Goal: Task Accomplishment & Management: Manage account settings

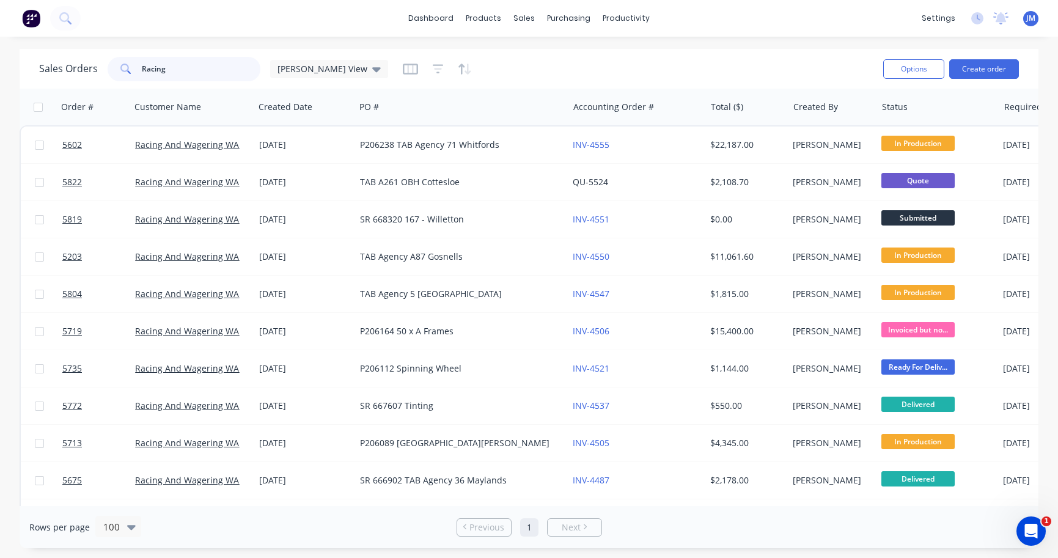
click at [147, 68] on input "Racing" at bounding box center [201, 69] width 119 height 24
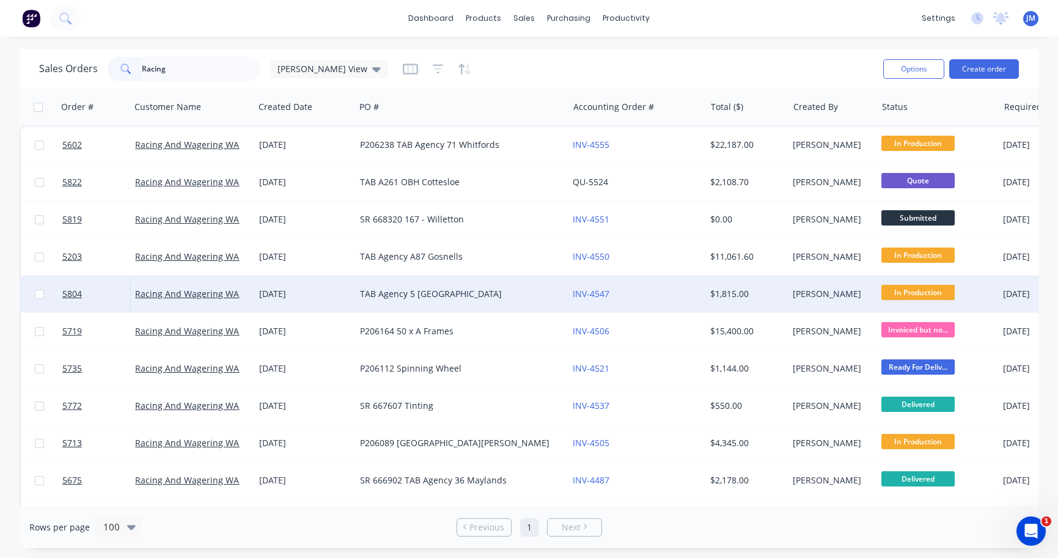
click at [428, 287] on div "TAB Agency 5 [GEOGRAPHIC_DATA]" at bounding box center [461, 294] width 213 height 37
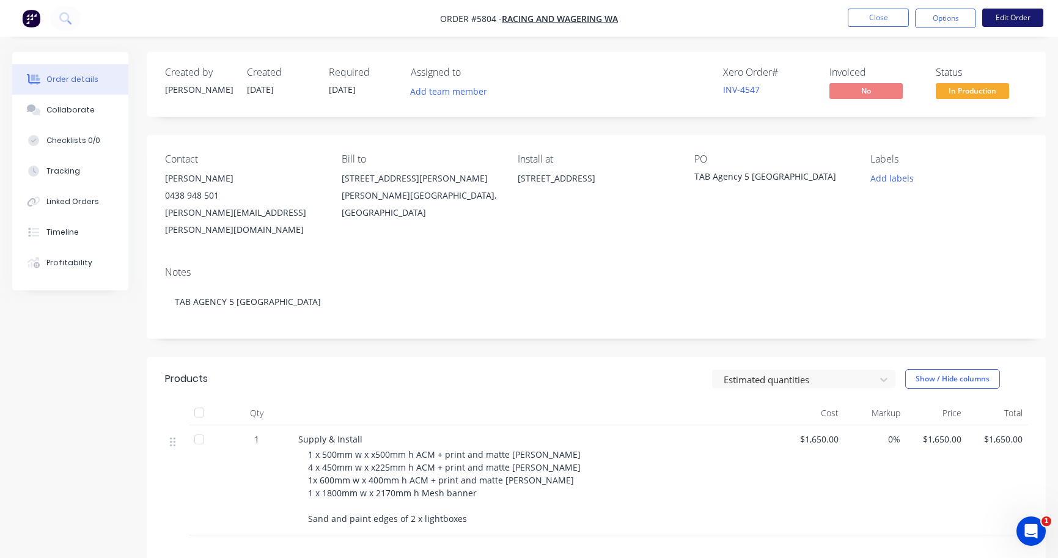
click at [1011, 14] on button "Edit Order" at bounding box center [1012, 18] width 61 height 18
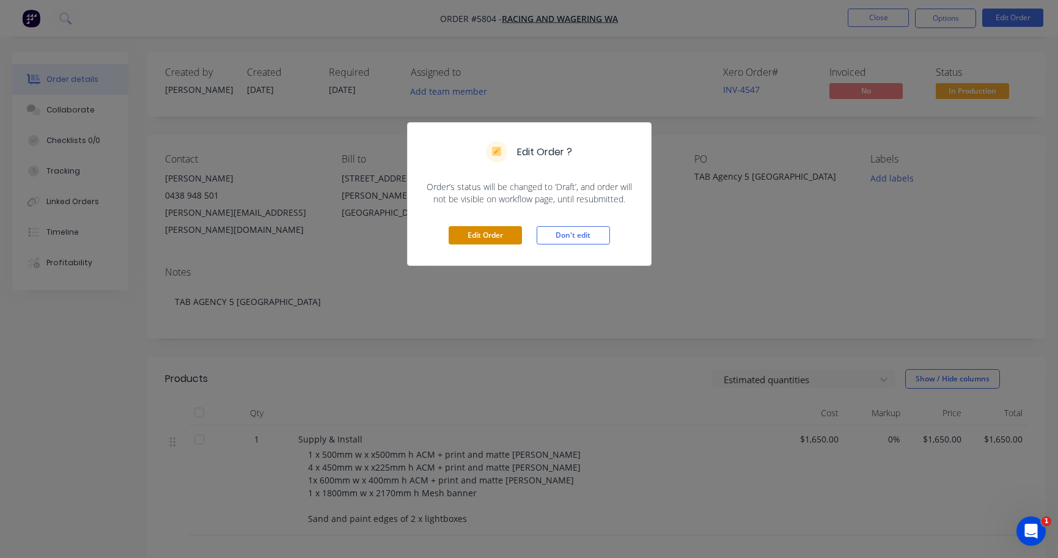
click at [485, 237] on button "Edit Order" at bounding box center [485, 235] width 73 height 18
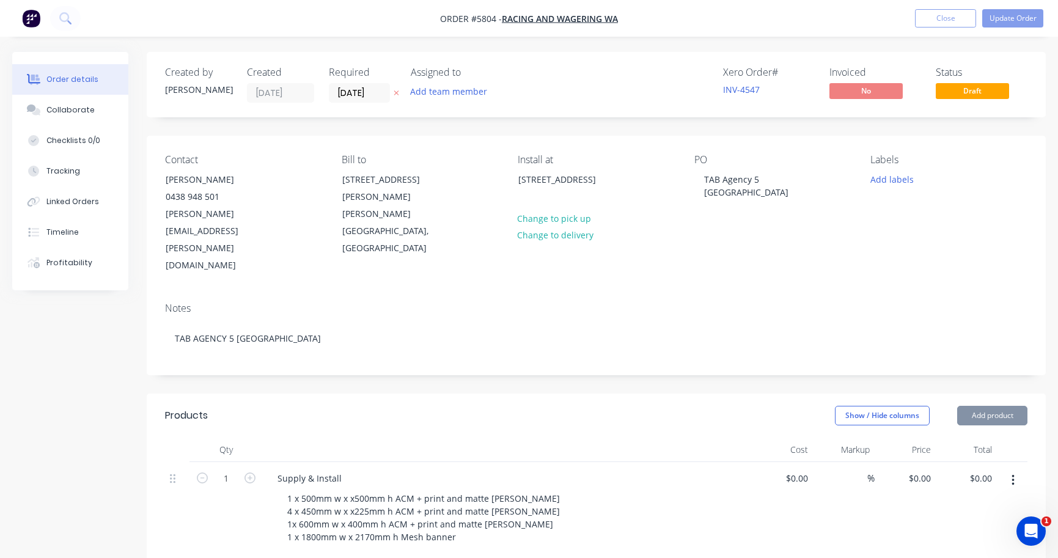
type input "$1,650.00"
click at [701, 180] on div "TAB Agency 5 [GEOGRAPHIC_DATA]" at bounding box center [770, 186] width 153 height 31
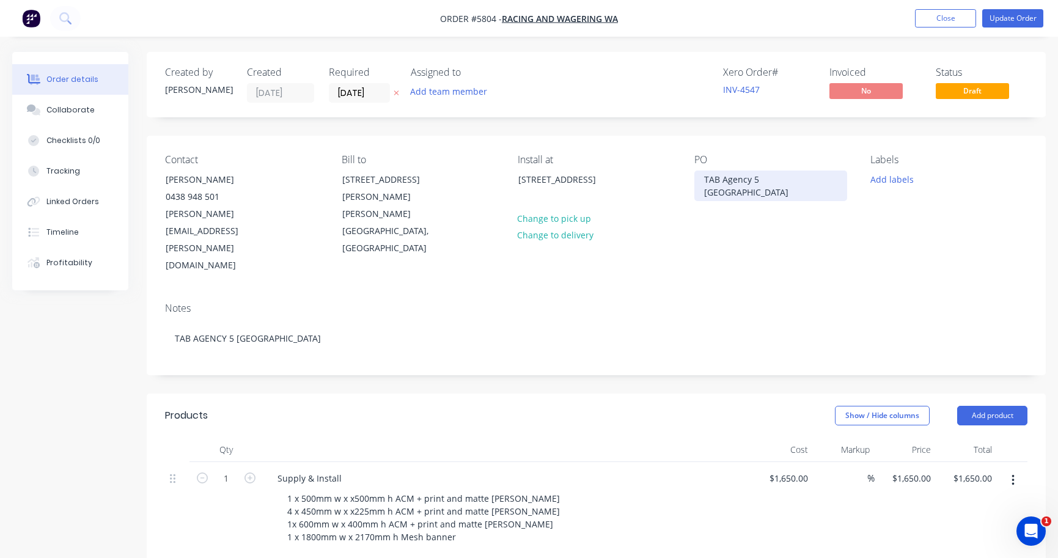
paste div
click at [1004, 21] on button "Update Order" at bounding box center [1012, 18] width 61 height 18
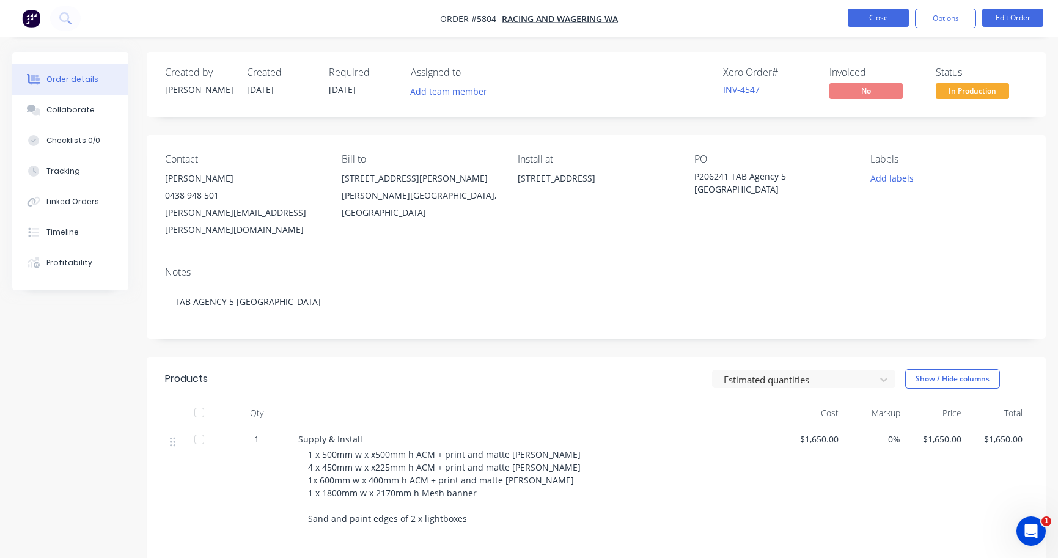
click at [892, 20] on button "Close" at bounding box center [878, 18] width 61 height 18
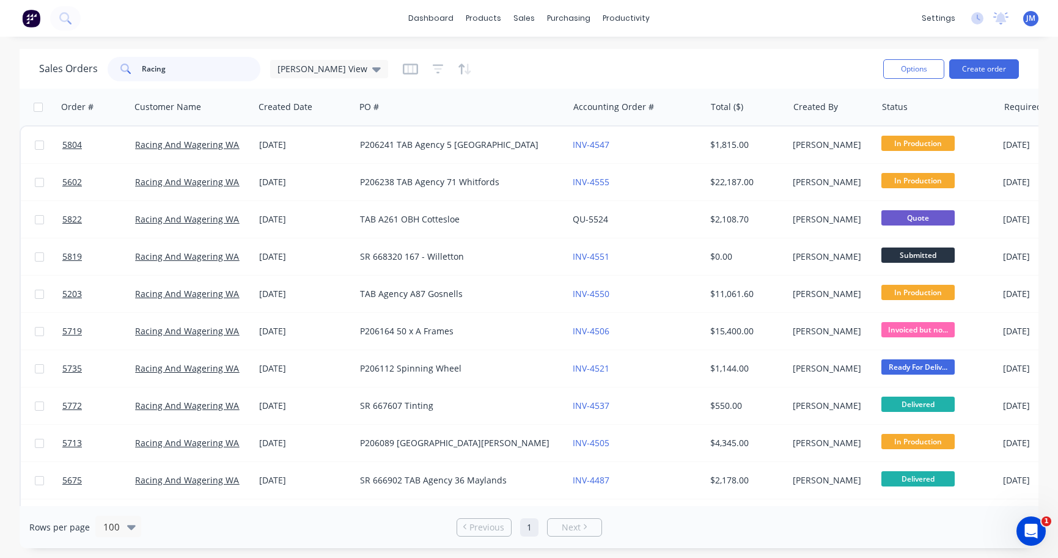
click at [207, 74] on input "Racing" at bounding box center [201, 69] width 119 height 24
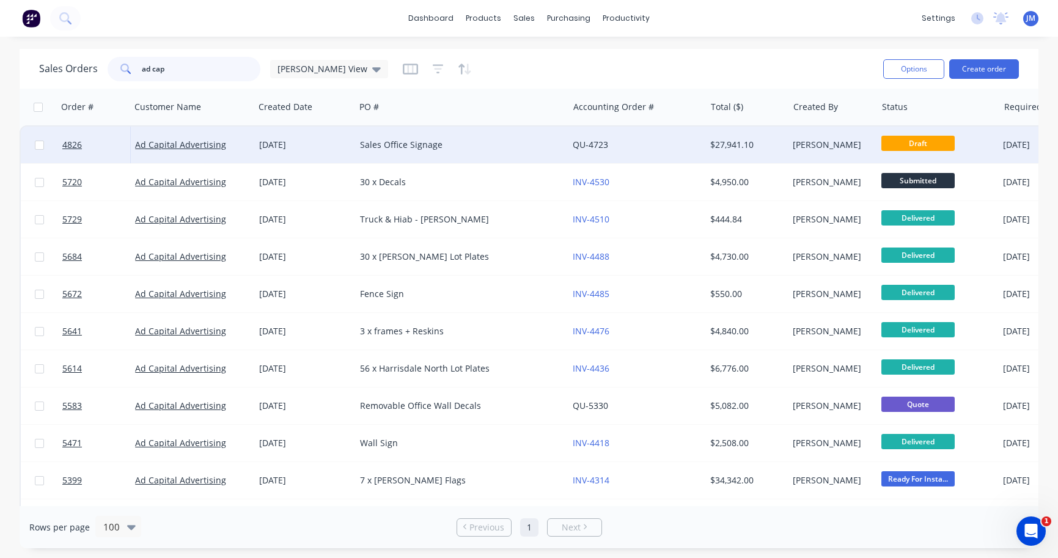
type input "ad cap"
click at [375, 150] on div "Sales Office Signage" at bounding box center [456, 145] width 193 height 12
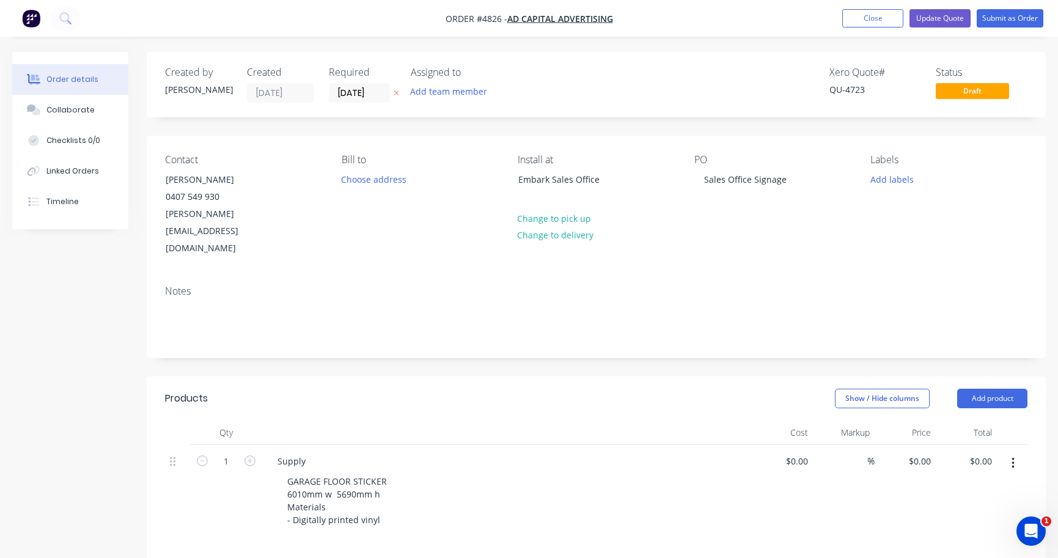
type input "$5,844.00"
type input "$3,760.00"
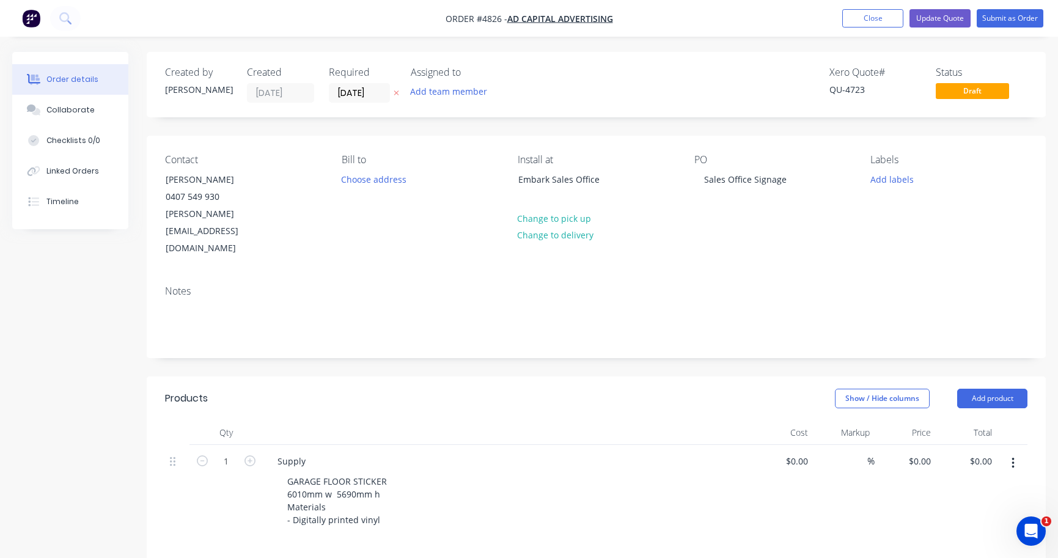
type input "$3,760.00"
type input "$1,290.00"
type input "$1,690.00"
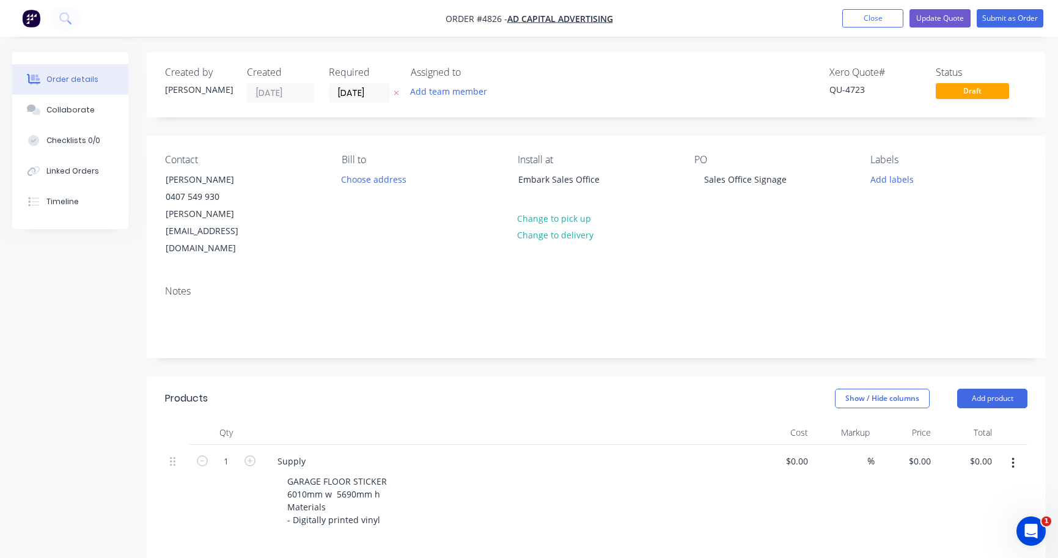
type input "$1,690.00"
type input "$195.00"
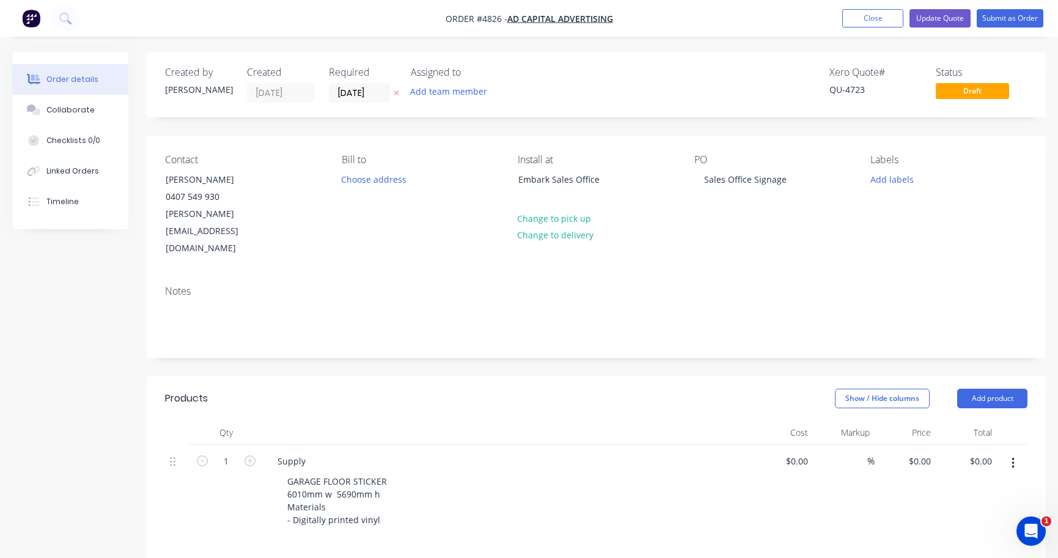
type input "$573.00"
type input "$826.00"
type input "$160.00"
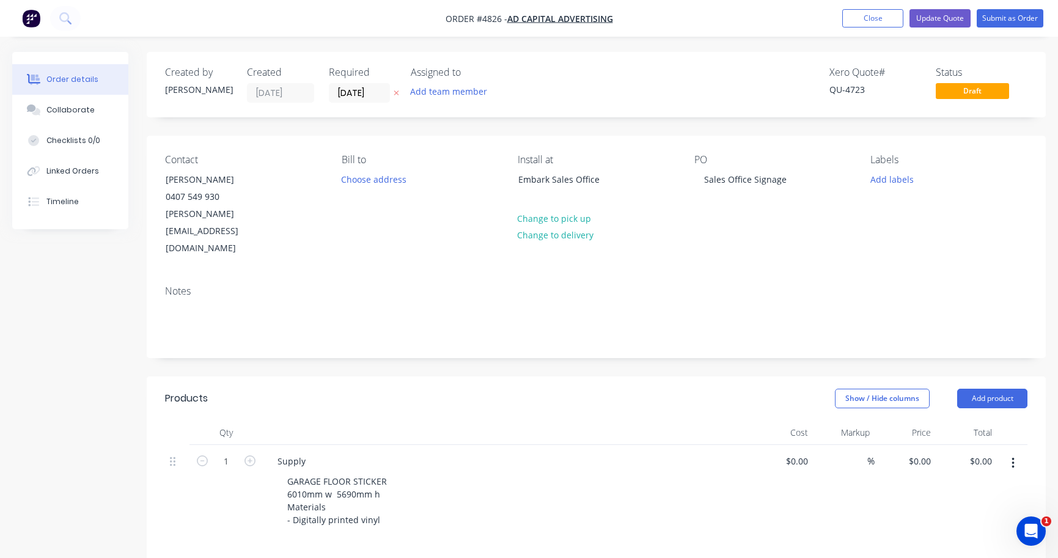
type input "$160.00"
type input "$183.00"
type input "$230.00"
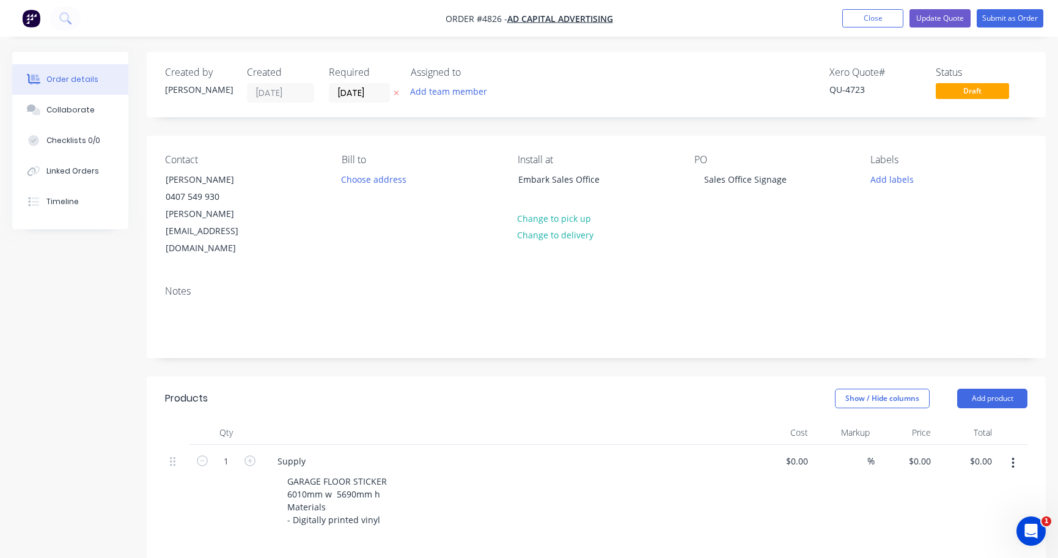
type input "$230.00"
type input "$1,095.00"
type input "$150.00"
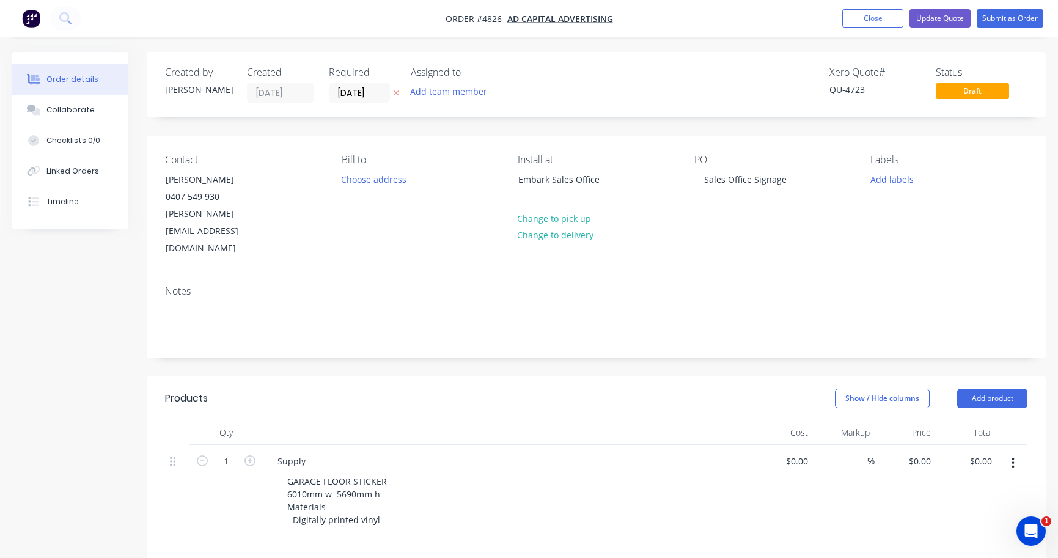
type input "$150.00"
type input "$6,395.00"
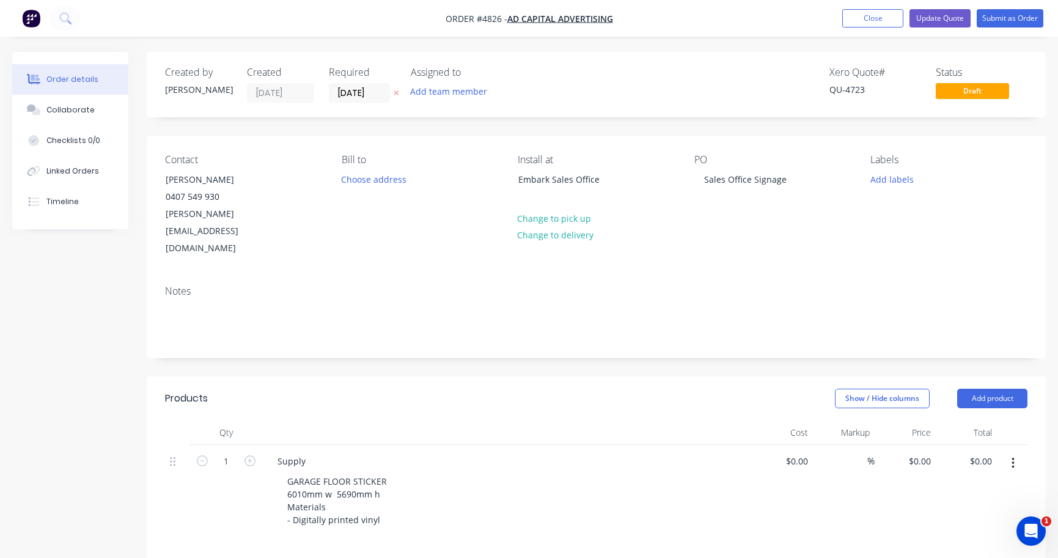
type input "$1,450.00"
type input "$195.00"
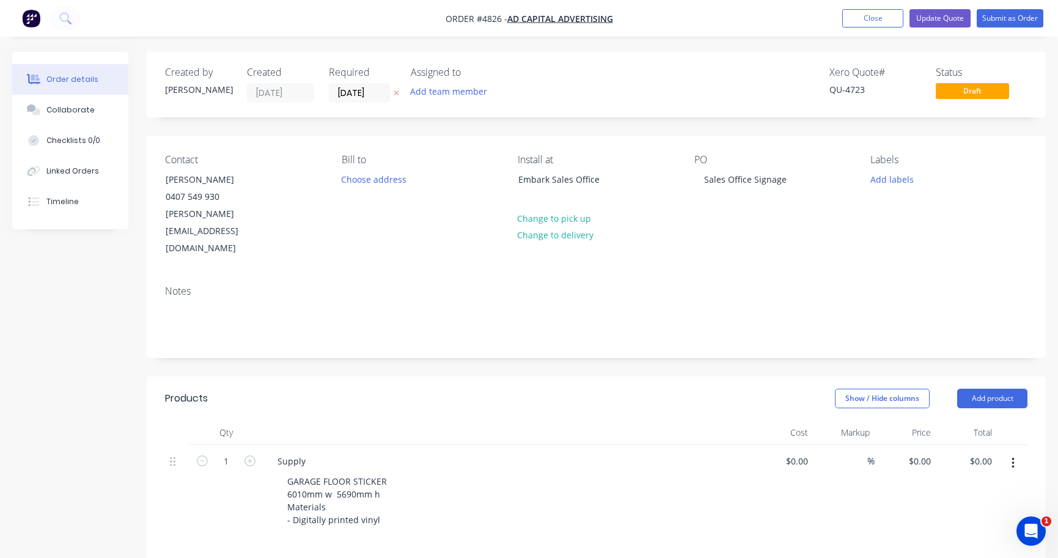
type input "$1,560.00"
click at [1027, 18] on button "Submit as Order" at bounding box center [1010, 18] width 67 height 18
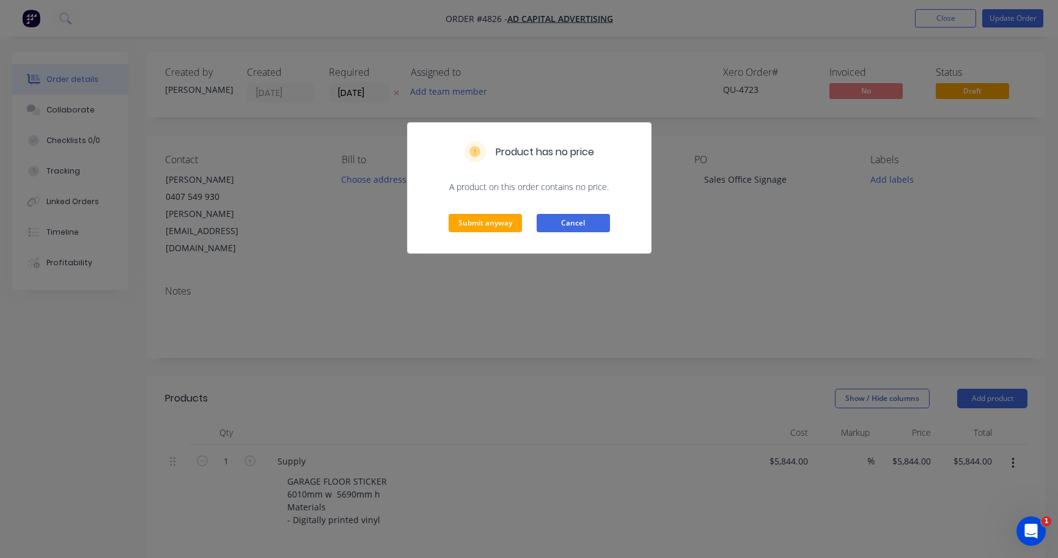
click at [572, 227] on button "Cancel" at bounding box center [573, 223] width 73 height 18
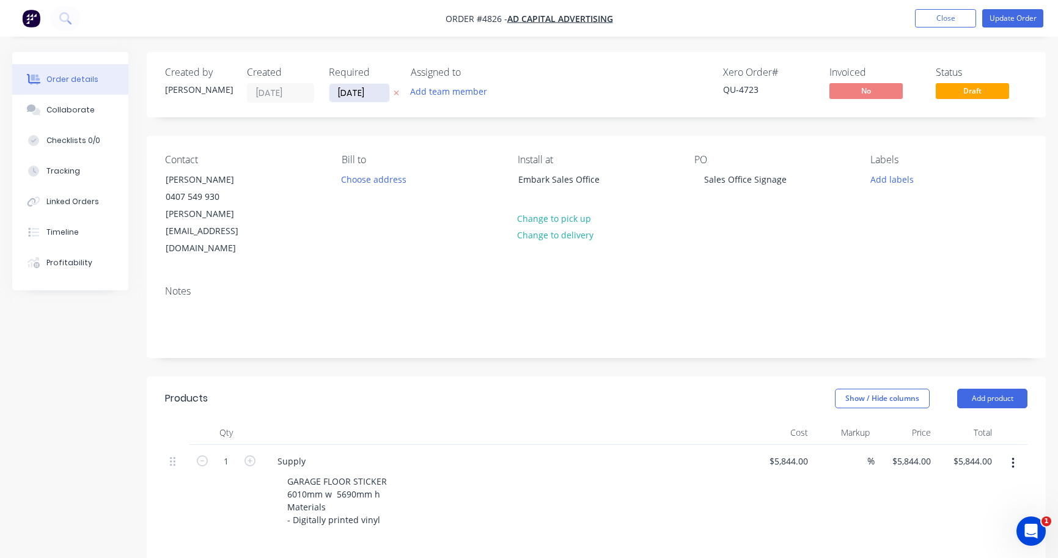
click at [357, 96] on input "[DATE]" at bounding box center [359, 93] width 60 height 18
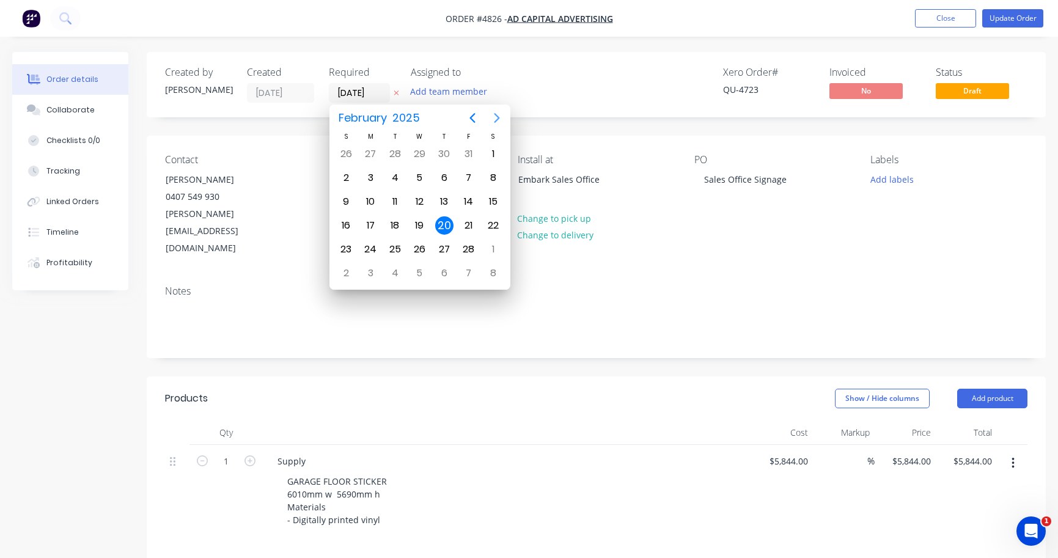
click at [499, 119] on icon "Next page" at bounding box center [497, 118] width 15 height 15
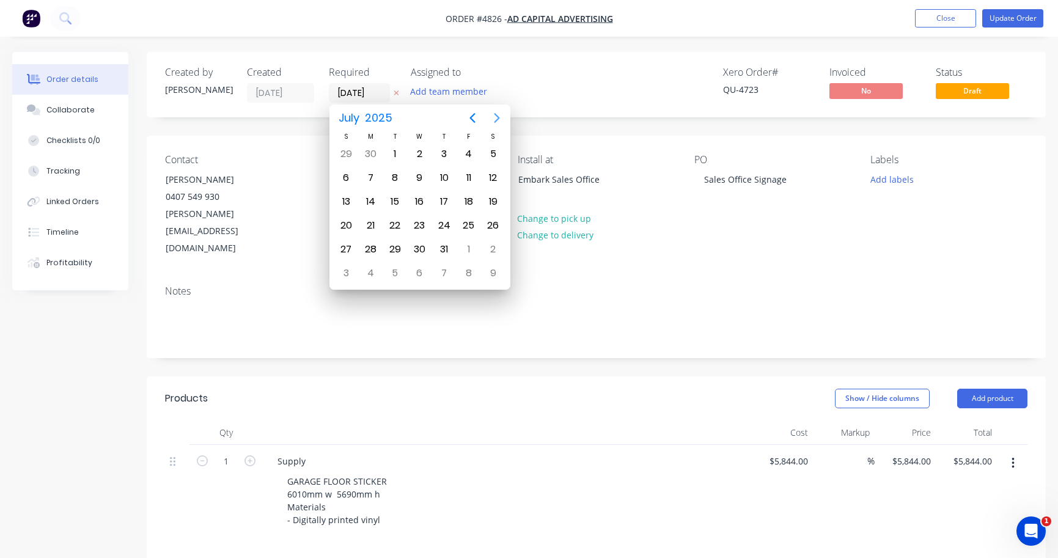
click at [499, 119] on icon "Next page" at bounding box center [497, 118] width 6 height 10
click at [469, 115] on icon "Previous page" at bounding box center [472, 118] width 15 height 15
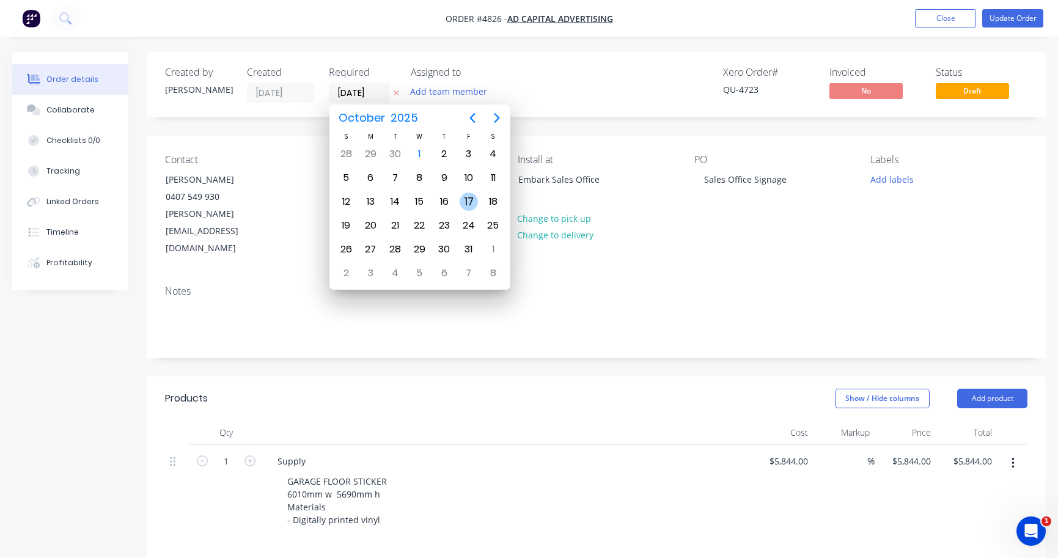
click at [470, 204] on div "17" at bounding box center [469, 202] width 18 height 18
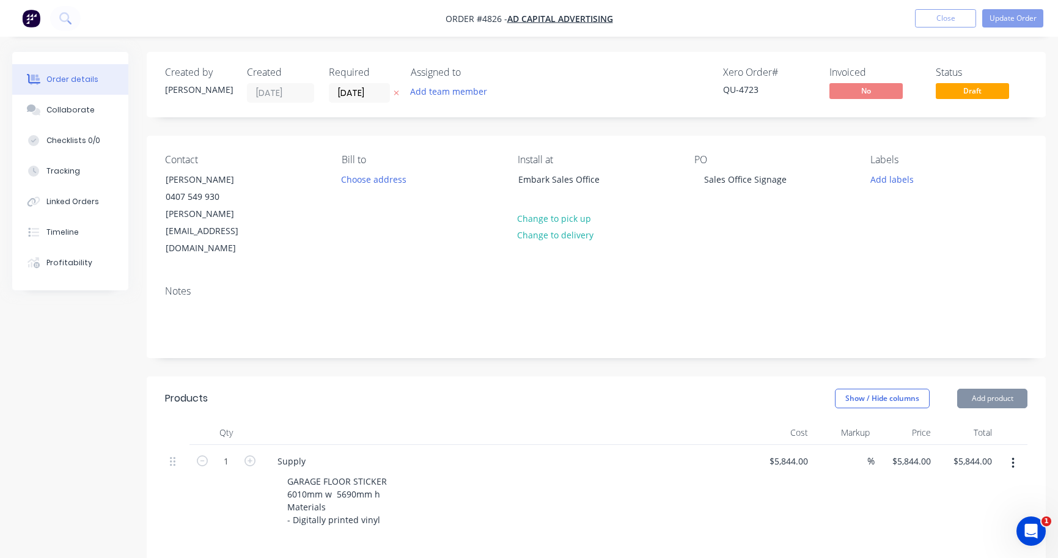
type input "[DATE]"
click at [1023, 17] on button "Update Order" at bounding box center [1012, 18] width 61 height 18
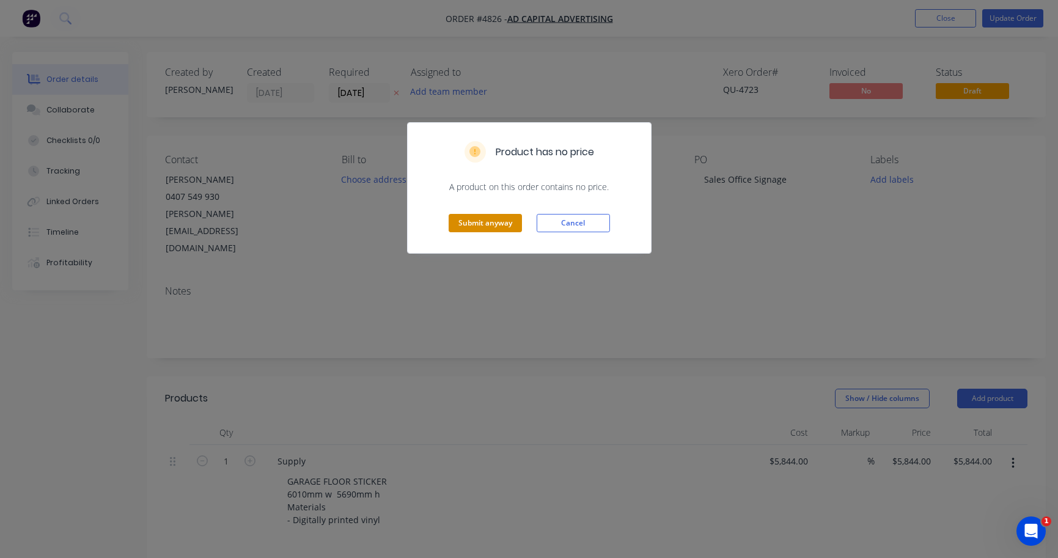
click at [490, 229] on button "Submit anyway" at bounding box center [485, 223] width 73 height 18
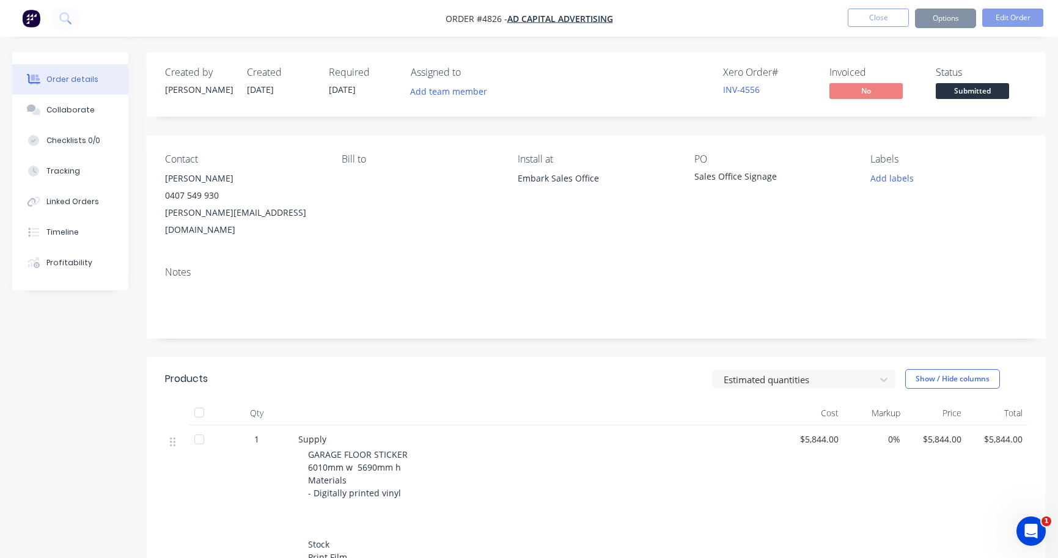
click at [976, 89] on span "Submitted" at bounding box center [972, 90] width 73 height 15
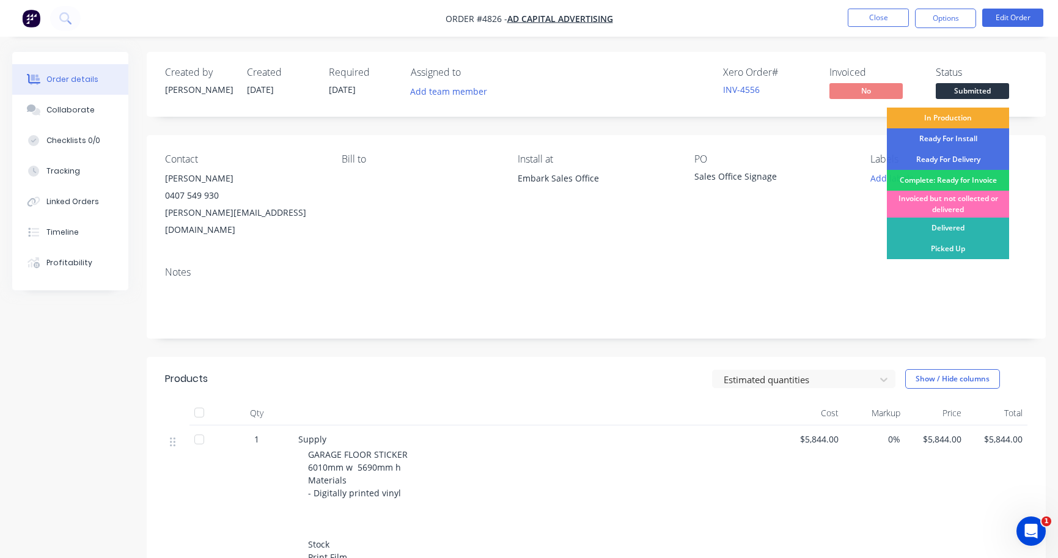
click at [963, 119] on div "In Production" at bounding box center [948, 118] width 122 height 21
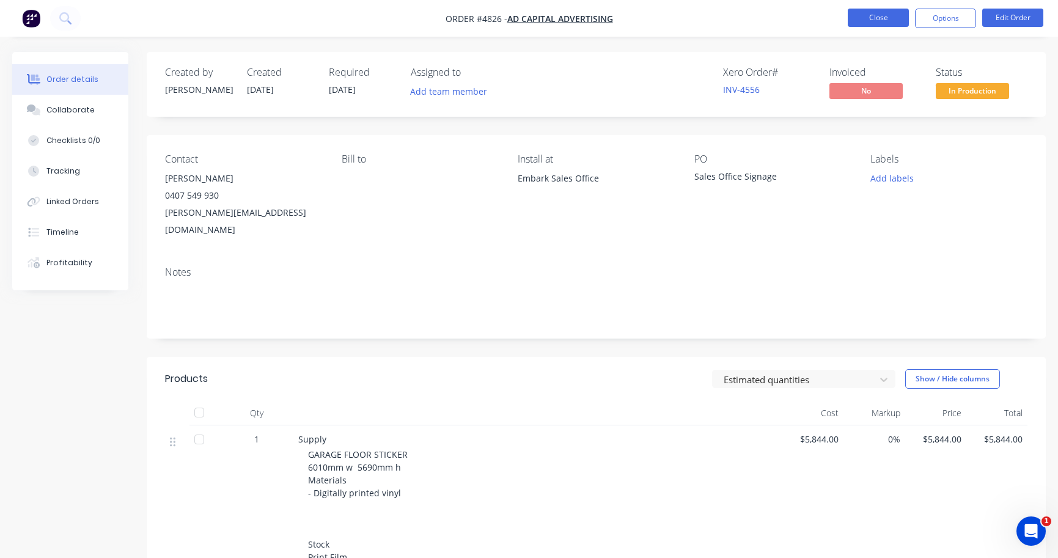
click at [896, 21] on button "Close" at bounding box center [878, 18] width 61 height 18
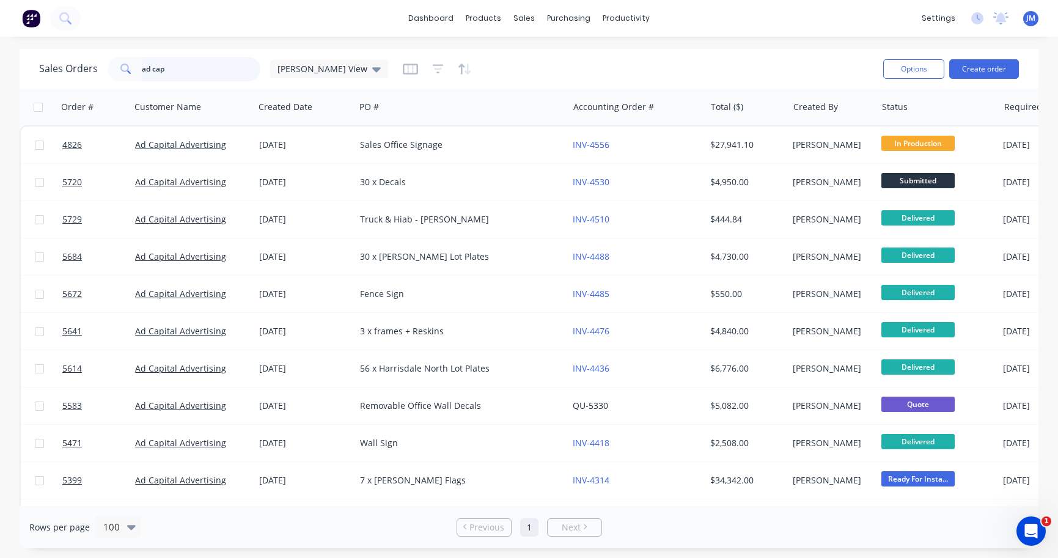
click at [200, 70] on input "ad cap" at bounding box center [201, 69] width 119 height 24
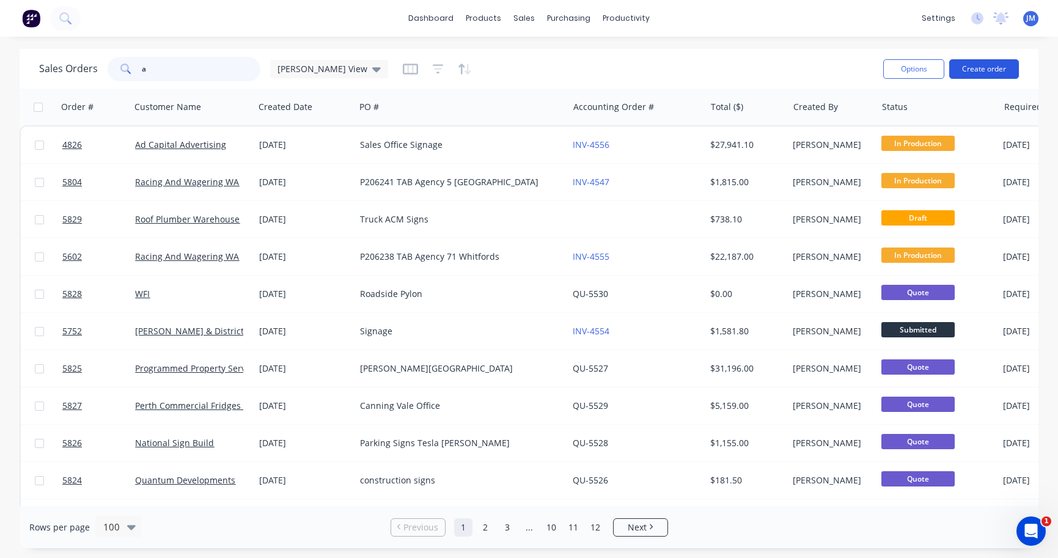
type input "a"
click at [1009, 72] on button "Create order" at bounding box center [984, 69] width 70 height 20
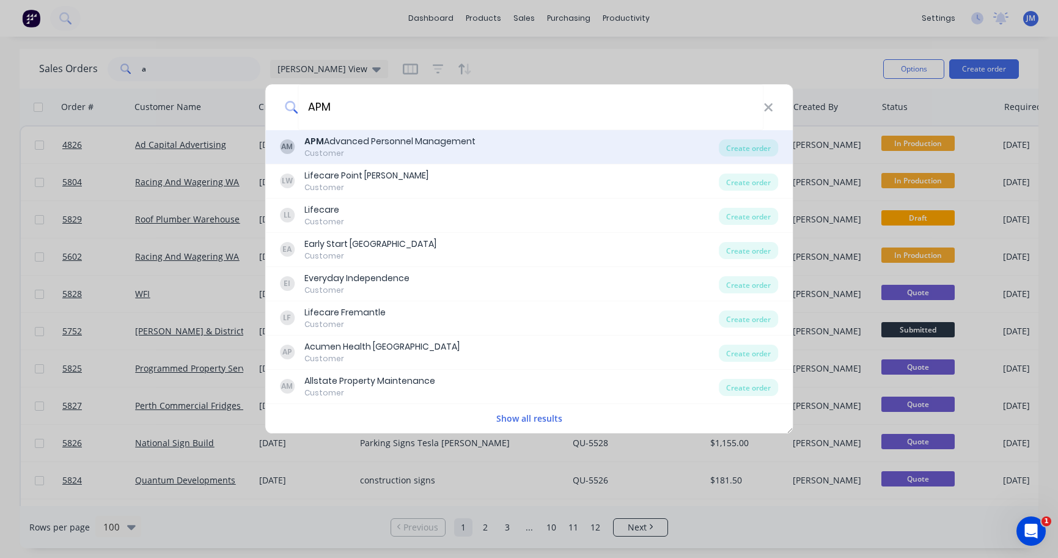
type input "APM"
click at [421, 150] on div "Customer" at bounding box center [389, 153] width 171 height 11
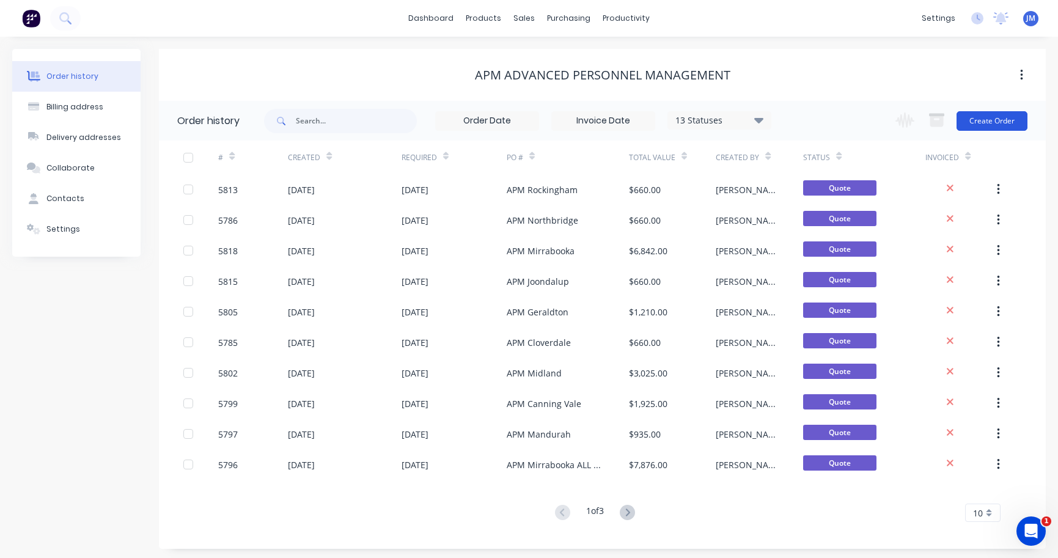
click at [1002, 123] on button "Create Order" at bounding box center [992, 121] width 71 height 20
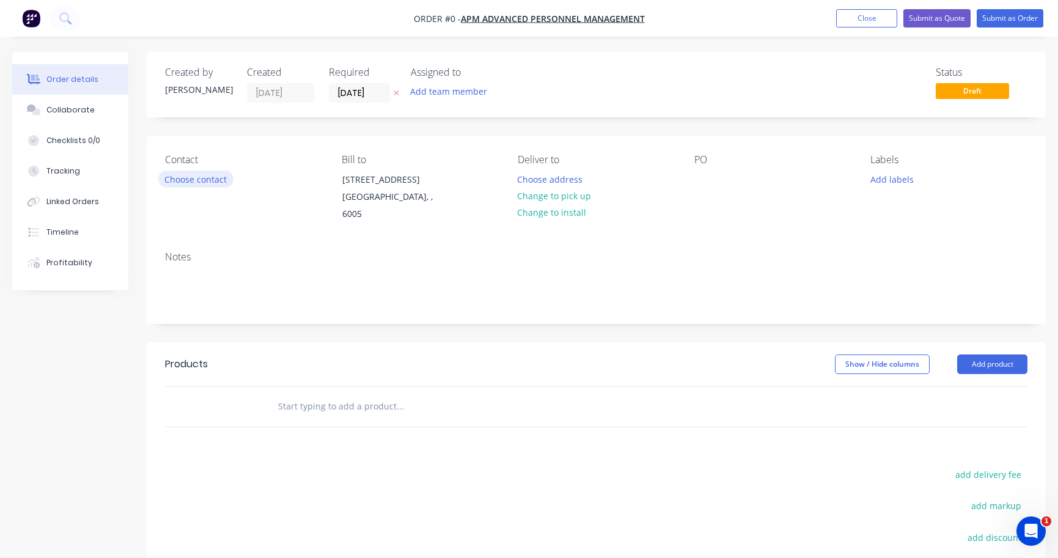
click at [205, 178] on button "Choose contact" at bounding box center [195, 179] width 75 height 17
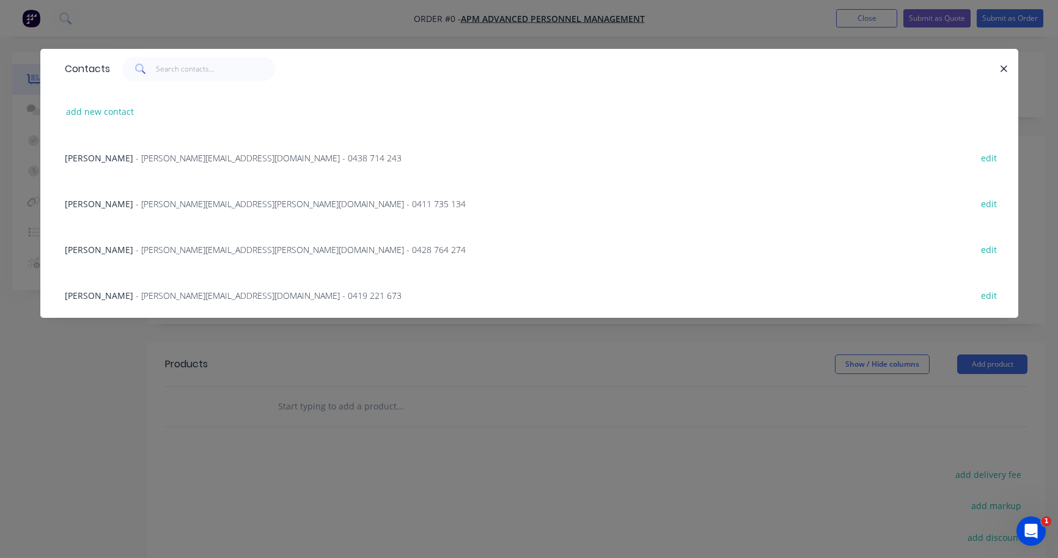
click at [158, 252] on span "- [PERSON_NAME][EMAIL_ADDRESS][PERSON_NAME][DOMAIN_NAME] - 0428 764 274" at bounding box center [301, 250] width 330 height 12
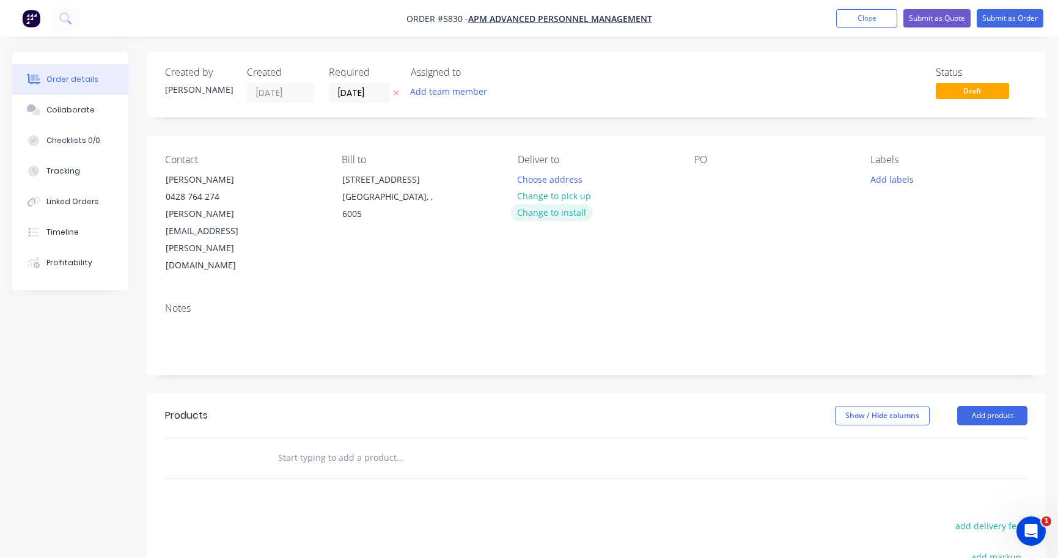
click at [539, 218] on button "Change to install" at bounding box center [552, 212] width 82 height 17
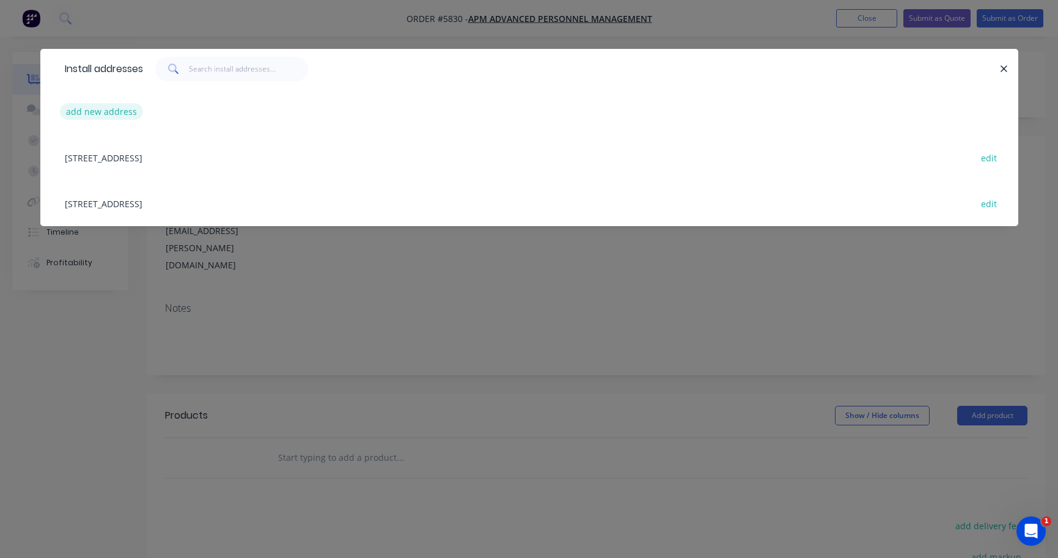
click at [105, 103] on button "add new address" at bounding box center [102, 111] width 84 height 17
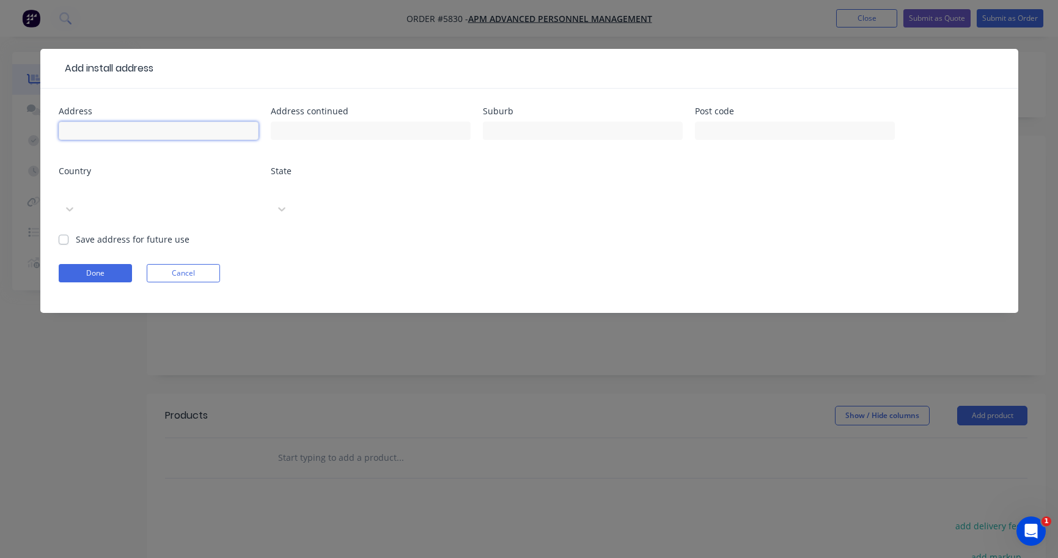
click at [103, 132] on input "text" at bounding box center [159, 131] width 200 height 18
paste input "[STREET_ADDRESS]"
type input "[STREET_ADDRESS]"
click at [94, 264] on button "Done" at bounding box center [95, 273] width 73 height 18
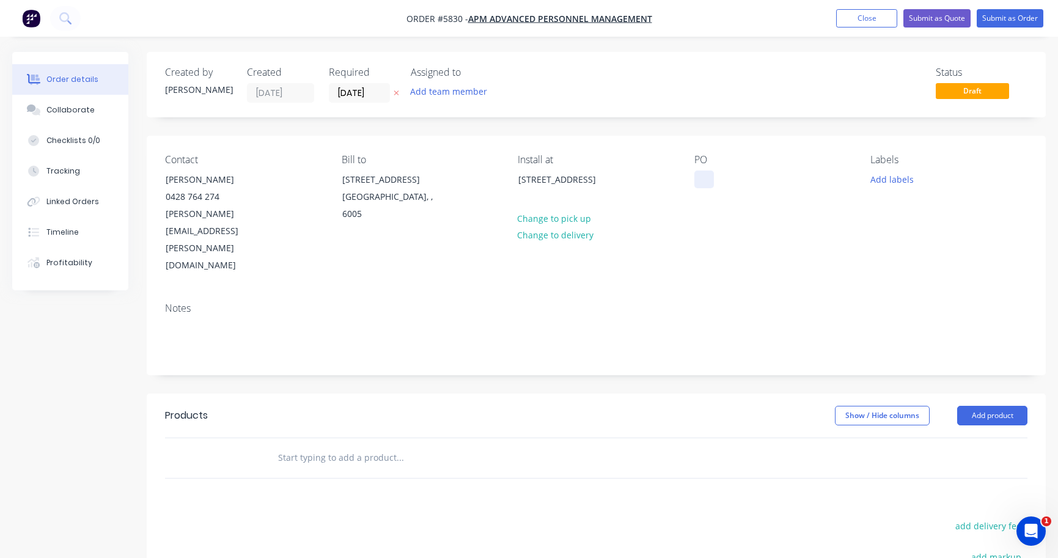
click at [702, 177] on div at bounding box center [704, 180] width 20 height 18
click at [342, 446] on input "text" at bounding box center [400, 458] width 245 height 24
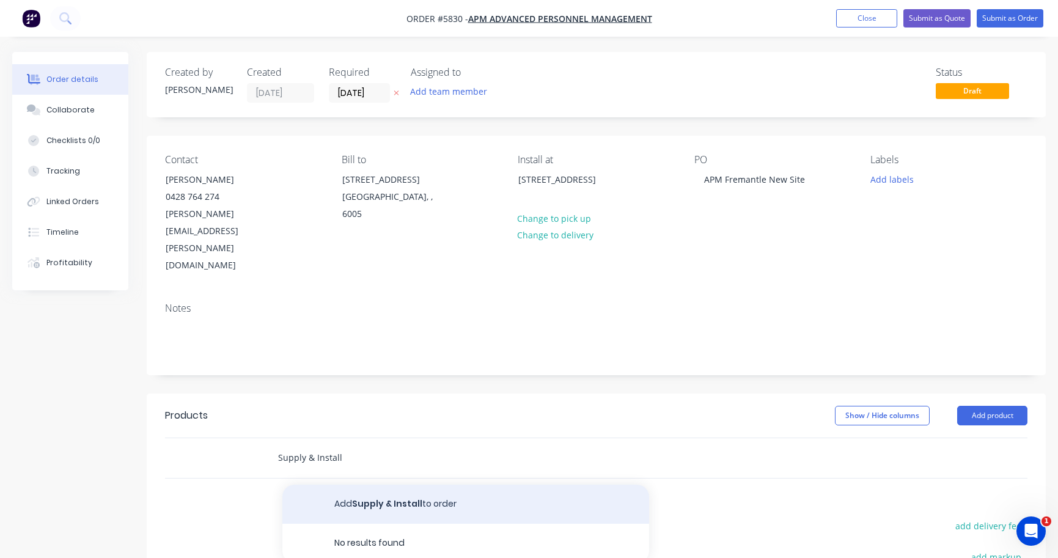
type input "Supply & Install"
click at [356, 485] on button "Add Supply & Install to order" at bounding box center [465, 504] width 367 height 39
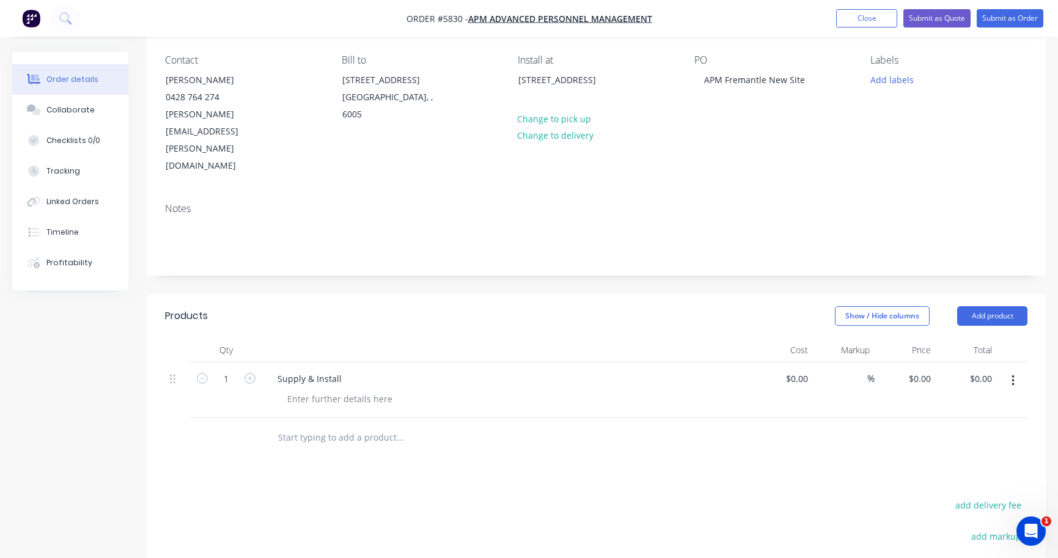
scroll to position [100, 0]
click at [314, 389] on div at bounding box center [340, 398] width 125 height 18
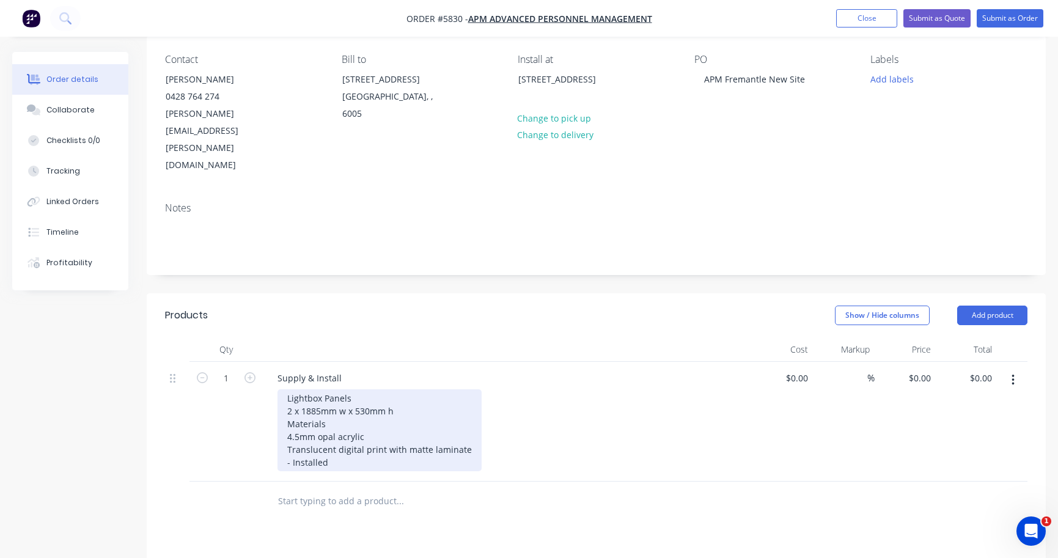
click at [287, 397] on div "Lightbox Panels 2 x 1885mm w x 530mm h Materials 4.5mm opal acrylic Translucent…" at bounding box center [380, 430] width 204 height 82
click at [283, 389] on div "Lightbox Panels 2 x 1885mm w x 530mm h Materials 4.5mm opal acrylic - Transluce…" at bounding box center [383, 430] width 210 height 82
click at [356, 415] on div "Lightbox Panels 2 x 1885mm w x 530mm h Materials - 4.5mm opal acrylic - Translu…" at bounding box center [383, 430] width 210 height 82
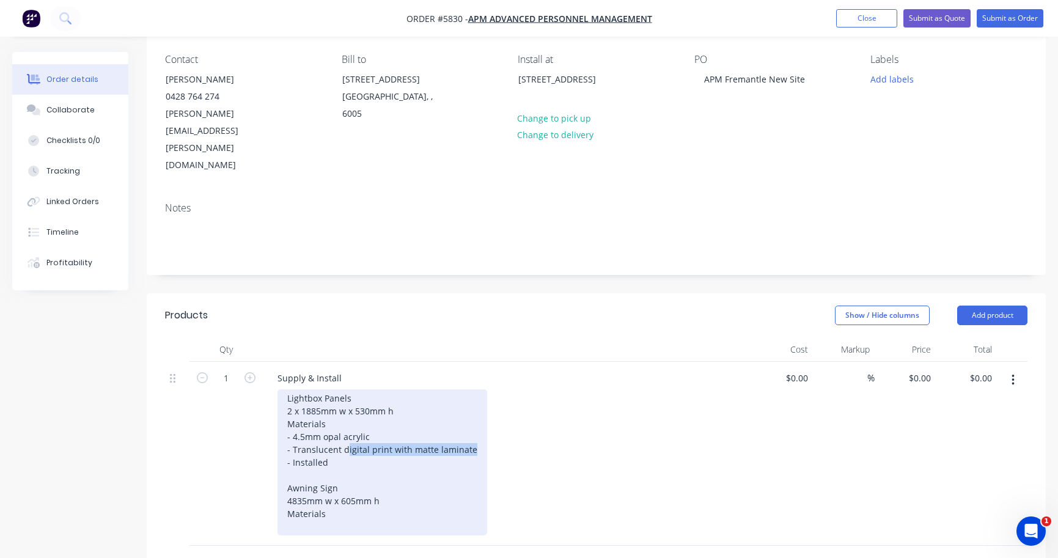
drag, startPoint x: 344, startPoint y: 398, endPoint x: 473, endPoint y: 401, distance: 129.6
click at [473, 401] on div "Lightbox Panels 2 x 1885mm w x 530mm h Materials - 4.5mm opal acrylic - Translu…" at bounding box center [383, 462] width 210 height 146
copy div "igital print with matte laminate"
click at [335, 457] on div "Lightbox Panels 2 x 1885mm w x 530mm h Materials - 4.5mm opal acrylic - Translu…" at bounding box center [383, 462] width 210 height 146
click at [292, 476] on div "Lightbox Panels 2 x 1885mm w x 530mm h Materials - 4.5mm opal acrylic - Translu…" at bounding box center [383, 462] width 210 height 146
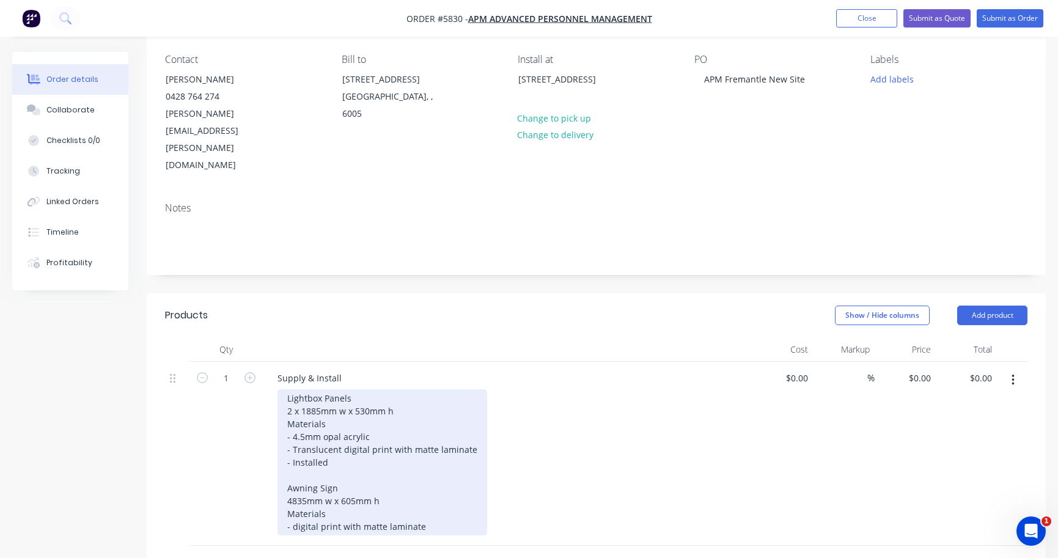
click at [430, 481] on div "Lightbox Panels 2 x 1885mm w x 530mm h Materials - 4.5mm opal acrylic - Translu…" at bounding box center [383, 462] width 210 height 146
click at [446, 469] on div "Lightbox Panels 2 x 1885mm w x 530mm h Materials - 4.5mm opal acrylic - Translu…" at bounding box center [383, 462] width 210 height 146
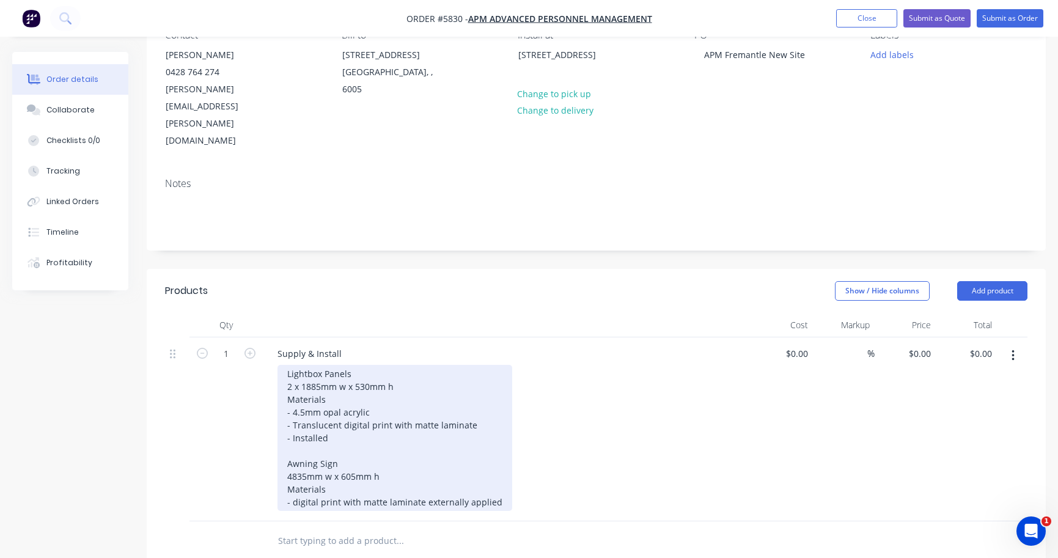
scroll to position [126, 0]
click at [296, 447] on div "Lightbox Panels 2 x 1885mm w x 530mm h Materials - 4.5mm opal acrylic - Translu…" at bounding box center [395, 437] width 235 height 146
click at [496, 453] on div "Lightbox Panels 2 x 1885mm w x 530mm h Materials - 4.5mm opal acrylic - Translu…" at bounding box center [395, 437] width 235 height 146
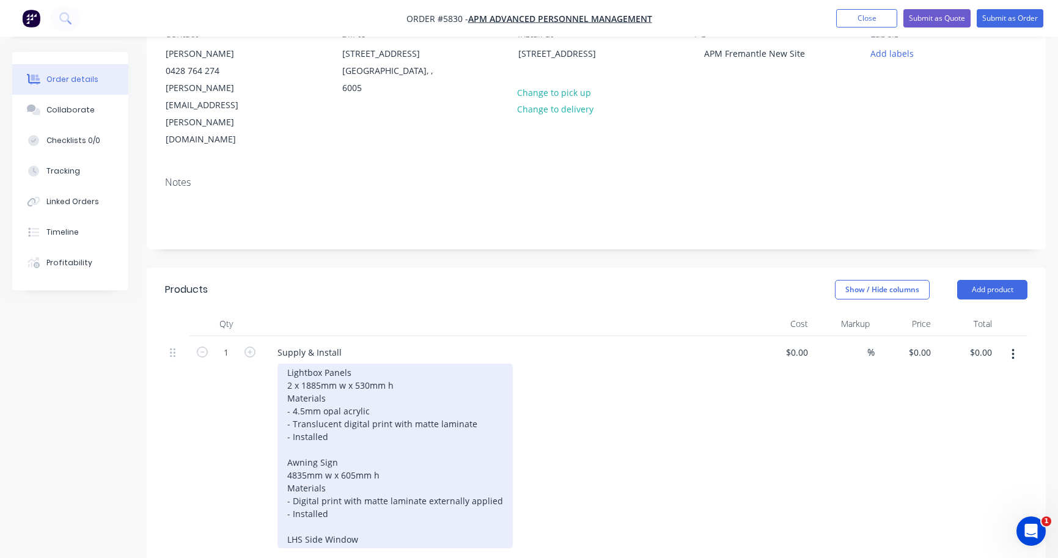
drag, startPoint x: 293, startPoint y: 448, endPoint x: 512, endPoint y: 449, distance: 218.8
click at [512, 449] on div "Lightbox Panels 2 x 1885mm w x 530mm h Materials - 4.5mm opal acrylic - Translu…" at bounding box center [512, 456] width 469 height 185
click at [348, 436] on div "Lightbox Panels 2 x 1885mm w x 530mm h Materials - 4.5mm opal acrylic - Translu…" at bounding box center [395, 456] width 235 height 185
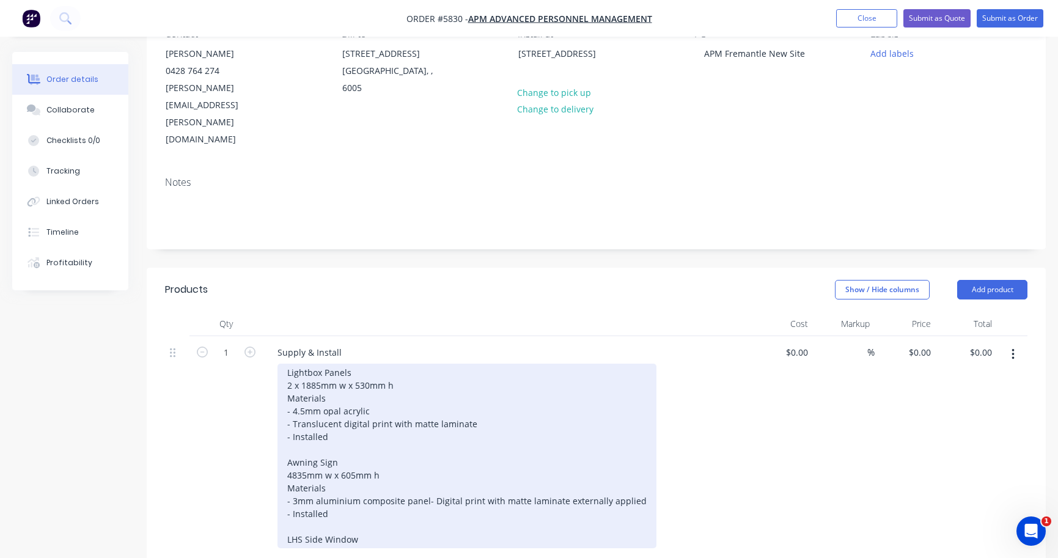
click at [367, 503] on div "Lightbox Panels 2 x 1885mm w x 530mm h Materials - 4.5mm opal acrylic - Translu…" at bounding box center [467, 456] width 379 height 185
click at [290, 538] on div "Lightbox Panels 2 x 1885mm w x 530mm h Materials - 4.5mm opal acrylic - Translu…" at bounding box center [467, 475] width 379 height 223
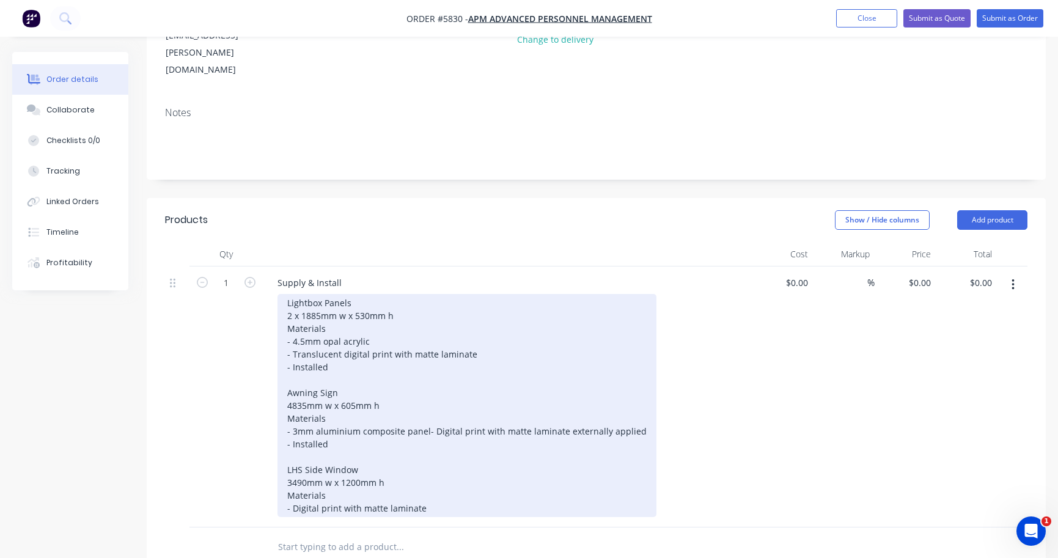
scroll to position [201, 0]
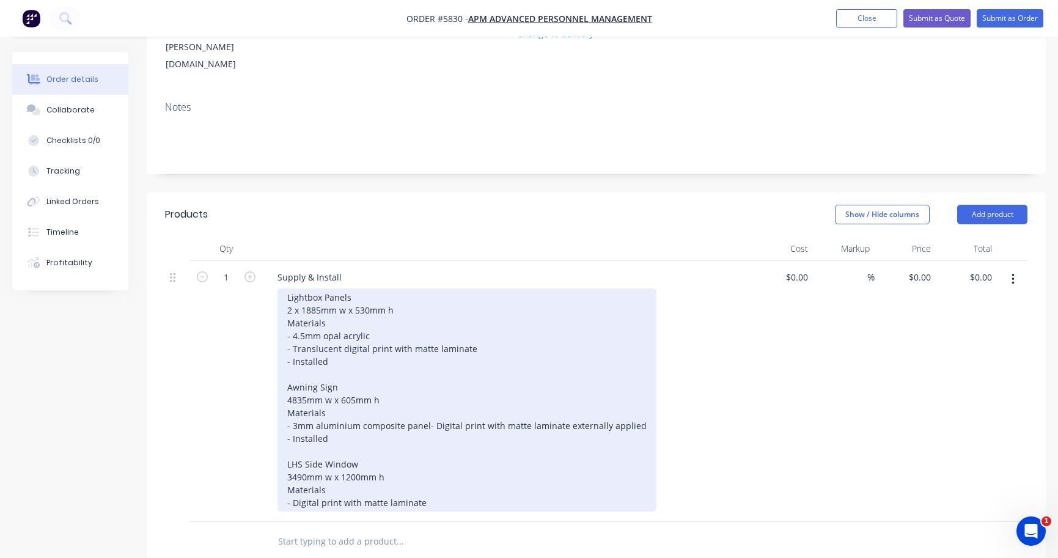
click at [431, 466] on div "Lightbox Panels 2 x 1885mm w x 530mm h Materials - 4.5mm opal acrylic - Translu…" at bounding box center [467, 400] width 379 height 223
drag, startPoint x: 452, startPoint y: 388, endPoint x: 291, endPoint y: 388, distance: 160.8
click at [291, 388] on div "Lightbox Panels 2 x 1885mm w x 530mm h Materials - 4.5mm opal acrylic - Translu…" at bounding box center [467, 400] width 379 height 223
copy div "Digital print with matte laminate externally applied"
click at [458, 414] on div "Lightbox Panels 2 x 1885mm w x 530mm h Materials - 4.5mm opal acrylic - Translu…" at bounding box center [467, 400] width 379 height 223
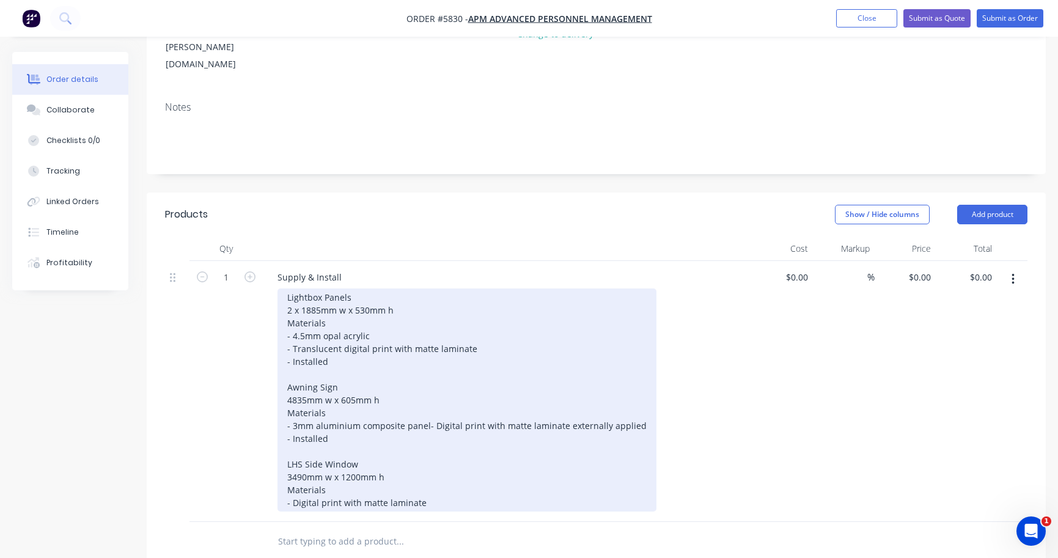
drag, startPoint x: 498, startPoint y: 387, endPoint x: 380, endPoint y: 385, distance: 118.6
click at [380, 385] on div "Lightbox Panels 2 x 1885mm w x 530mm h Materials - 4.5mm opal acrylic - Translu…" at bounding box center [467, 400] width 379 height 223
drag, startPoint x: 317, startPoint y: 334, endPoint x: 262, endPoint y: 334, distance: 54.4
click at [262, 334] on div "1 Supply & Install Lightbox Panels 2 x 1885mm w x 530mm h Materials - 4.5mm opa…" at bounding box center [596, 391] width 863 height 261
click at [495, 388] on div "Lightbox Panels 2 x 1885mm w x 530mm h Materials - 4.5mm opal acrylic - Translu…" at bounding box center [467, 400] width 379 height 223
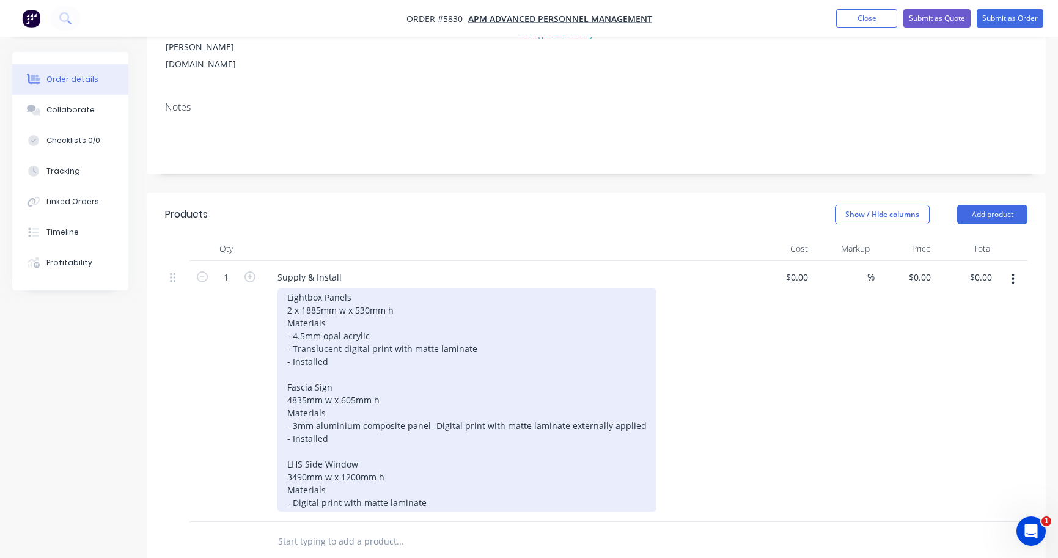
drag, startPoint x: 502, startPoint y: 388, endPoint x: 266, endPoint y: 387, distance: 236.6
click at [266, 387] on div "Supply & Install Lightbox Panels 2 x 1885mm w x 530mm h Materials - 4.5mm opal …" at bounding box center [507, 391] width 489 height 261
copy div "- Digital print with matte laminate externally applied"
drag, startPoint x: 435, startPoint y: 466, endPoint x: 245, endPoint y: 466, distance: 190.1
click at [245, 466] on div "1 Supply & Install Lightbox Panels 2 x 1885mm w x 530mm h Materials - 4.5mm opa…" at bounding box center [596, 391] width 863 height 261
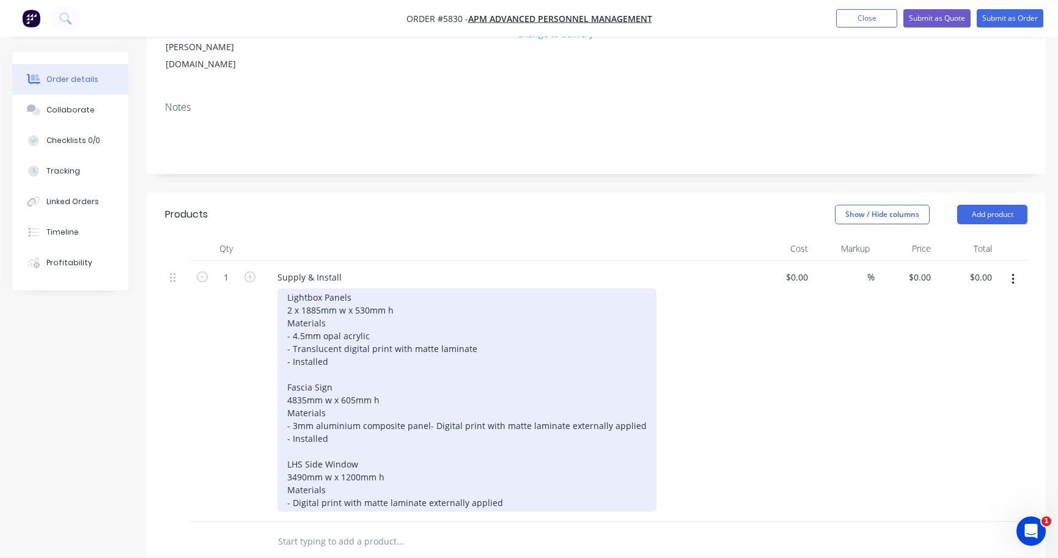
drag, startPoint x: 496, startPoint y: 384, endPoint x: 425, endPoint y: 386, distance: 70.9
click at [425, 386] on div "Lightbox Panels 2 x 1885mm w x 530mm h Materials - 4.5mm opal acrylic - Translu…" at bounding box center [467, 400] width 379 height 223
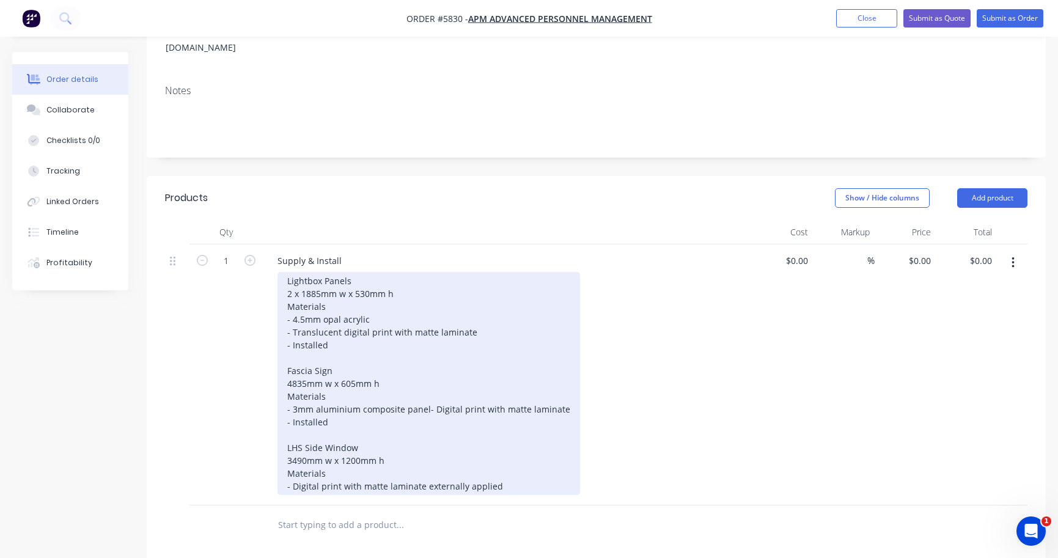
scroll to position [221, 0]
click at [499, 444] on div "Lightbox Panels 2 x 1885mm w x 530mm h Materials - 4.5mm opal acrylic - Translu…" at bounding box center [429, 380] width 303 height 223
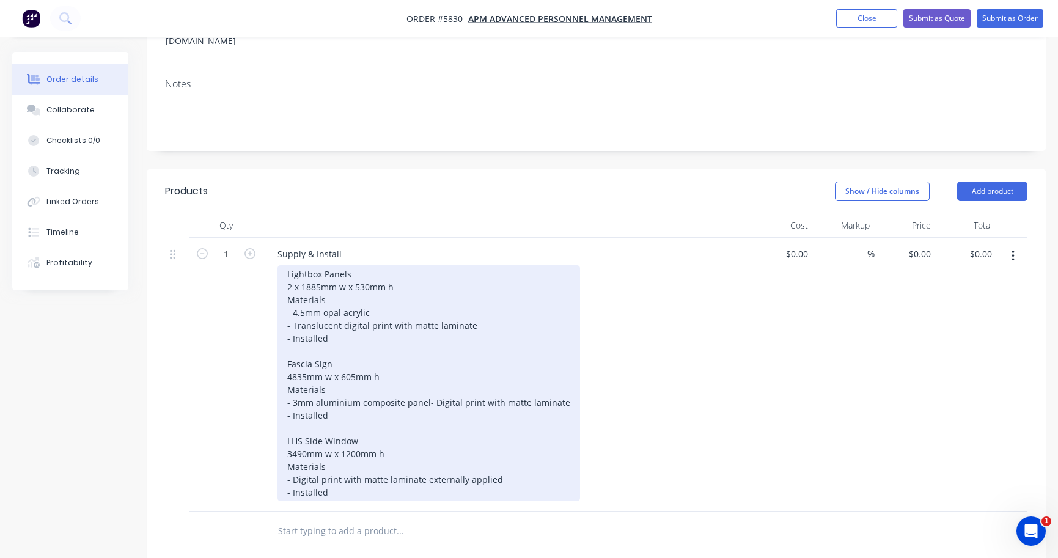
scroll to position [226, 0]
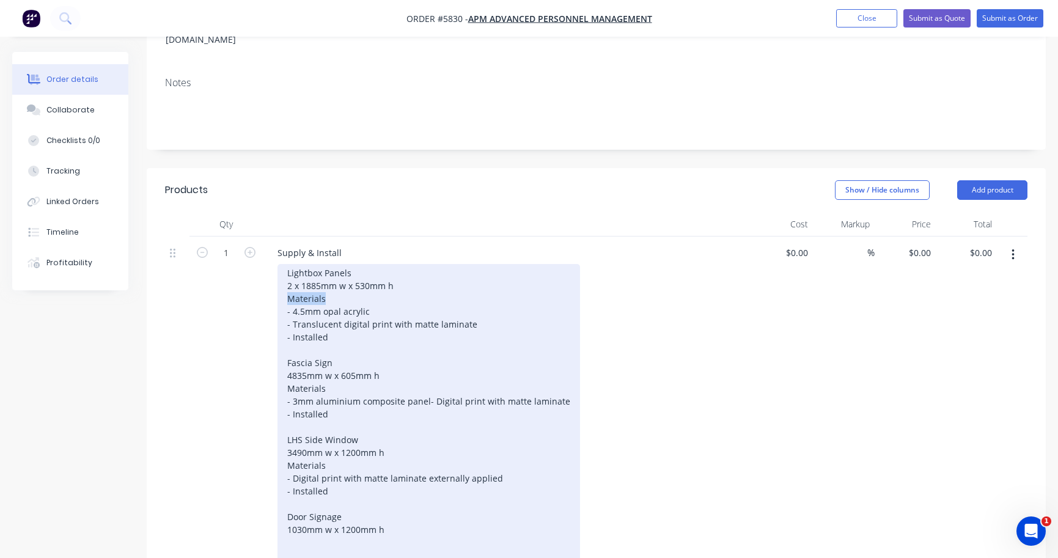
drag, startPoint x: 326, startPoint y: 243, endPoint x: 251, endPoint y: 242, distance: 75.2
click at [251, 242] on div "1 Supply & Install Lightbox Panels 2 x 1885mm w x 530mm h Materials - 4.5mm opa…" at bounding box center [596, 406] width 863 height 338
copy div "Materials"
click at [407, 488] on div "Lightbox Panels 2 x 1885mm w x 530mm h Materials - 4.5mm opal acrylic - Translu…" at bounding box center [429, 414] width 303 height 300
drag, startPoint x: 295, startPoint y: 435, endPoint x: 355, endPoint y: 443, distance: 61.0
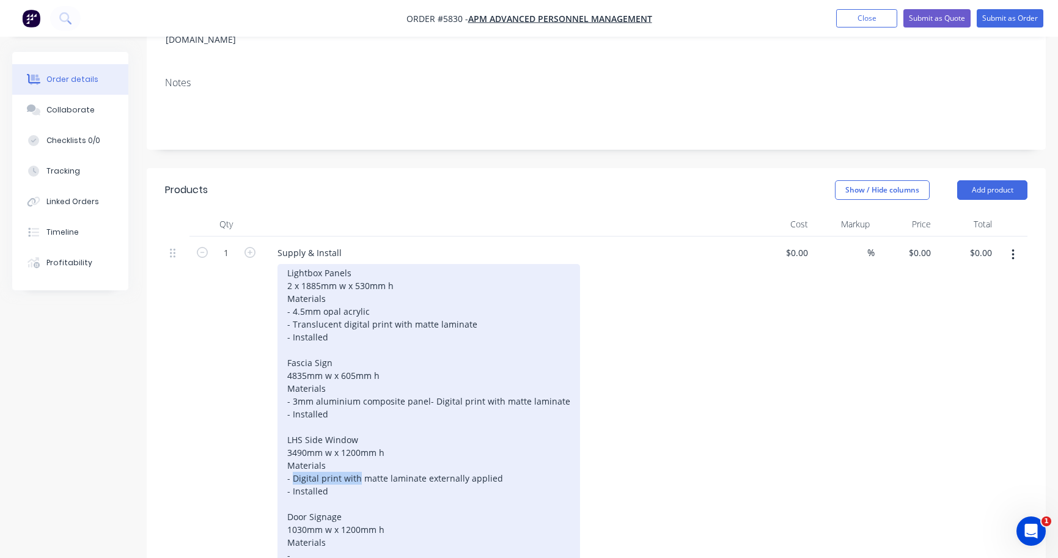
click at [355, 443] on div "Lightbox Panels 2 x 1885mm w x 530mm h Materials - 4.5mm opal acrylic - Translu…" at bounding box center [429, 420] width 303 height 313
copy div "Digital print wit"
click at [310, 516] on div "Lightbox Panels 2 x 1885mm w x 530mm h Materials - 4.5mm opal acrylic - Translu…" at bounding box center [429, 420] width 303 height 313
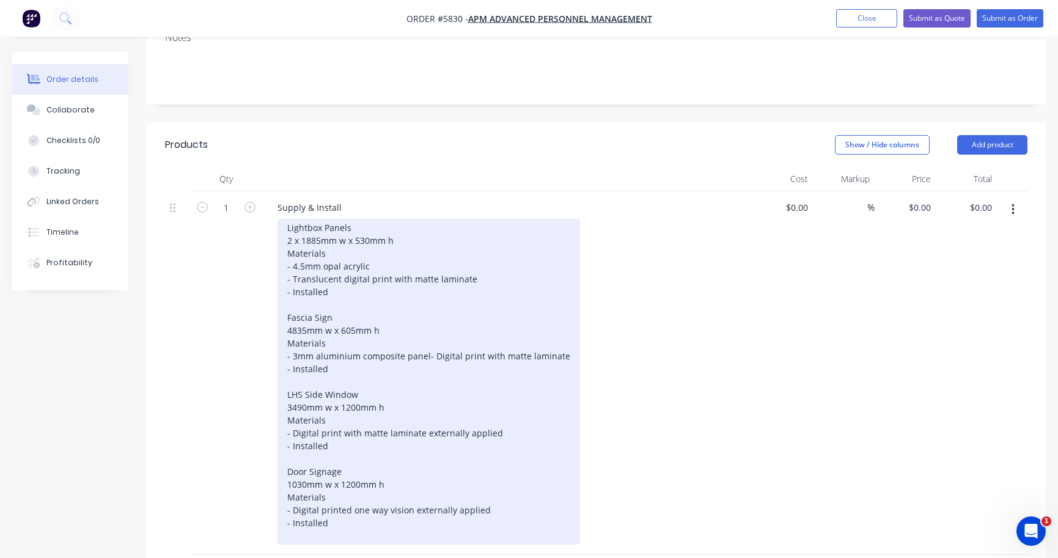
scroll to position [262, 0]
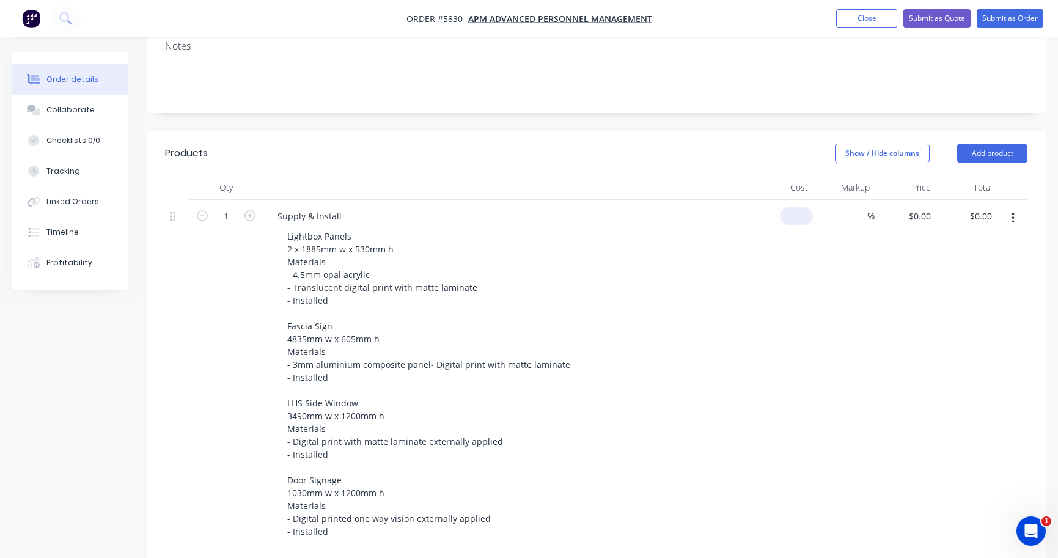
click at [800, 207] on input at bounding box center [799, 216] width 28 height 18
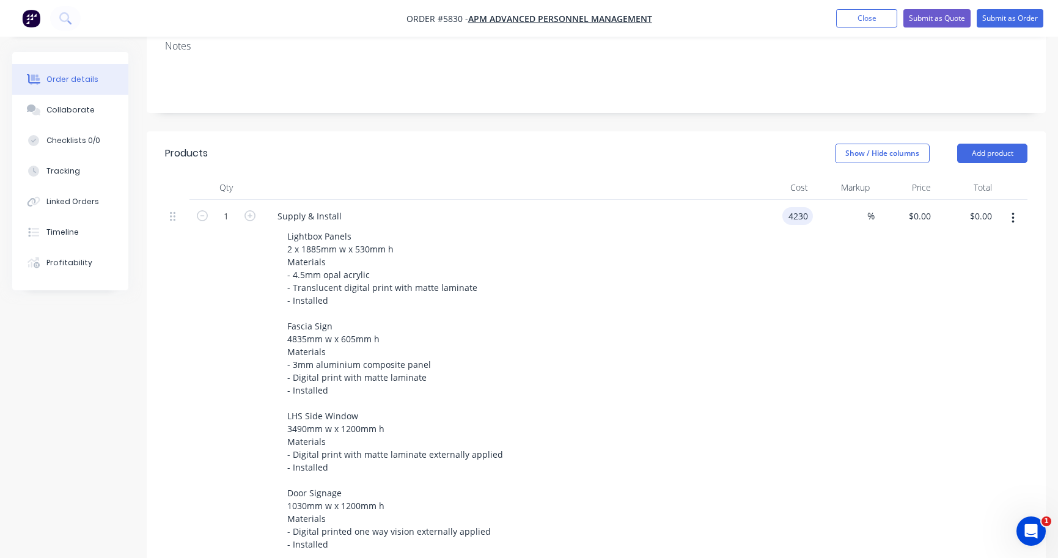
type input "$4,230.00"
click at [719, 276] on div "Lightbox Panels 2 x 1885mm w x 530mm h Materials - 4.5mm opal acrylic - Translu…" at bounding box center [512, 390] width 469 height 326
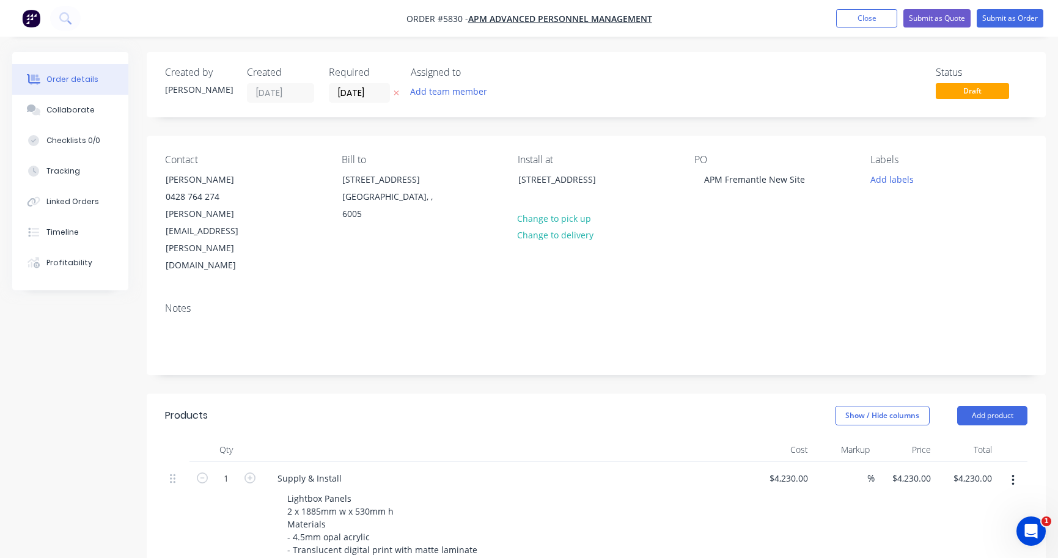
scroll to position [0, 0]
click at [944, 24] on button "Submit as Quote" at bounding box center [936, 18] width 67 height 18
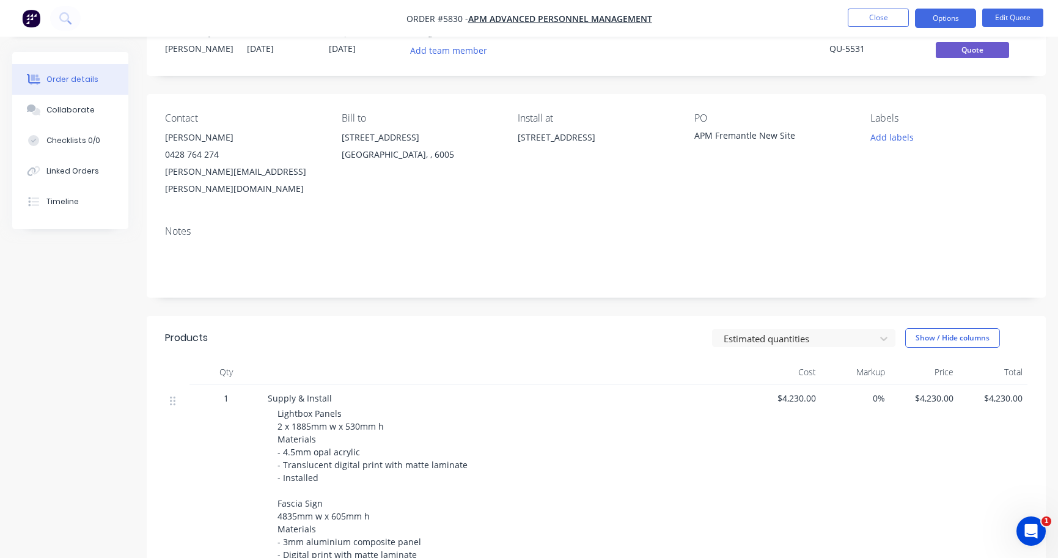
scroll to position [2, 0]
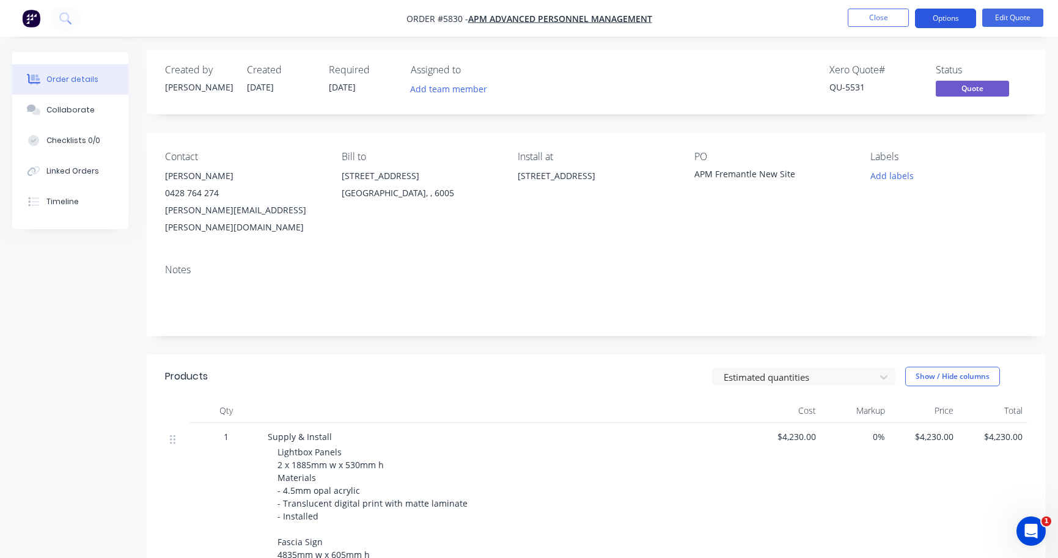
click at [944, 20] on button "Options" at bounding box center [945, 19] width 61 height 20
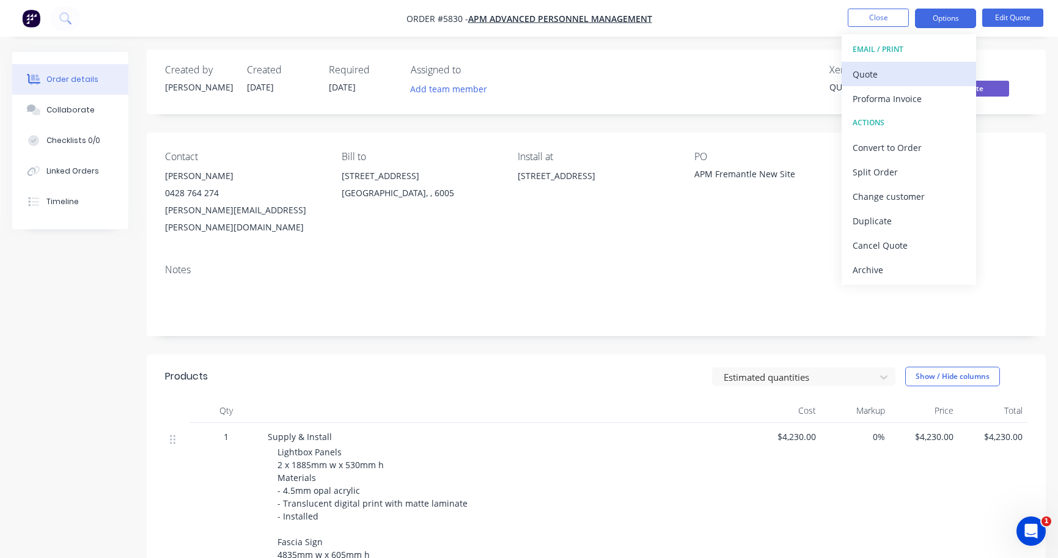
click at [924, 70] on div "Quote" at bounding box center [909, 74] width 112 height 18
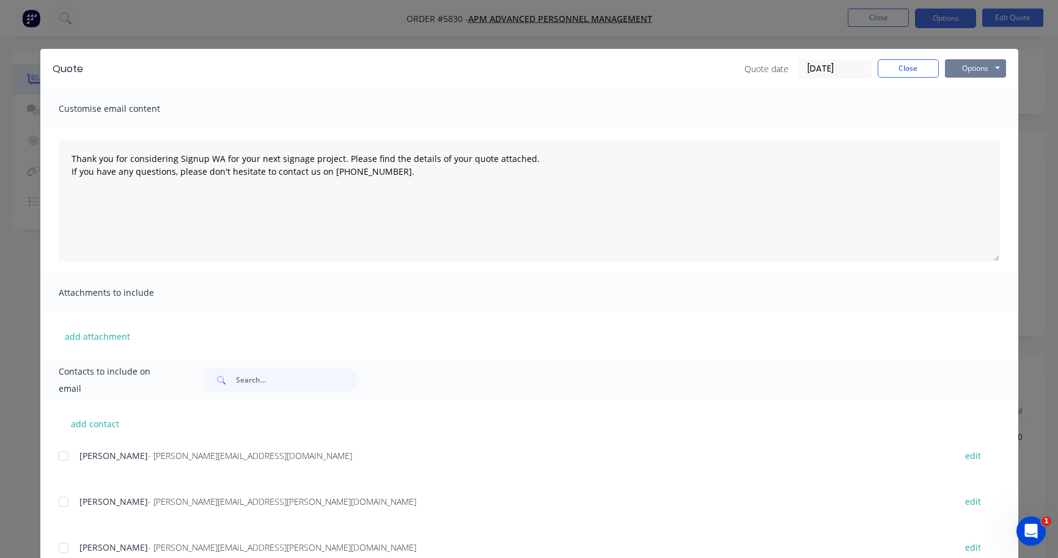
click at [969, 72] on button "Options" at bounding box center [975, 68] width 61 height 18
click at [969, 107] on button "Print" at bounding box center [984, 110] width 78 height 20
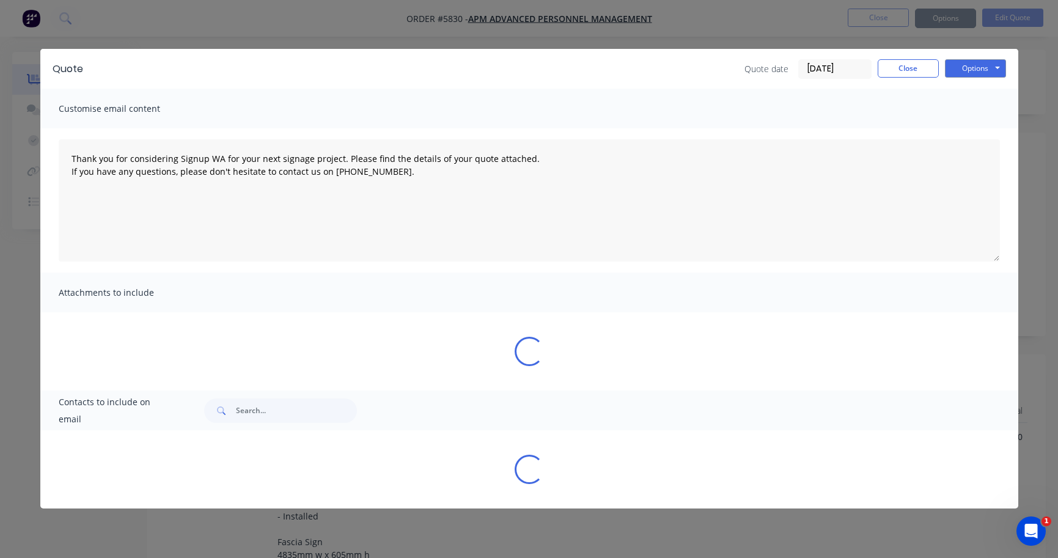
type textarea "Thank you for considering Signup WA for your next signage project. Please find …"
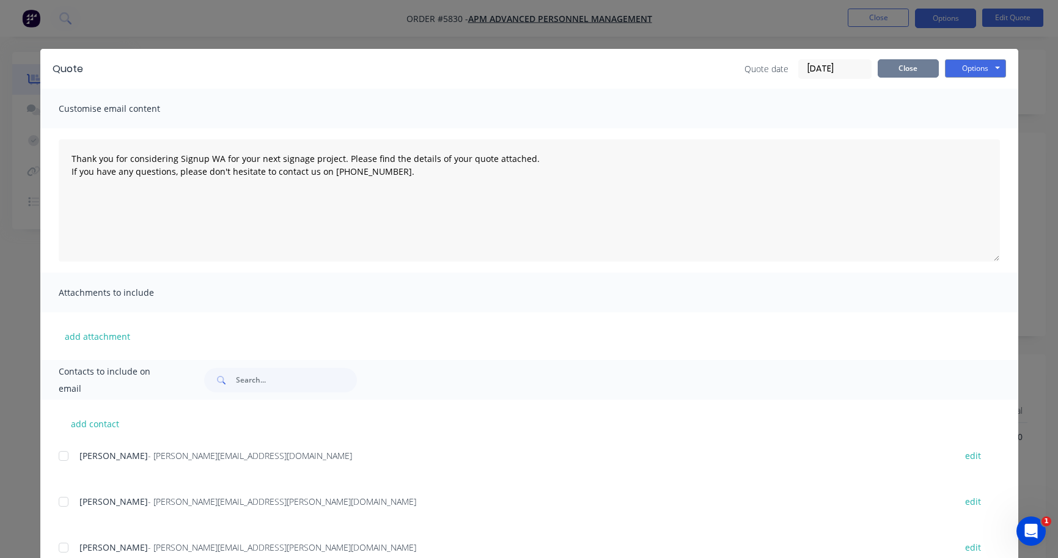
click at [920, 65] on button "Close" at bounding box center [908, 68] width 61 height 18
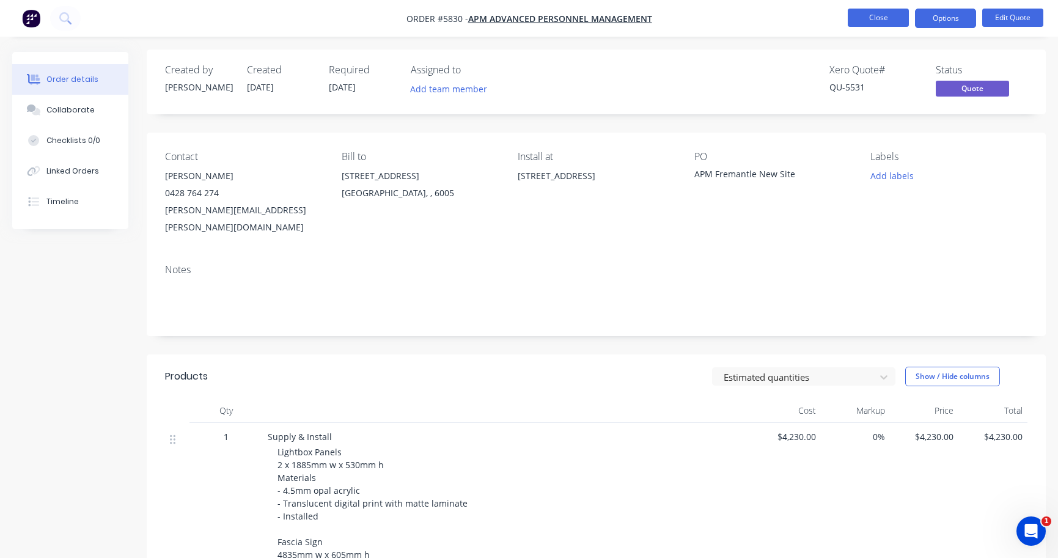
click at [883, 13] on button "Close" at bounding box center [878, 18] width 61 height 18
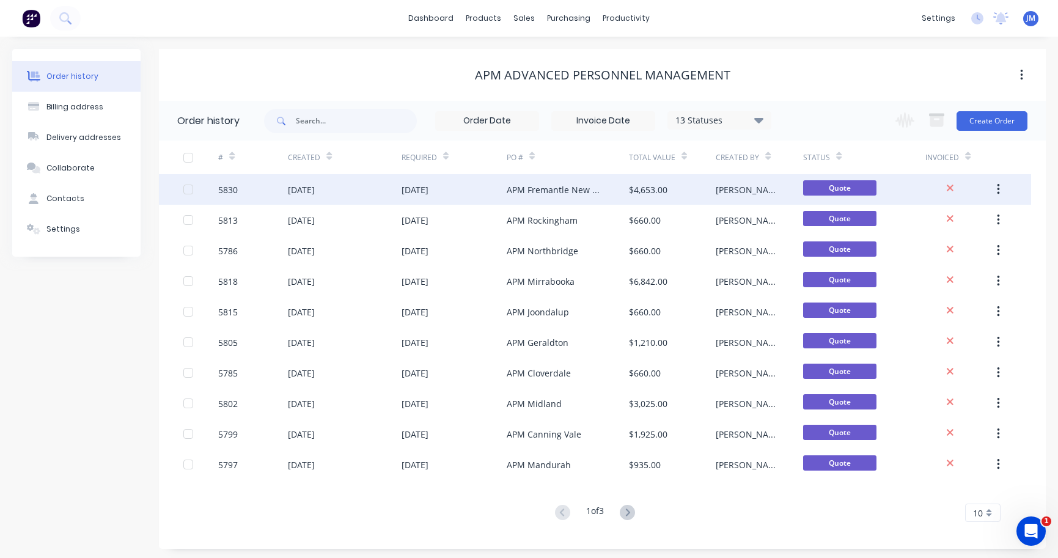
click at [581, 197] on div "APM Fremantle New Site" at bounding box center [568, 189] width 122 height 31
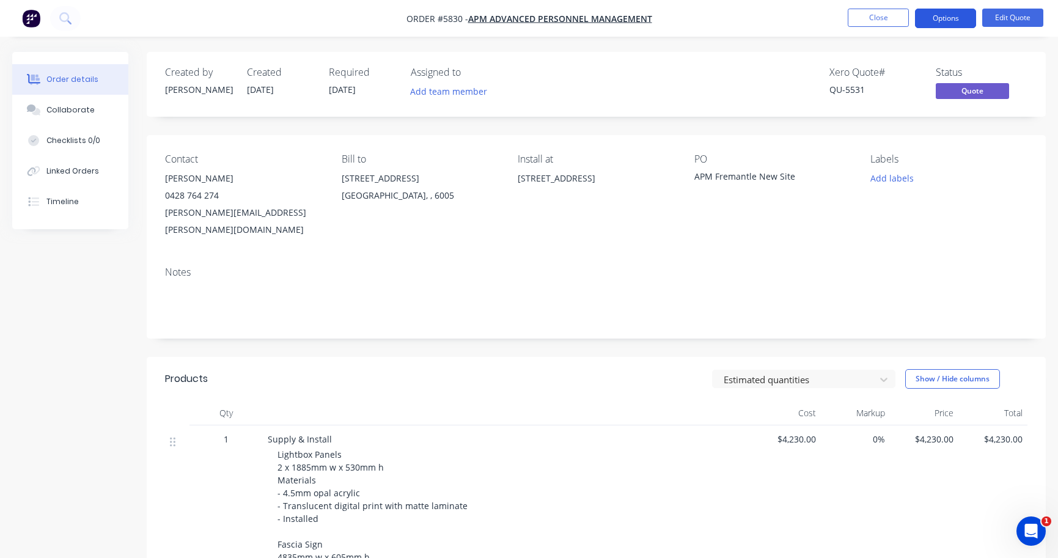
click at [950, 21] on button "Options" at bounding box center [945, 19] width 61 height 20
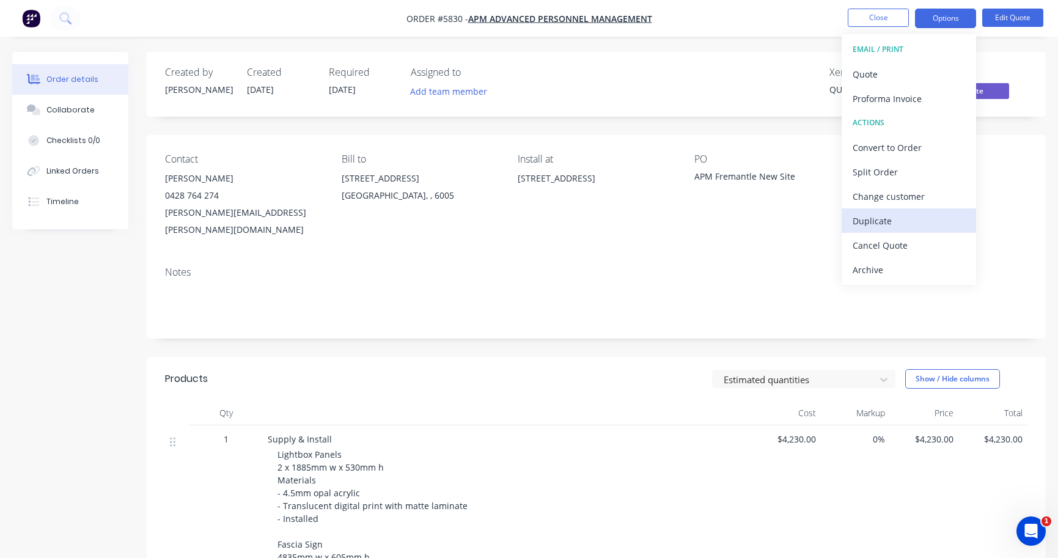
click at [884, 227] on div "Duplicate" at bounding box center [909, 221] width 112 height 18
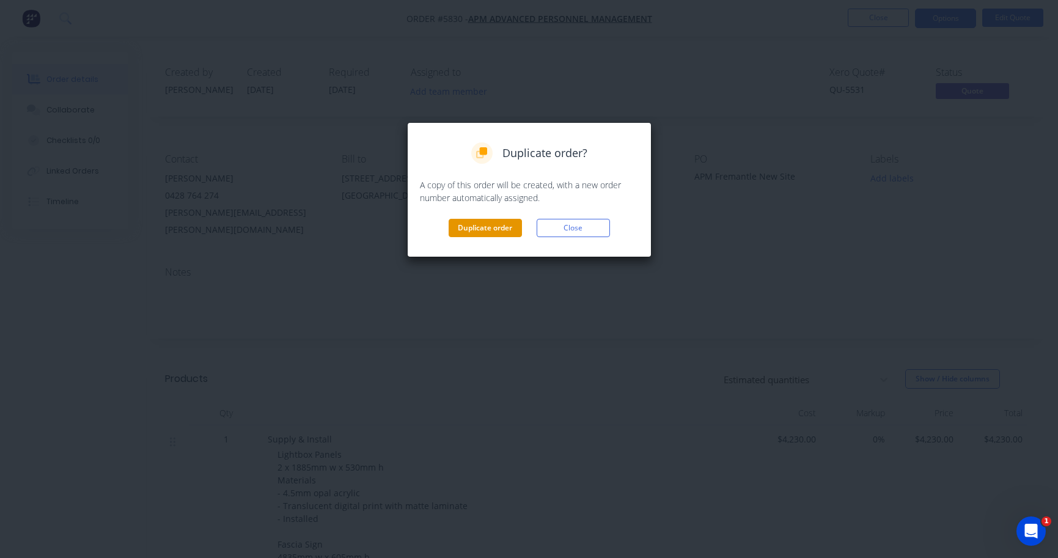
click at [493, 223] on button "Duplicate order" at bounding box center [485, 228] width 73 height 18
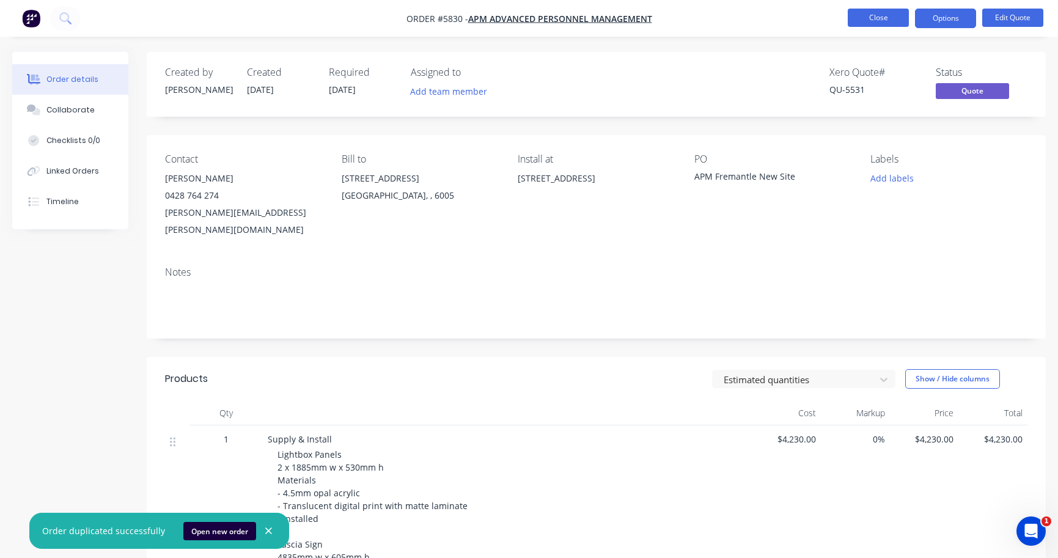
click at [877, 20] on button "Close" at bounding box center [878, 18] width 61 height 18
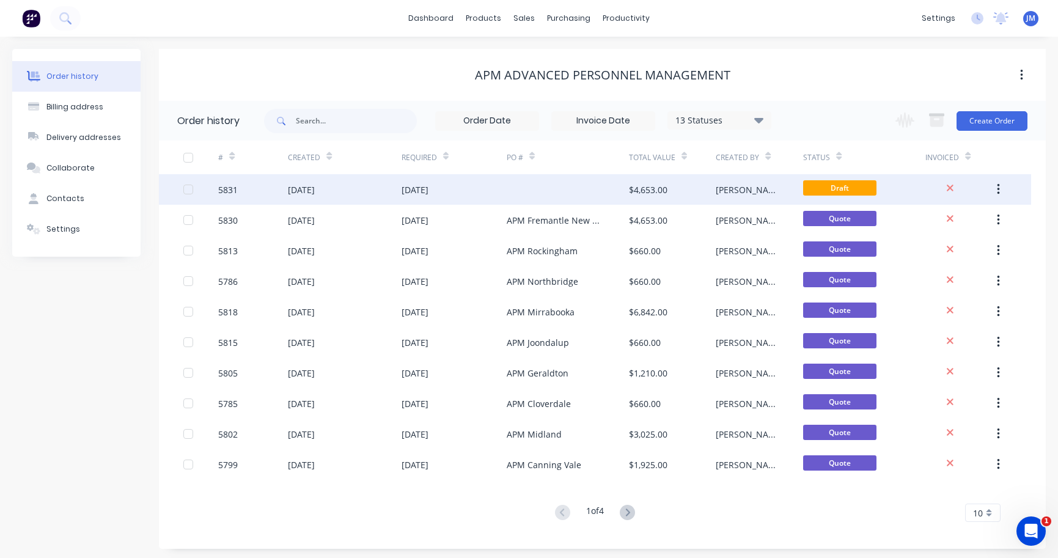
click at [574, 183] on div at bounding box center [568, 189] width 122 height 31
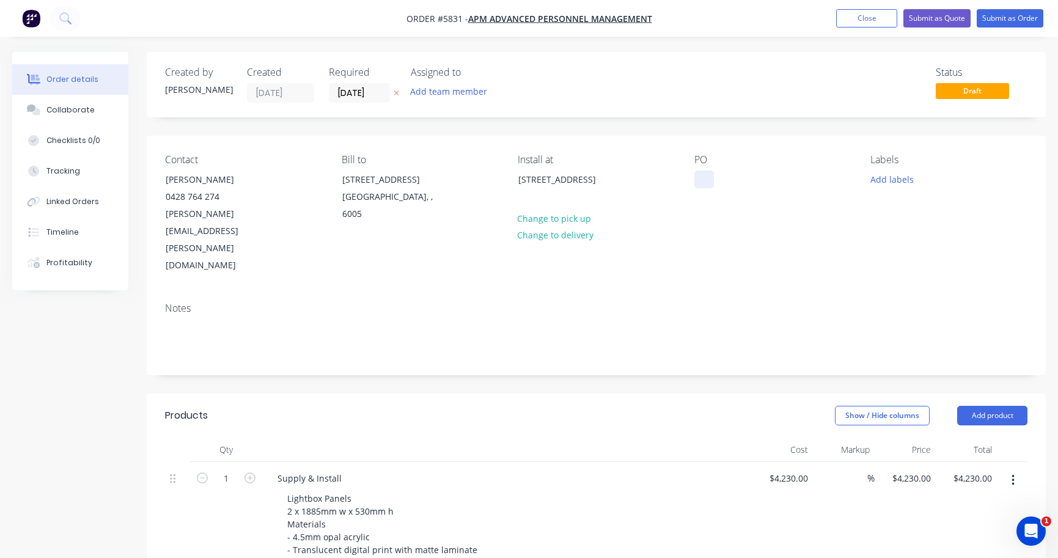
click at [704, 180] on div at bounding box center [704, 180] width 20 height 18
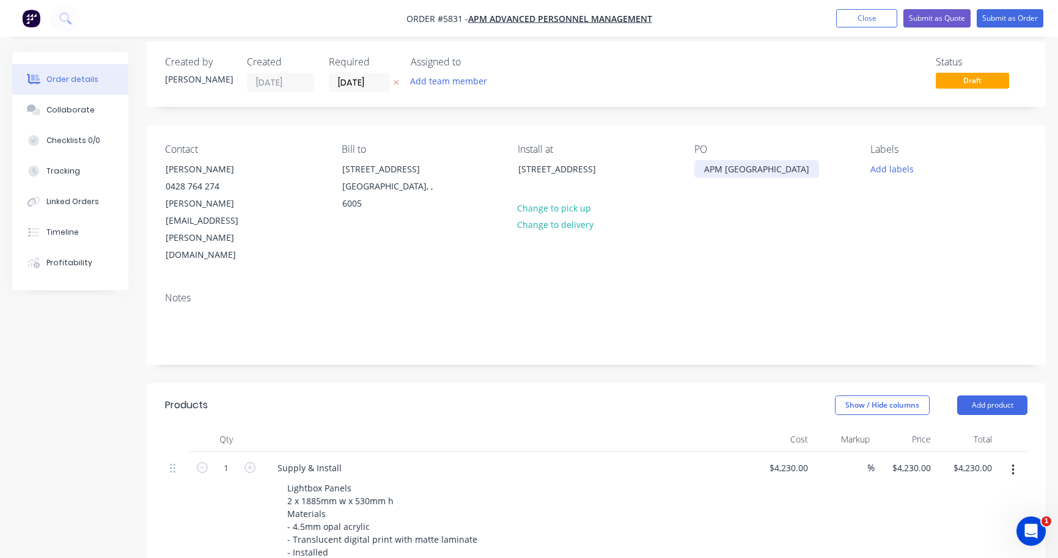
scroll to position [11, 0]
click at [568, 177] on div "[STREET_ADDRESS]" at bounding box center [568, 168] width 101 height 17
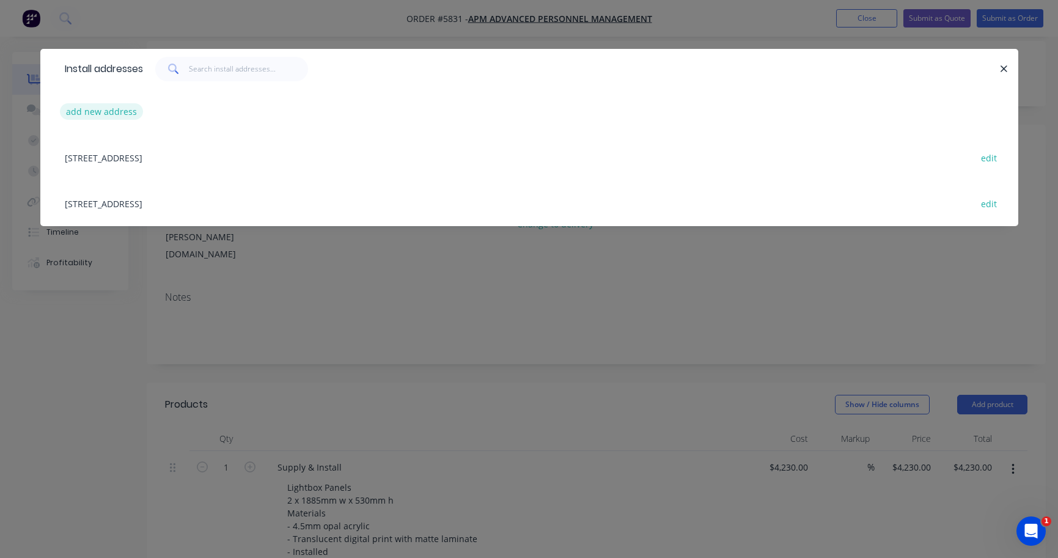
click at [102, 111] on button "add new address" at bounding box center [102, 111] width 84 height 17
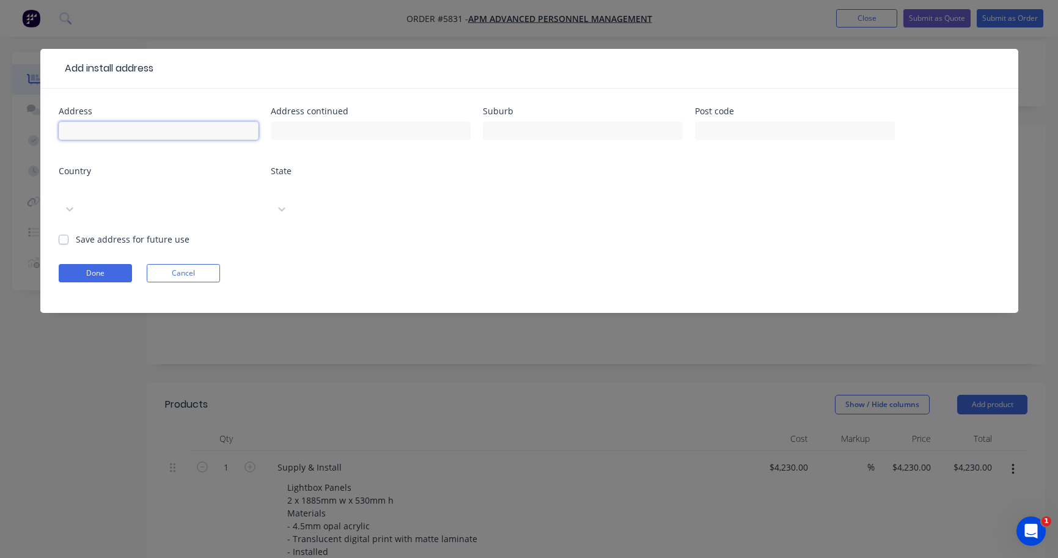
click at [102, 125] on input "text" at bounding box center [159, 131] width 200 height 18
paste input "Tenancy [STREET_ADDRESS][PERSON_NAME][PERSON_NAME]"
type input "Tenancy [STREET_ADDRESS][PERSON_NAME][PERSON_NAME]"
click at [102, 264] on button "Done" at bounding box center [95, 273] width 73 height 18
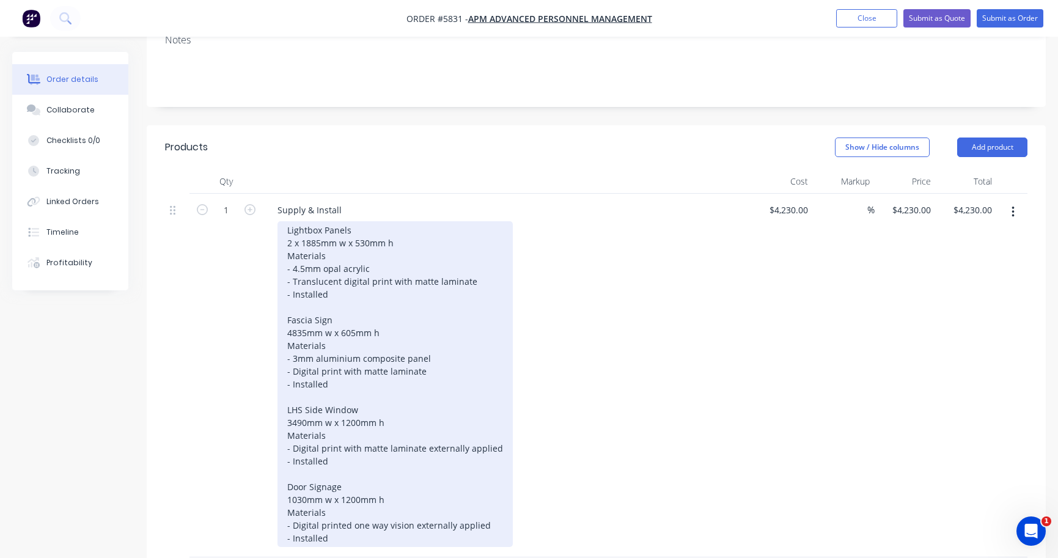
scroll to position [290, 0]
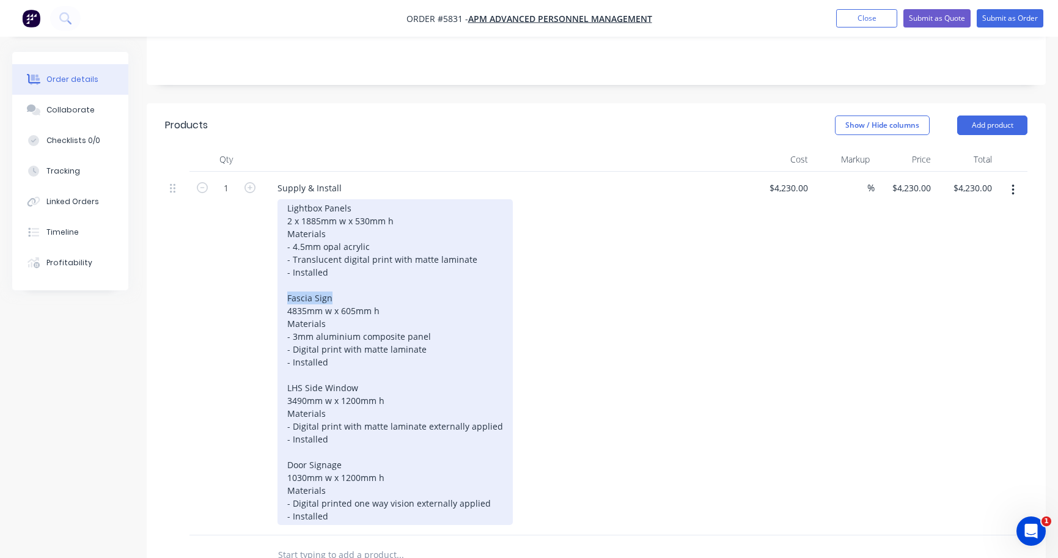
drag, startPoint x: 328, startPoint y: 248, endPoint x: 284, endPoint y: 248, distance: 43.4
click at [283, 247] on div "Lightbox Panels 2 x 1885mm w x 530mm h Materials - 4.5mm opal acrylic - Translu…" at bounding box center [395, 362] width 235 height 326
drag, startPoint x: 306, startPoint y: 259, endPoint x: 265, endPoint y: 259, distance: 41.0
click at [265, 259] on div "Supply & Install Lightbox Panels 2 x 1885mm w x 530mm h Materials - 4.5mm opal …" at bounding box center [507, 354] width 489 height 364
drag, startPoint x: 353, startPoint y: 259, endPoint x: 340, endPoint y: 259, distance: 13.4
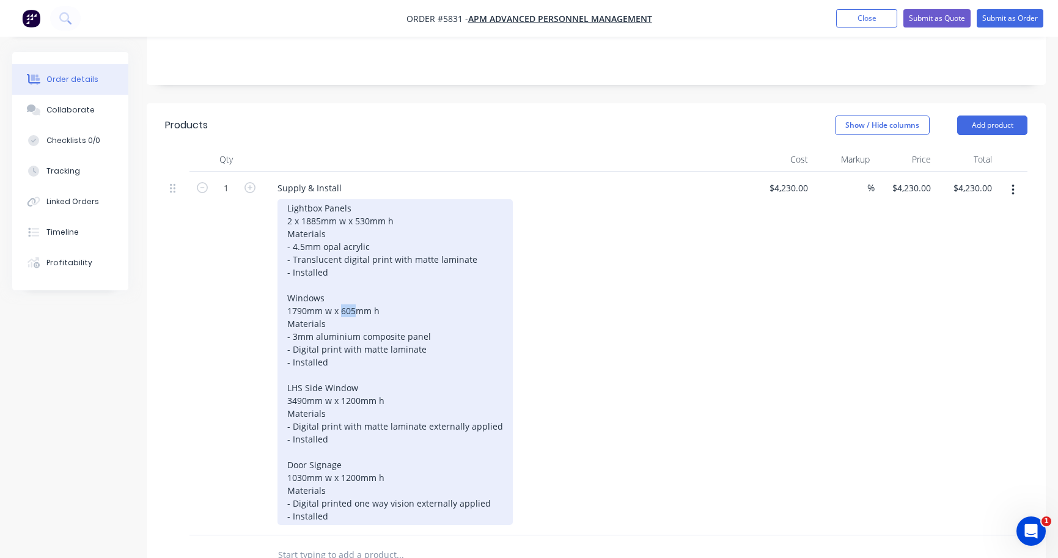
click at [340, 259] on div "Lightbox Panels 2 x 1885mm w x 530mm h Materials - 4.5mm opal acrylic - Translu…" at bounding box center [395, 362] width 235 height 326
click at [286, 262] on div "Lightbox Panels 2 x 1885mm w x 530mm h Materials - 4.5mm opal acrylic - Translu…" at bounding box center [395, 362] width 235 height 326
drag, startPoint x: 444, startPoint y: 287, endPoint x: 245, endPoint y: 287, distance: 198.7
click at [245, 287] on div "1 Supply & Install Lightbox Panels 2 x 1885mm w x 530mm h Materials - 4.5mm opa…" at bounding box center [596, 354] width 863 height 364
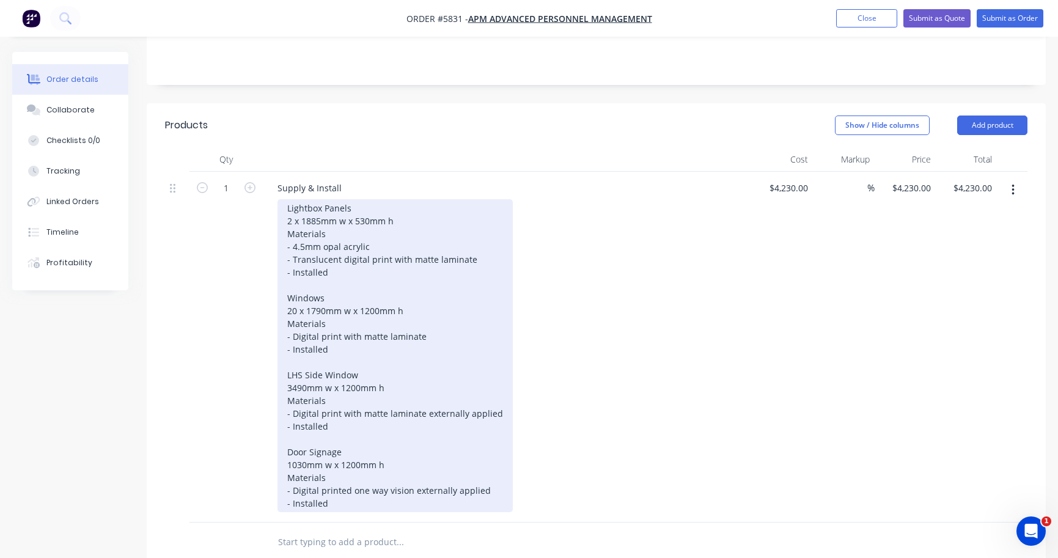
click at [424, 285] on div "Lightbox Panels 2 x 1885mm w x 530mm h Materials - 4.5mm opal acrylic - Translu…" at bounding box center [395, 355] width 235 height 313
drag, startPoint x: 499, startPoint y: 365, endPoint x: 267, endPoint y: 366, distance: 232.3
click at [267, 366] on div "Supply & Install Lightbox Panels 2 x 1885mm w x 530mm h Materials - 4.5mm opal …" at bounding box center [507, 347] width 489 height 351
copy div "- Digital print with matte laminate externally applied"
drag, startPoint x: 425, startPoint y: 284, endPoint x: 215, endPoint y: 284, distance: 210.3
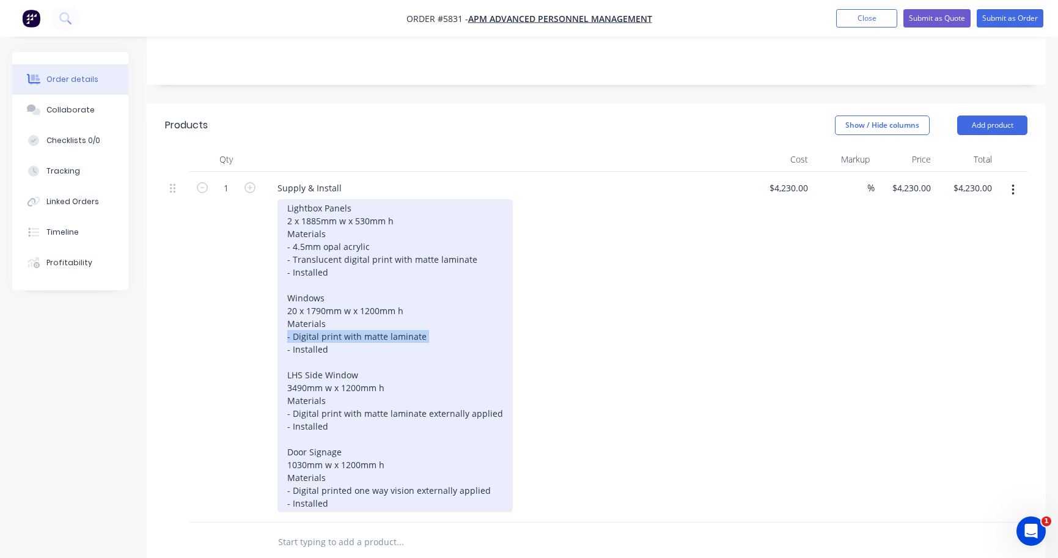
click at [215, 284] on div "1 Supply & Install Lightbox Panels 2 x 1885mm w x 530mm h Materials - 4.5mm opa…" at bounding box center [596, 347] width 863 height 351
click at [351, 296] on div "Lightbox Panels 2 x 1885mm w x 530mm h Materials - 4.5mm opal acrylic - Translu…" at bounding box center [395, 355] width 235 height 313
click at [361, 199] on div "Lightbox Panels 2 x 1885mm w x 530mm h Materials - 4.5mm opal acrylic - Translu…" at bounding box center [395, 355] width 235 height 313
drag, startPoint x: 355, startPoint y: 155, endPoint x: 326, endPoint y: 155, distance: 28.7
click at [326, 199] on div "Lightbox Panels 2 x 1885mm w x 530mm h Materials - 4.5mm opal acrylic - Translu…" at bounding box center [395, 355] width 235 height 313
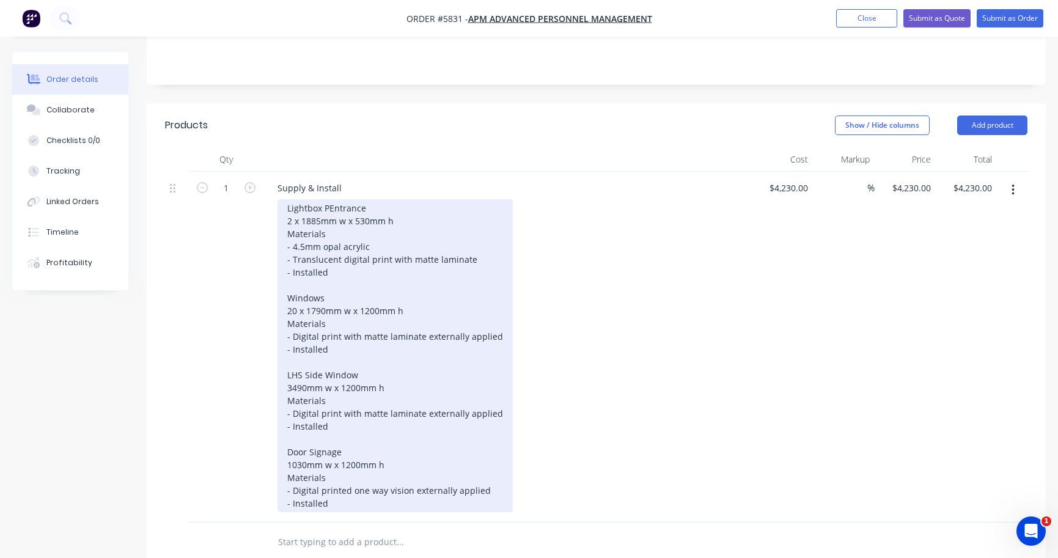
click at [325, 199] on div "Lightbox PEntrance 2 x 1885mm w x 530mm h Materials - 4.5mm opal acrylic - Tran…" at bounding box center [395, 355] width 235 height 313
drag, startPoint x: 293, startPoint y: 170, endPoint x: 278, endPoint y: 170, distance: 14.7
click at [279, 199] on div "Lightbox Entrance 2 x 1885mm w x 530mm h Materials - 4.5mm opal acrylic - Trans…" at bounding box center [395, 355] width 235 height 313
drag, startPoint x: 322, startPoint y: 169, endPoint x: 303, endPoint y: 169, distance: 19.0
click at [303, 199] on div "Lightbox Entrance 1 x 1885mm w x 530mm h Materials - 4.5mm opal acrylic - Trans…" at bounding box center [395, 355] width 235 height 313
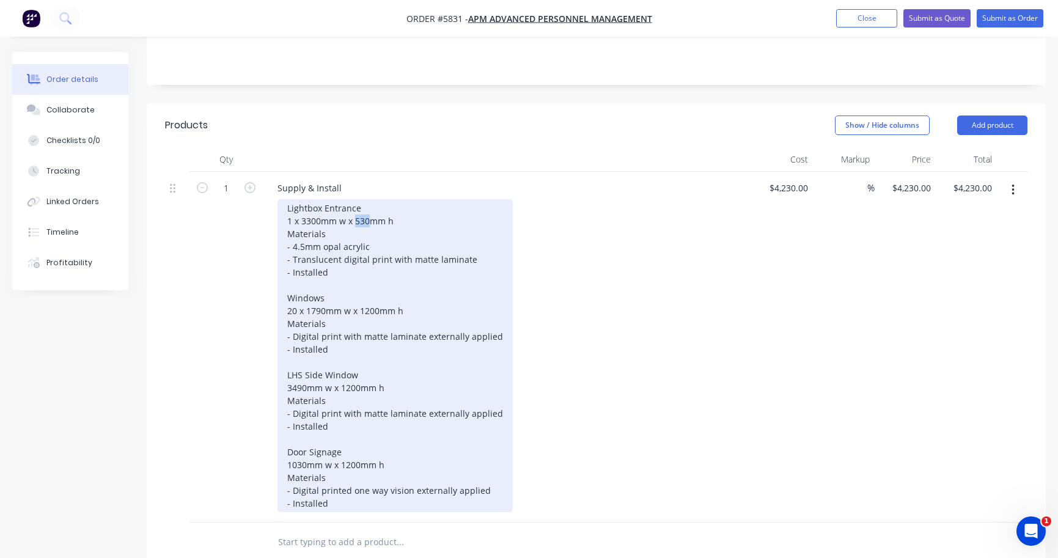
drag, startPoint x: 371, startPoint y: 170, endPoint x: 356, endPoint y: 169, distance: 15.3
click at [356, 199] on div "Lightbox Entrance 1 x 3300mm w x 530mm h Materials - 4.5mm opal acrylic - Trans…" at bounding box center [395, 355] width 235 height 313
click at [411, 199] on div "Lightbox Entrance 1 x 3300mm w x 775mm h Materials - 4.5mm opal acrylic - Trans…" at bounding box center [395, 355] width 235 height 313
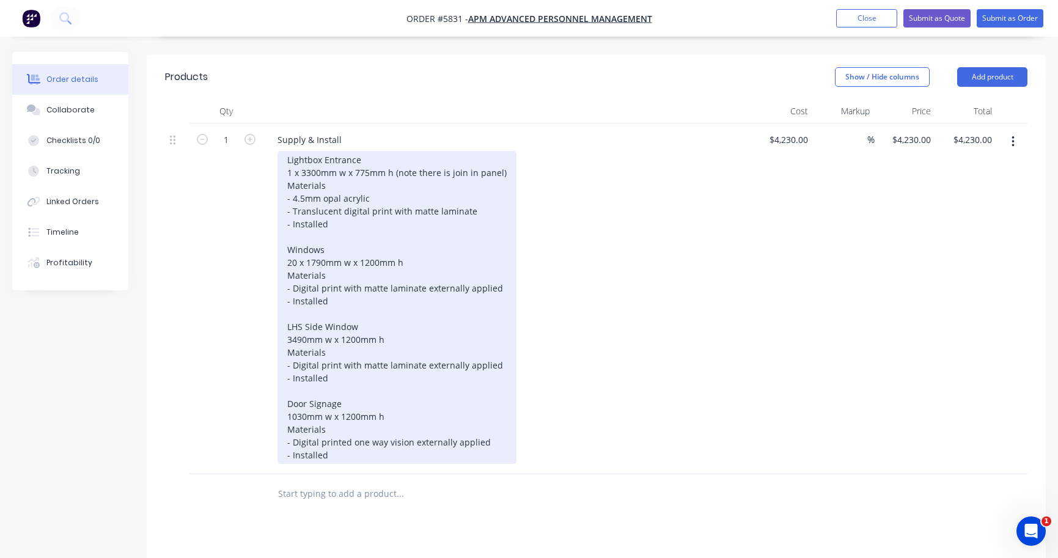
scroll to position [339, 0]
click at [335, 199] on div "Lightbox Entrance 1 x 3300mm w x 775mm h (note there is join in panel) Material…" at bounding box center [397, 306] width 239 height 313
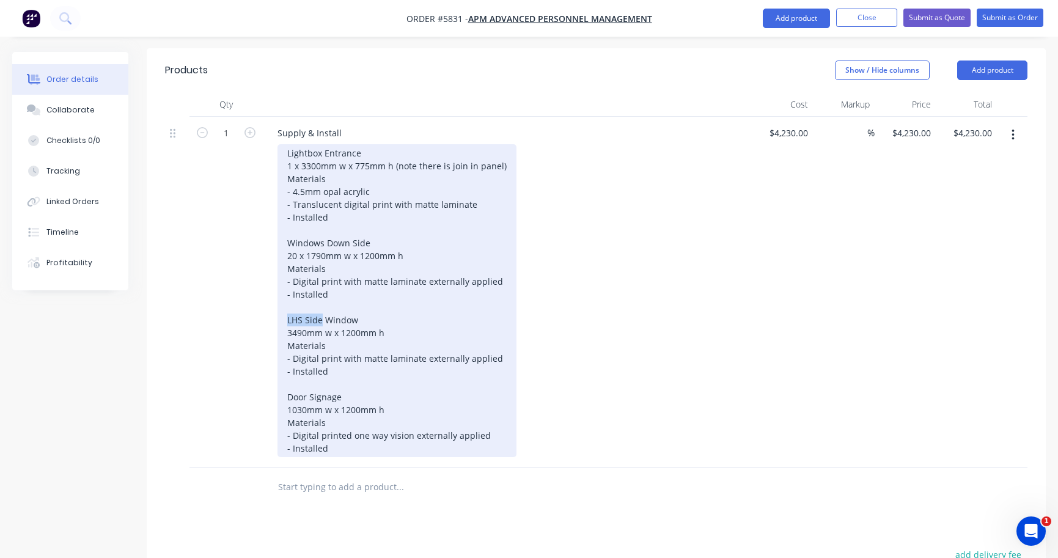
drag, startPoint x: 321, startPoint y: 269, endPoint x: 260, endPoint y: 269, distance: 61.1
click at [260, 269] on div "1 Supply & Install Lightbox Entrance 1 x 3300mm w x 775mm h (note there is join…" at bounding box center [596, 292] width 863 height 351
drag, startPoint x: 318, startPoint y: 289, endPoint x: 399, endPoint y: 269, distance: 83.0
click at [399, 269] on div "Lightbox Entrance 1 x 3300mm w x 775mm h (note there is join in panel) Material…" at bounding box center [397, 300] width 239 height 313
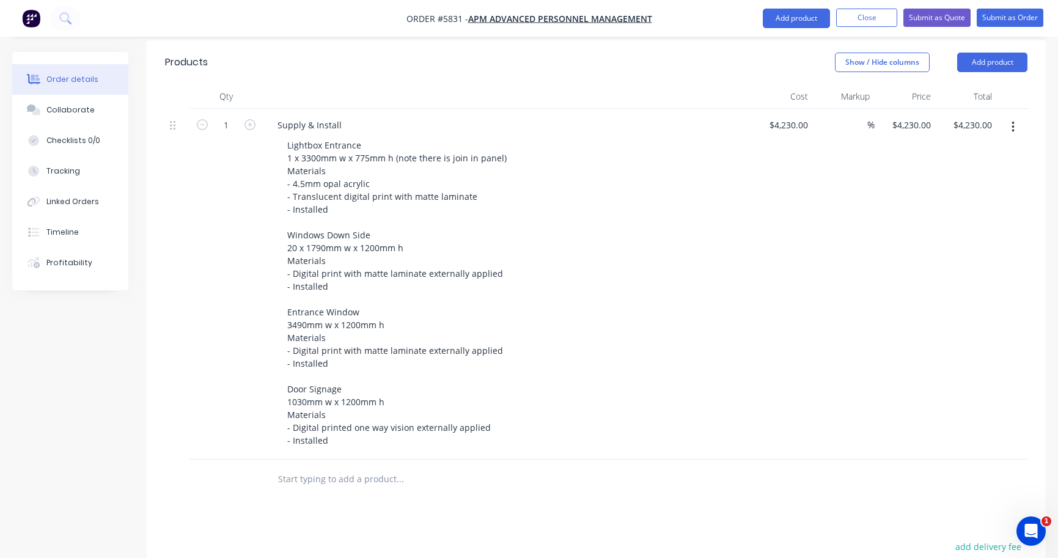
scroll to position [343, 0]
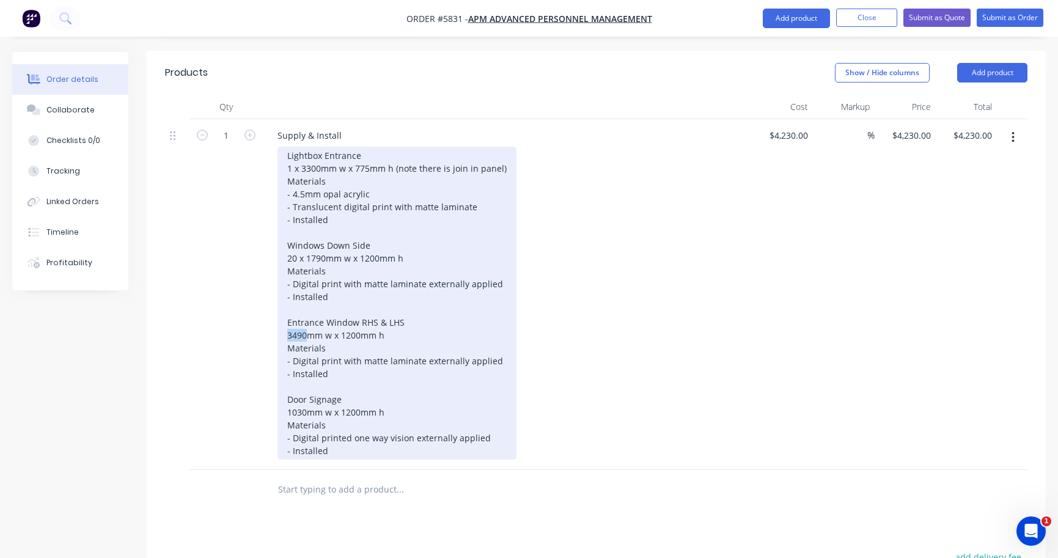
drag, startPoint x: 310, startPoint y: 283, endPoint x: 281, endPoint y: 283, distance: 28.7
click at [281, 283] on div "Lightbox Entrance 1 x 3300mm w x 775mm h (note there is join in panel) Material…" at bounding box center [397, 303] width 239 height 313
click at [281, 284] on div "Lightbox Entrance 1 x 3300mm w x 775mm h (note there is join in panel) Material…" at bounding box center [397, 303] width 239 height 313
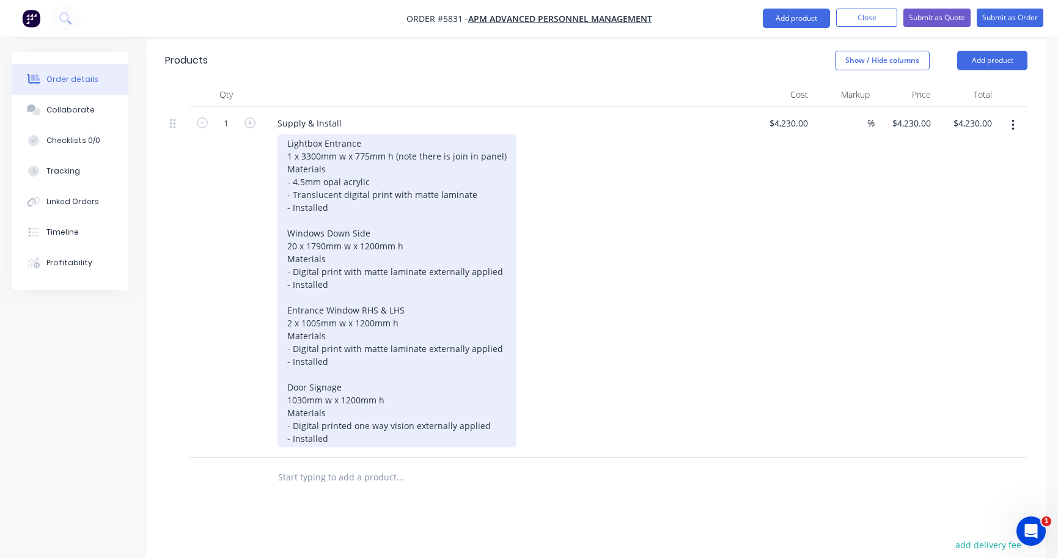
scroll to position [358, 0]
drag, startPoint x: 309, startPoint y: 345, endPoint x: 275, endPoint y: 347, distance: 33.7
click at [275, 347] on div "Supply & Install Lightbox Entrance 1 x 3300mm w x 775mm h (note there is join i…" at bounding box center [507, 279] width 489 height 351
click at [285, 344] on div "Lightbox Entrance 1 x 3300mm w x 775mm h (note there is join in panel) Material…" at bounding box center [397, 287] width 239 height 313
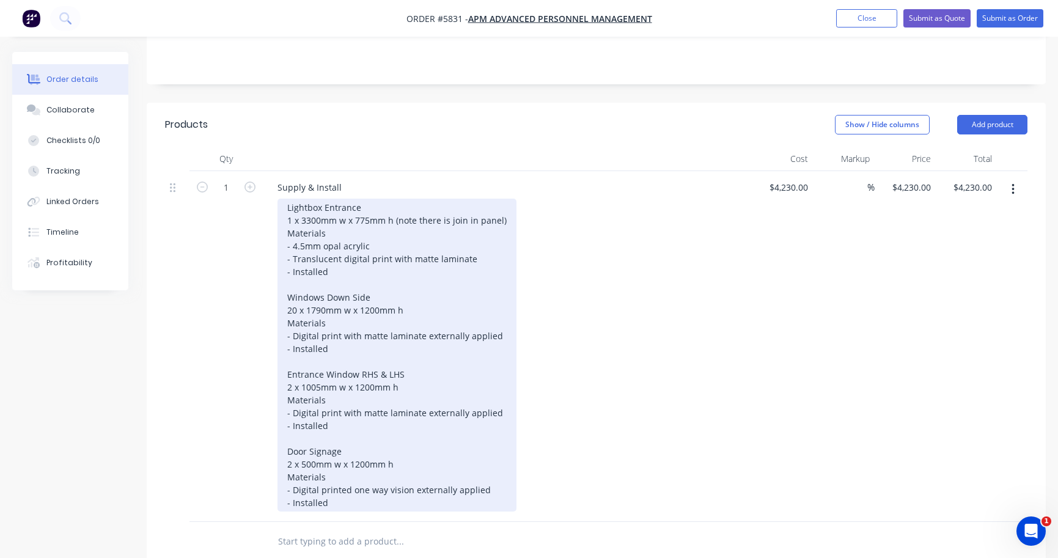
scroll to position [290, 0]
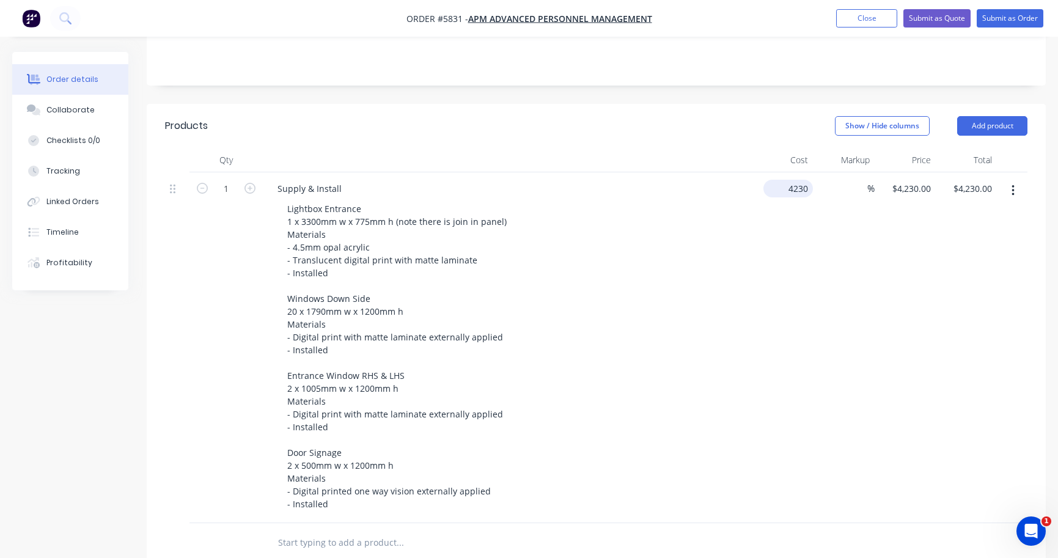
click at [787, 180] on div "4230 $4,230.00" at bounding box center [790, 189] width 45 height 18
type input "$7,600.00"
click at [745, 230] on div "Lightbox Entrance 1 x 3300mm w x 775mm h (note there is join in panel) Material…" at bounding box center [512, 356] width 469 height 313
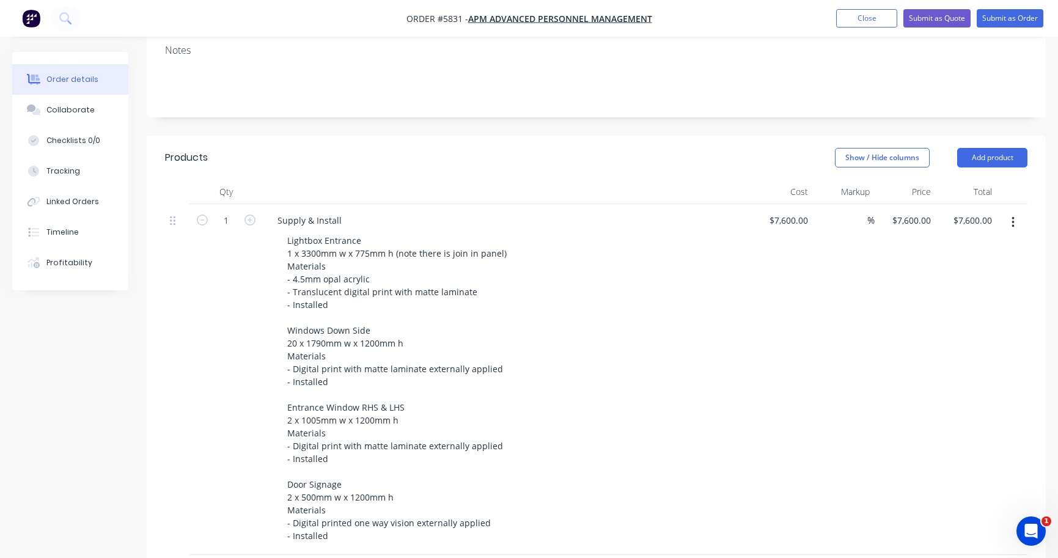
scroll to position [254, 0]
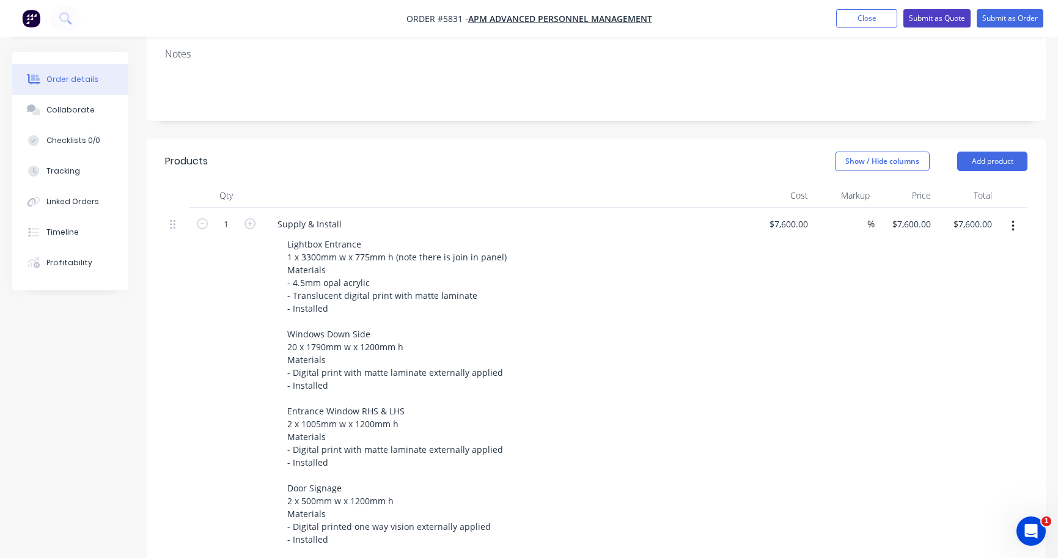
click at [947, 15] on button "Submit as Quote" at bounding box center [936, 18] width 67 height 18
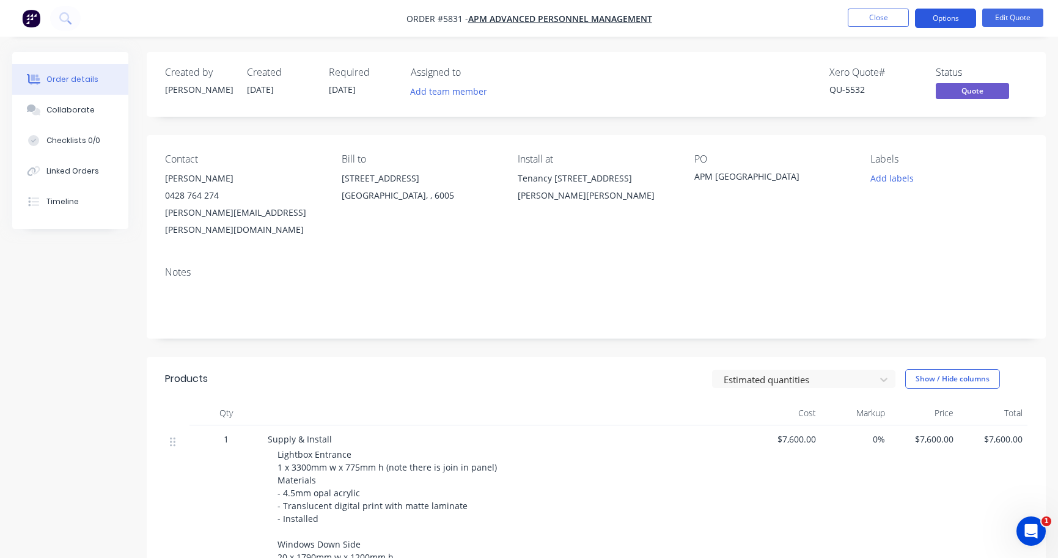
click at [955, 15] on button "Options" at bounding box center [945, 19] width 61 height 20
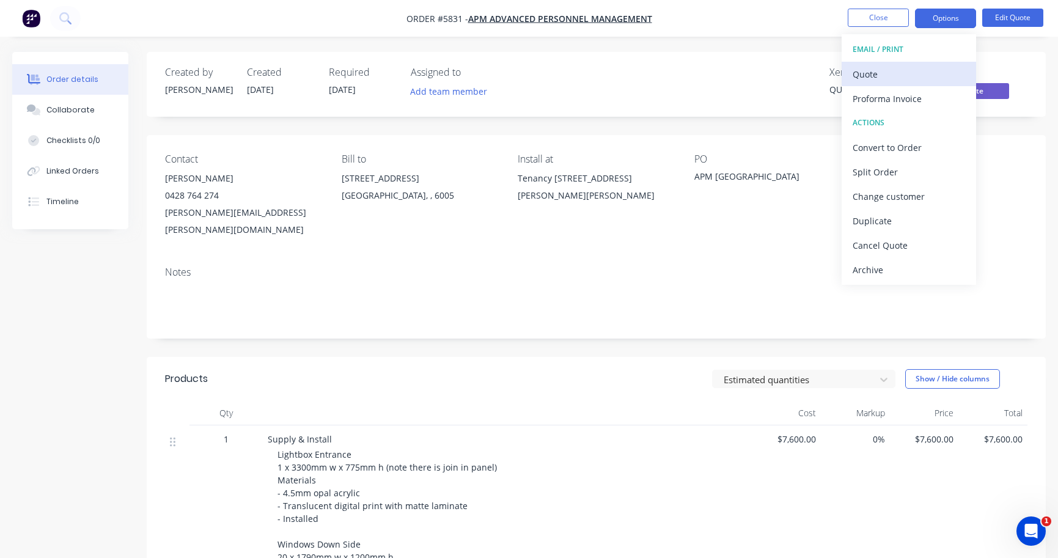
click at [922, 71] on div "Quote" at bounding box center [909, 74] width 112 height 18
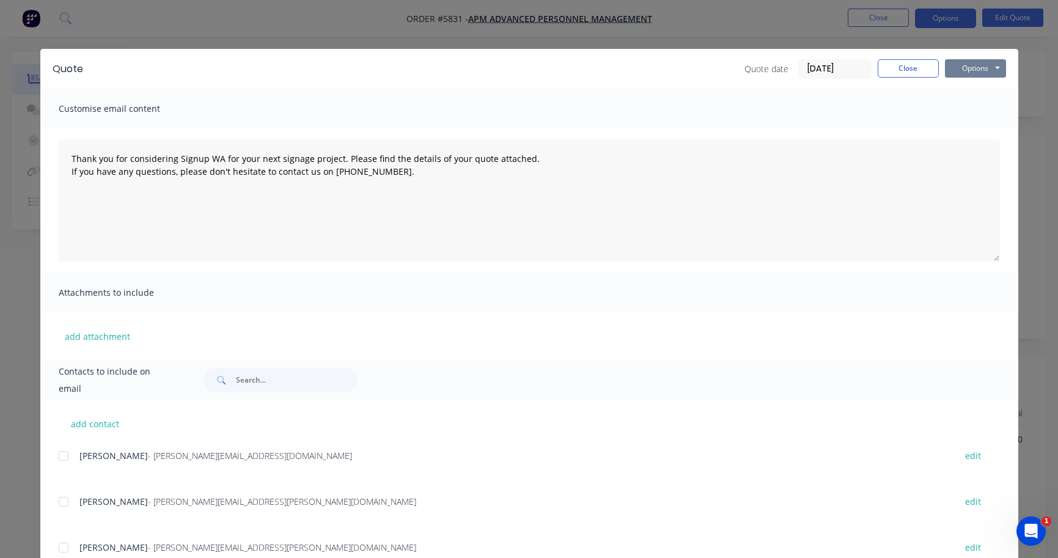
click at [969, 70] on button "Options" at bounding box center [975, 68] width 61 height 18
click at [969, 108] on button "Print" at bounding box center [984, 110] width 78 height 20
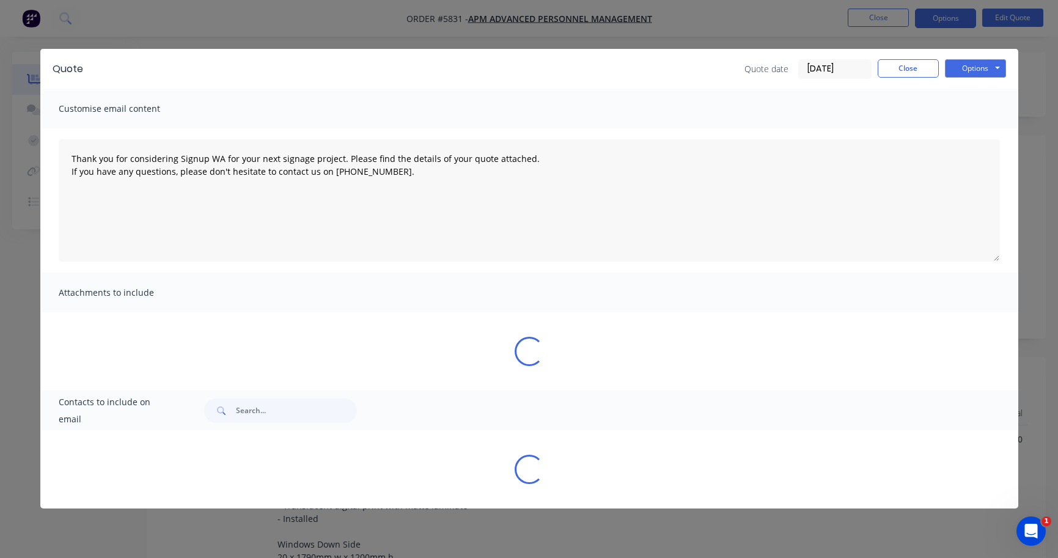
type textarea "Thank you for considering Signup WA for your next signage project. Please find …"
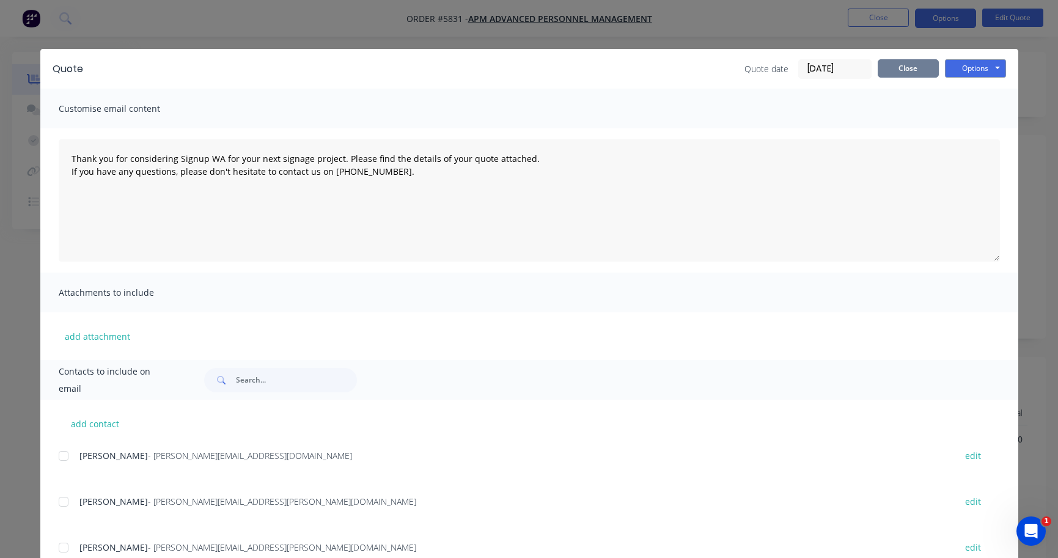
click at [913, 70] on button "Close" at bounding box center [908, 68] width 61 height 18
click at [913, 69] on div "Xero Quote #" at bounding box center [876, 73] width 92 height 12
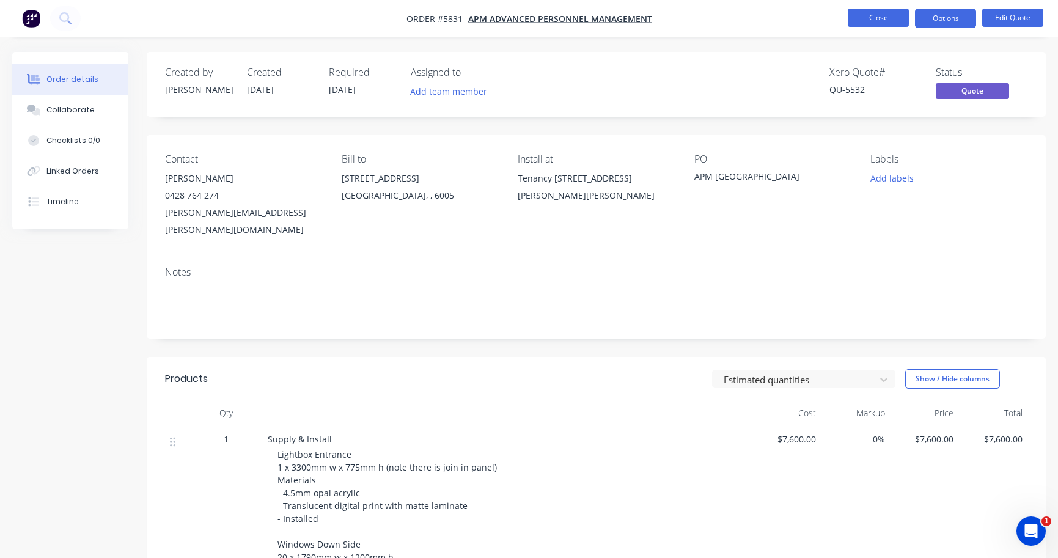
click at [886, 14] on button "Close" at bounding box center [878, 18] width 61 height 18
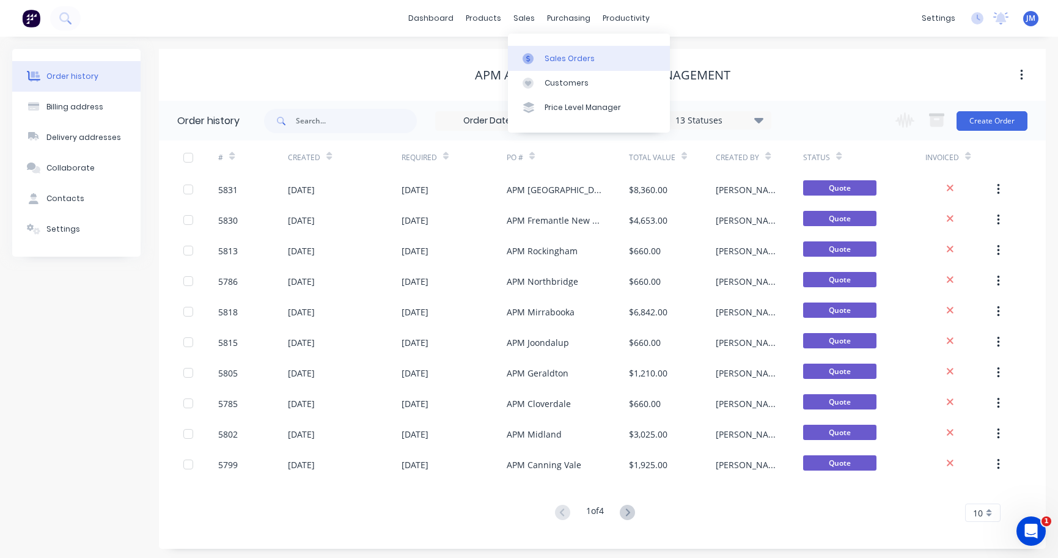
click at [548, 57] on div "Sales Orders" at bounding box center [570, 58] width 50 height 11
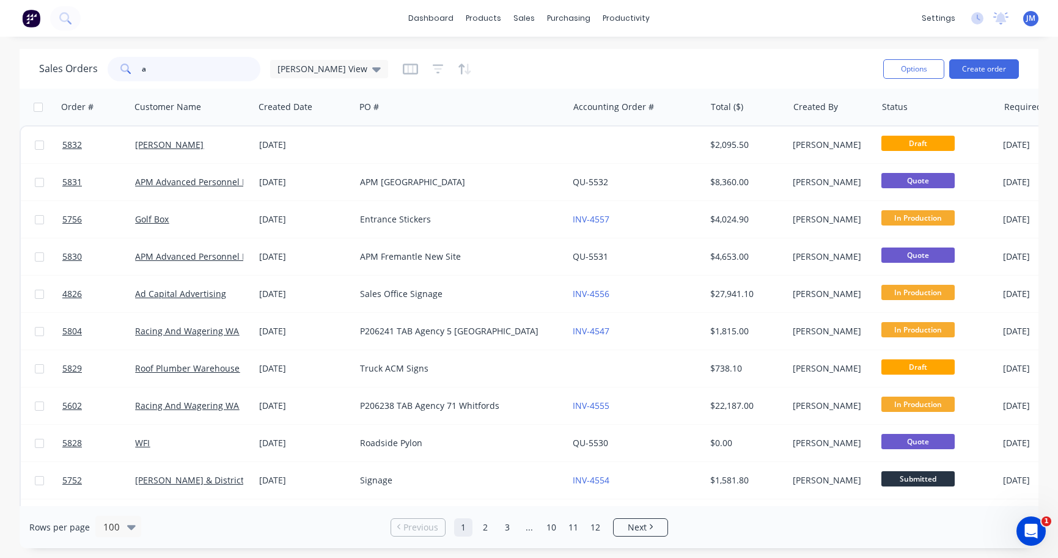
click at [220, 68] on input "a" at bounding box center [201, 69] width 119 height 24
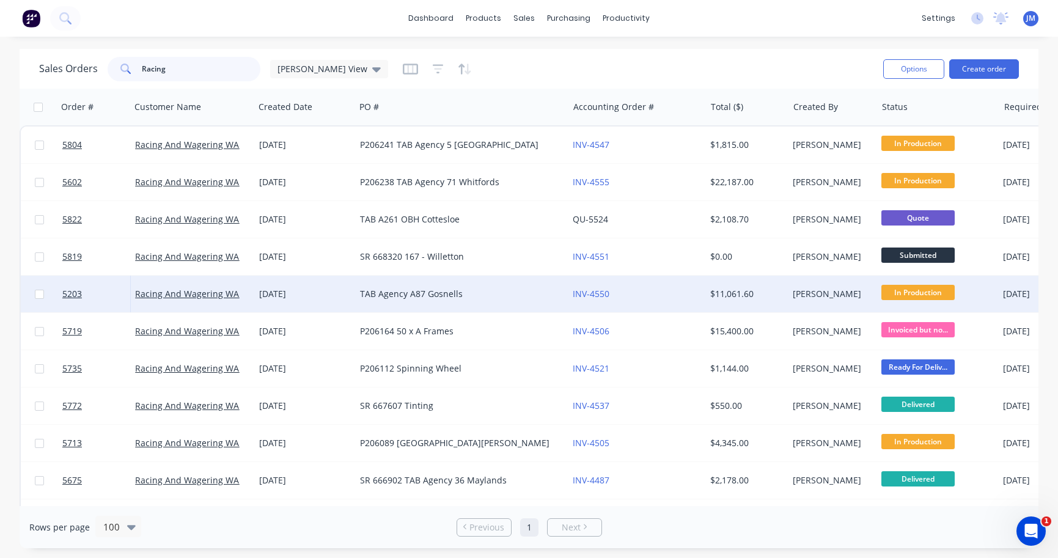
type input "Racing"
click at [441, 288] on div "TAB Agency A87 Gosnells" at bounding box center [456, 294] width 193 height 12
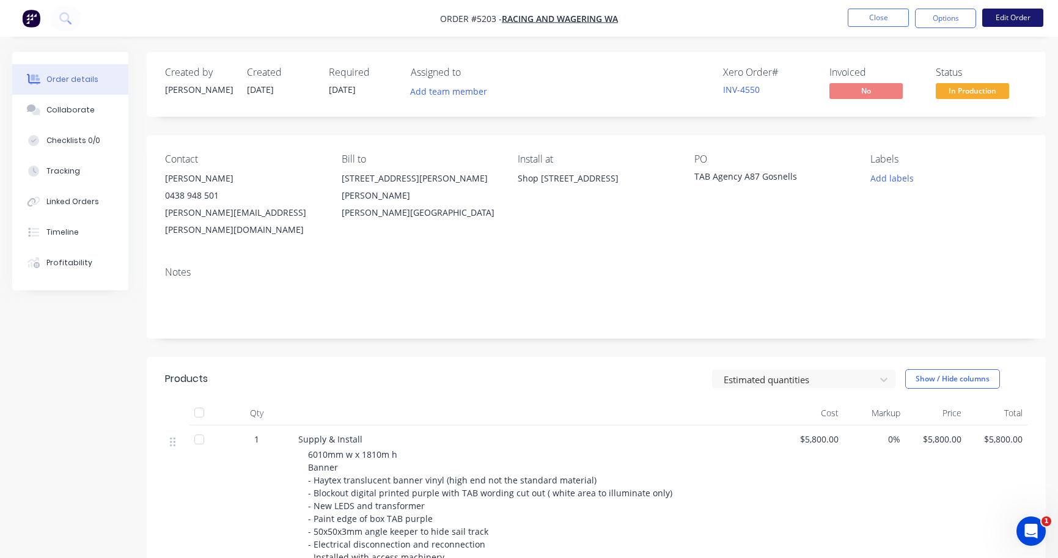
click at [1024, 15] on button "Edit Order" at bounding box center [1012, 18] width 61 height 18
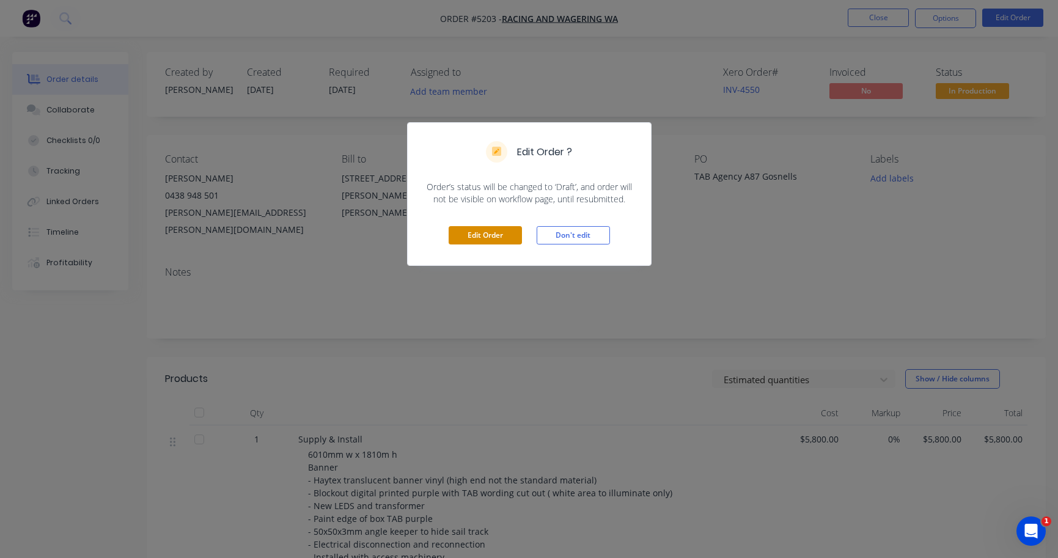
click at [498, 235] on button "Edit Order" at bounding box center [485, 235] width 73 height 18
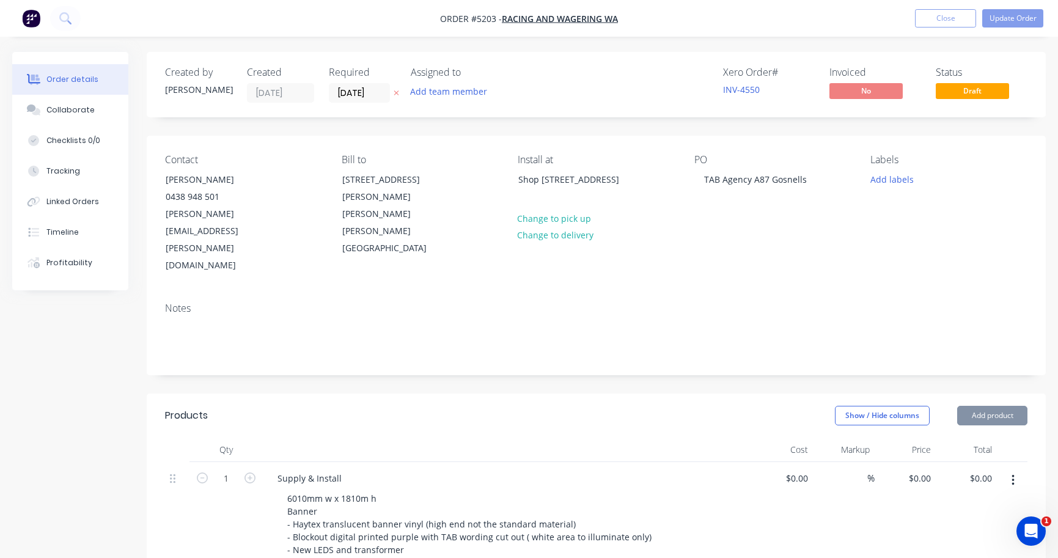
type input "$5,800.00"
type input "$2,666.00"
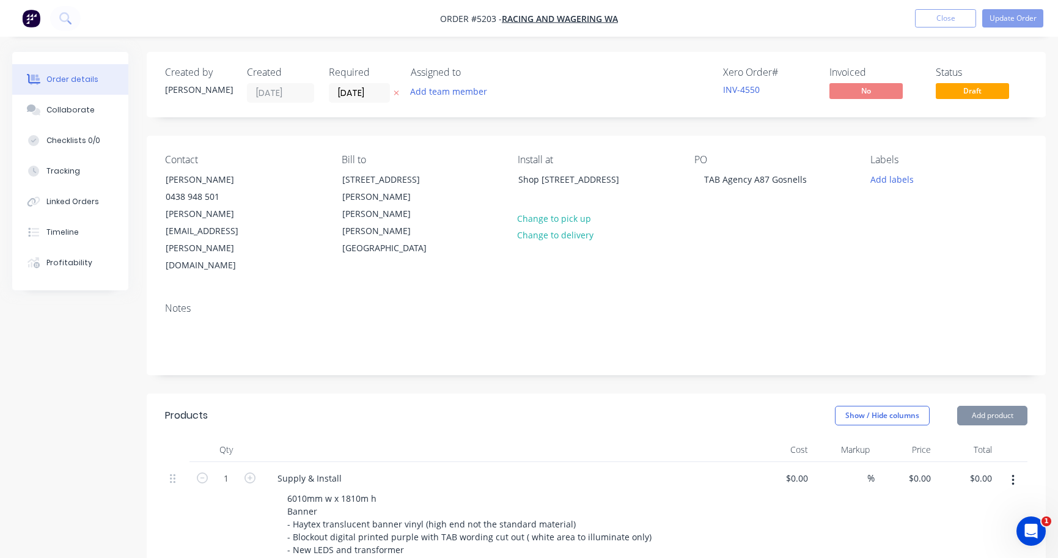
type input "$2,666.00"
type input "$1,590.00"
click at [701, 180] on div "TAB Agency A87 Gosnells" at bounding box center [755, 180] width 122 height 18
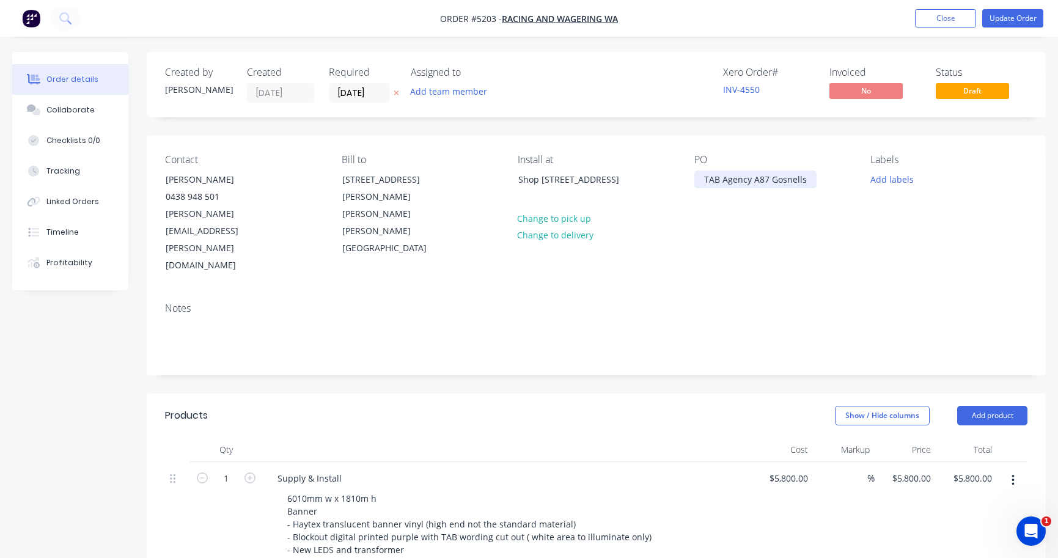
paste div
click at [1022, 24] on button "Update Order" at bounding box center [1012, 18] width 61 height 18
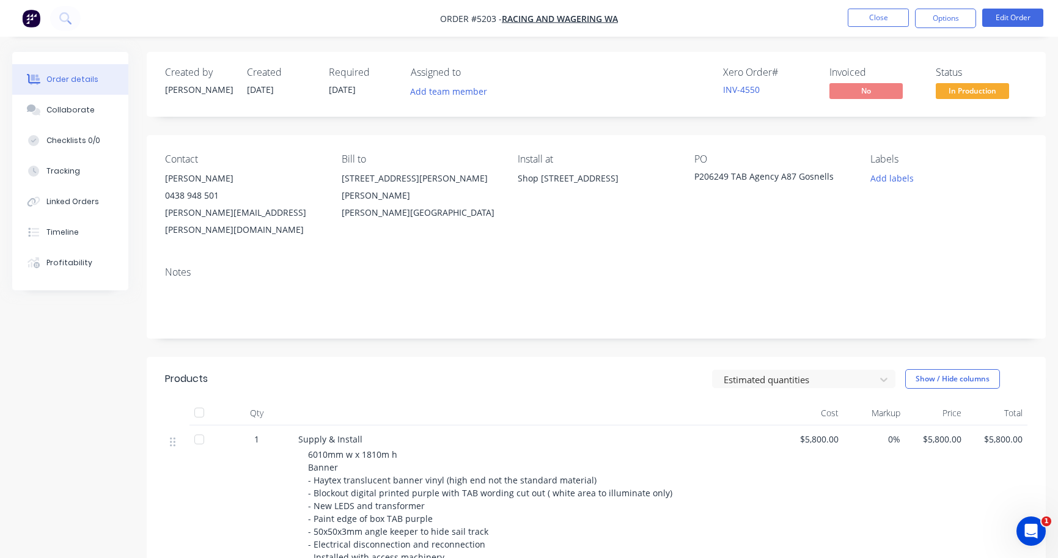
click at [2, 103] on div "Order details Collaborate Checklists 0/0 Tracking Linked Orders Timeline Profit…" at bounding box center [529, 538] width 1058 height 973
click at [853, 24] on button "Close" at bounding box center [878, 18] width 61 height 18
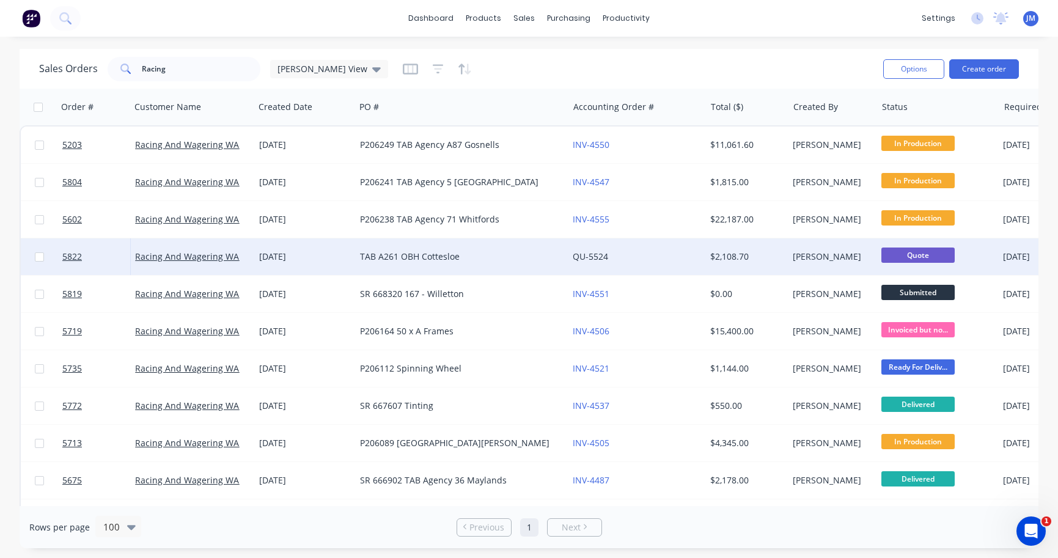
click at [438, 254] on div "TAB A261 OBH Cottesloe" at bounding box center [456, 257] width 193 height 12
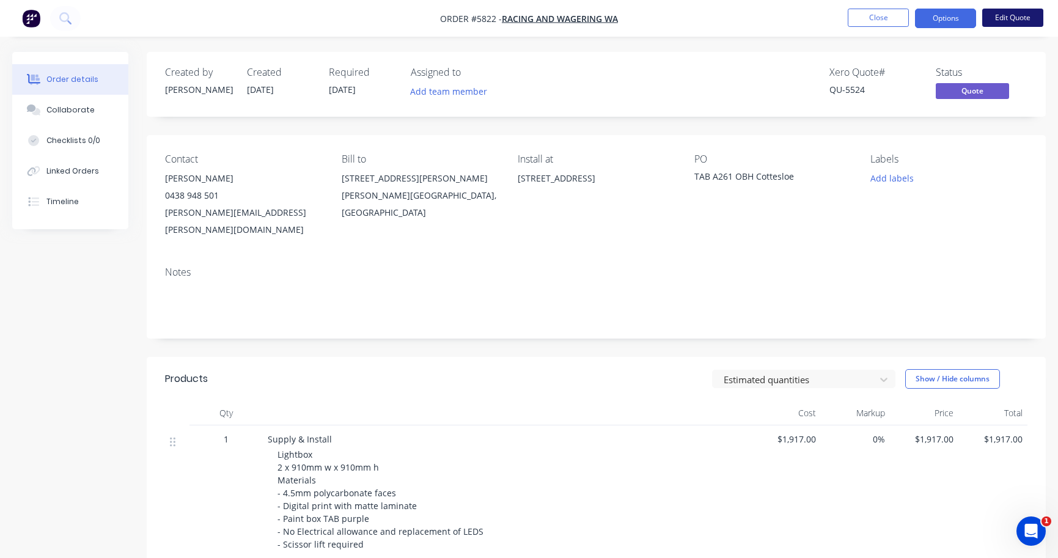
click at [1005, 12] on button "Edit Quote" at bounding box center [1012, 18] width 61 height 18
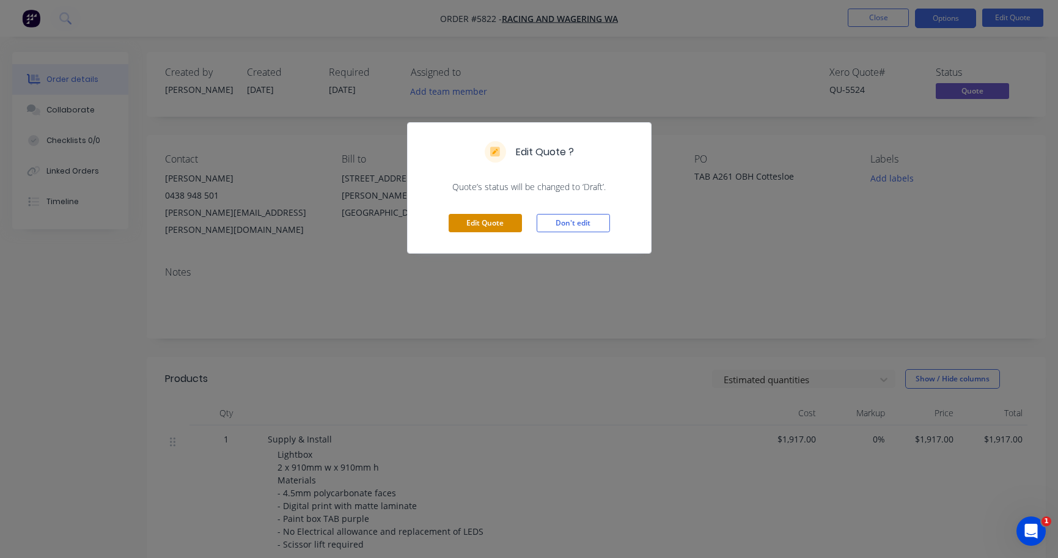
click at [497, 222] on button "Edit Quote" at bounding box center [485, 223] width 73 height 18
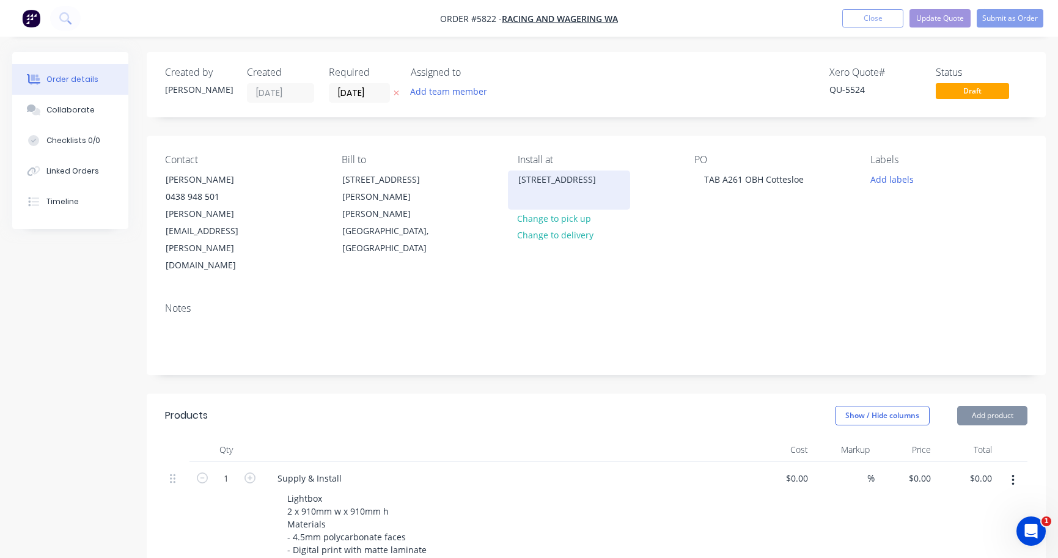
type input "$1,917.00"
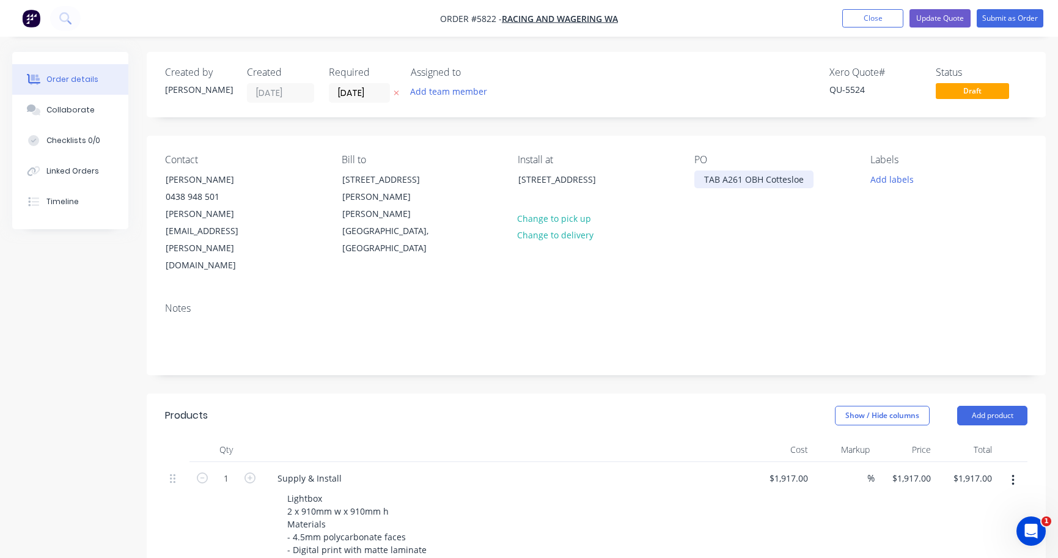
click at [702, 177] on div "TAB A261 OBH Cottesloe" at bounding box center [753, 180] width 119 height 18
paste div
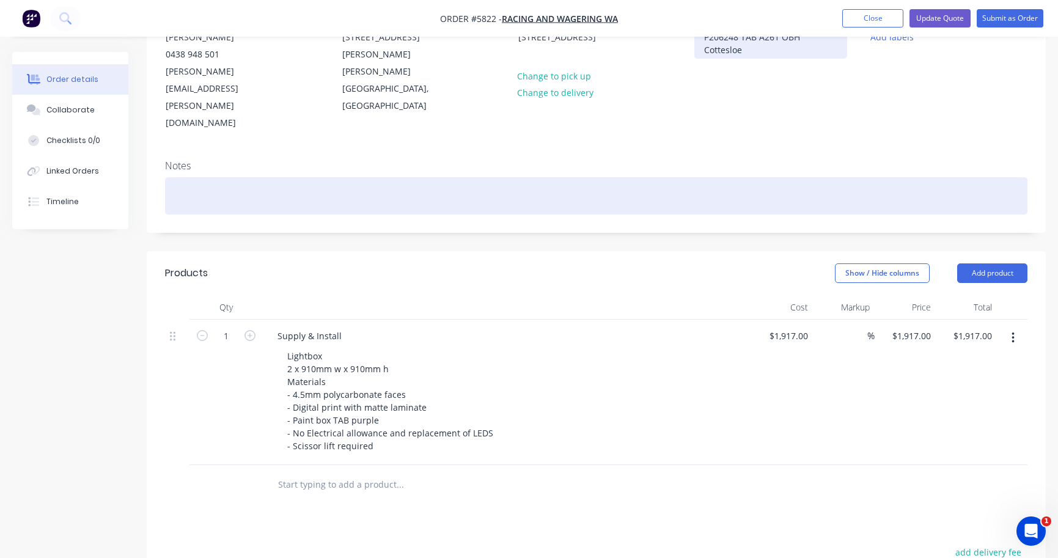
scroll to position [145, 0]
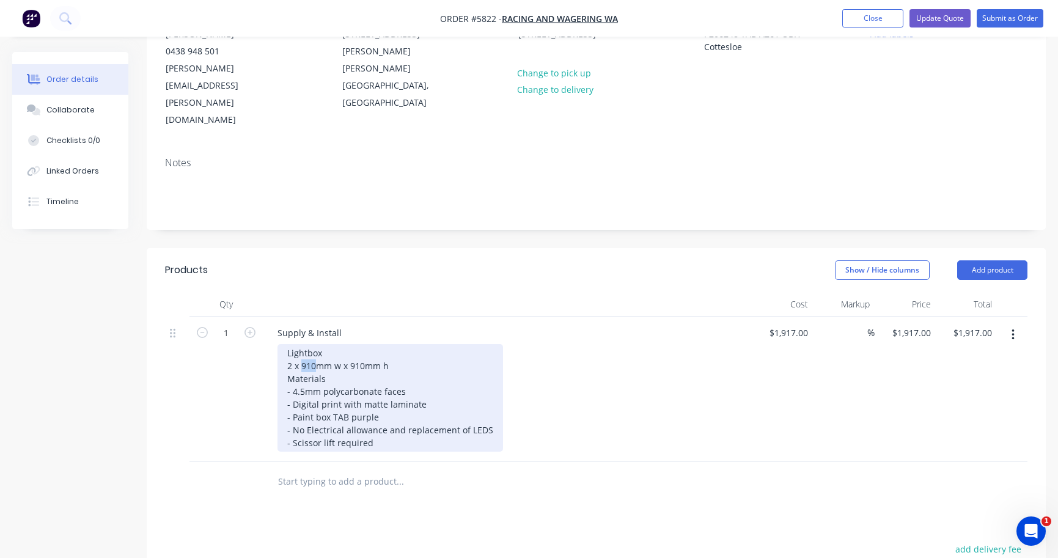
drag, startPoint x: 315, startPoint y: 315, endPoint x: 302, endPoint y: 315, distance: 12.8
click at [302, 344] on div "Lightbox 2 x 910mm w x 910mm h Materials - 4.5mm polycarbonate faces - Digital …" at bounding box center [391, 398] width 226 height 108
drag, startPoint x: 366, startPoint y: 314, endPoint x: 352, endPoint y: 314, distance: 13.4
click at [352, 344] on div "Lightbox 2 x 890mm w x 910mm h Materials - 4.5mm polycarbonate faces - Digital …" at bounding box center [391, 398] width 226 height 108
click at [354, 344] on div "Lightbox 2 x 890mm w x 9890mm h Materials - 4.5mm polycarbonate faces - Digital…" at bounding box center [391, 398] width 226 height 108
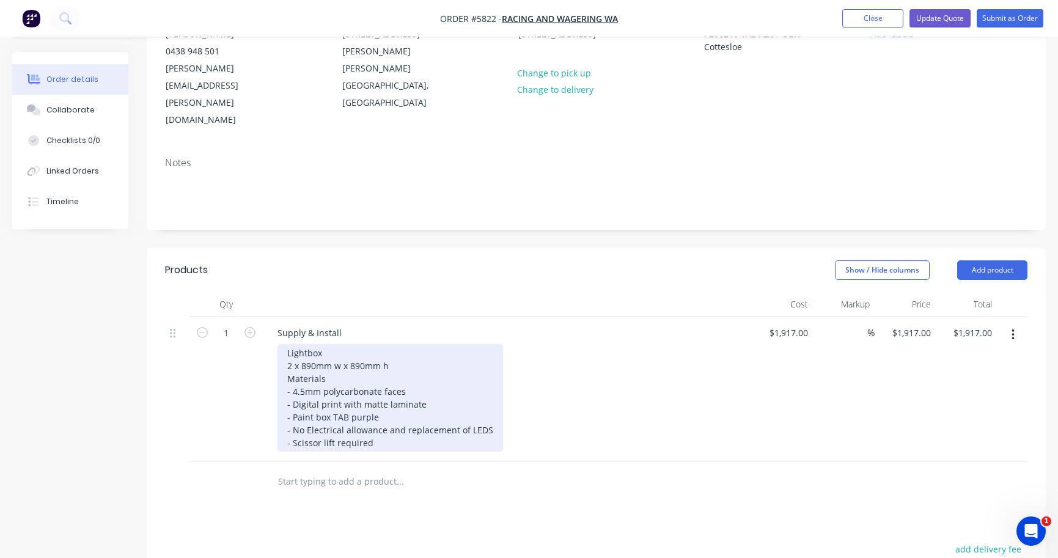
click at [403, 344] on div "Lightbox 2 x 890mm w x 890mm h Materials - 4.5mm polycarbonate faces - Digital …" at bounding box center [391, 398] width 226 height 108
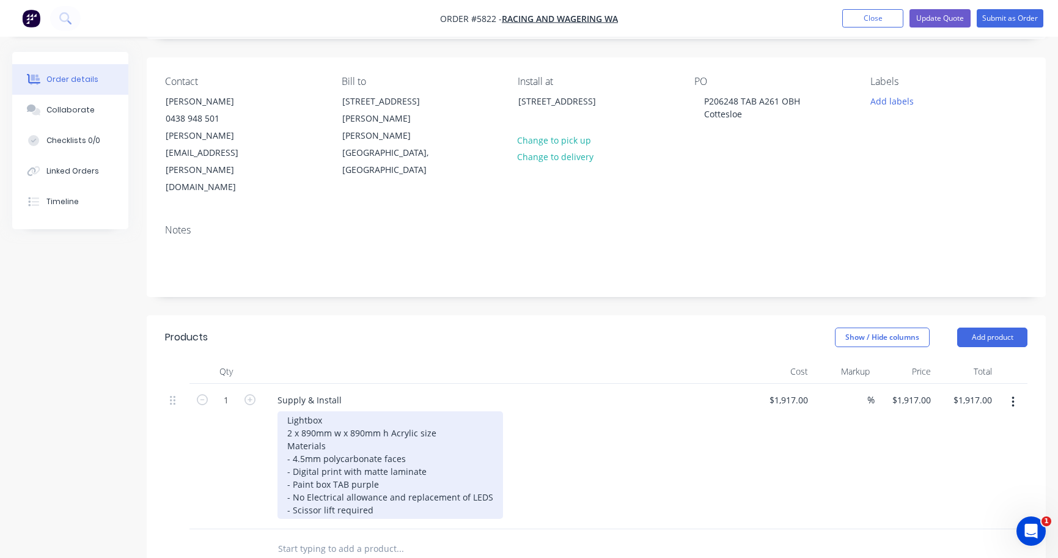
scroll to position [75, 0]
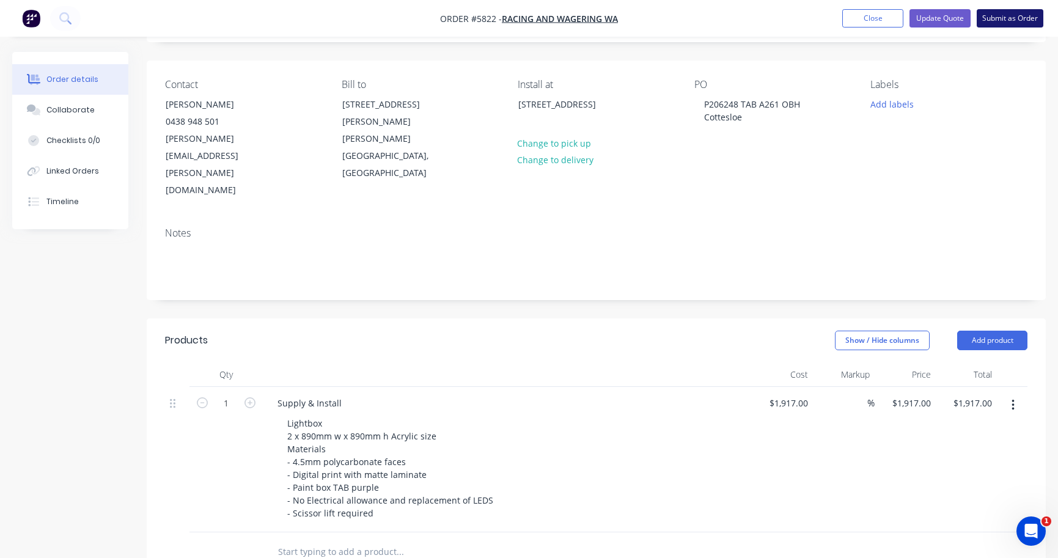
click at [1015, 26] on button "Submit as Order" at bounding box center [1010, 18] width 67 height 18
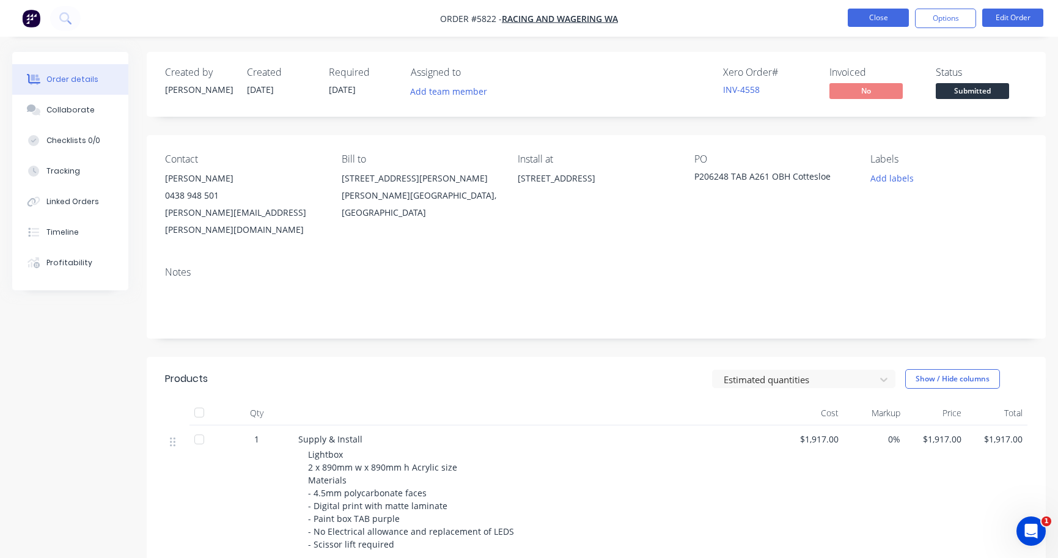
scroll to position [0, 0]
click at [869, 22] on button "Close" at bounding box center [878, 18] width 61 height 18
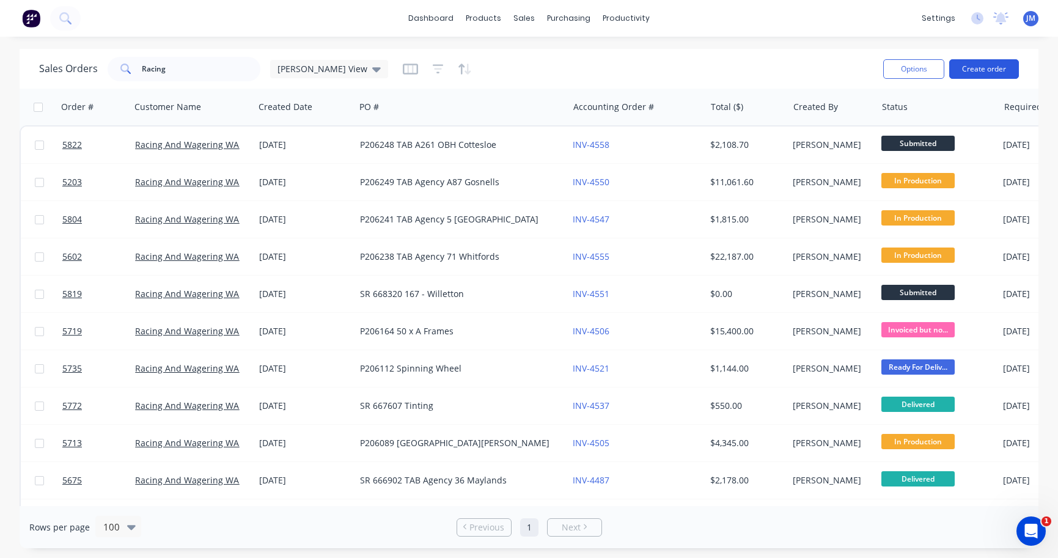
click at [990, 70] on button "Create order" at bounding box center [984, 69] width 70 height 20
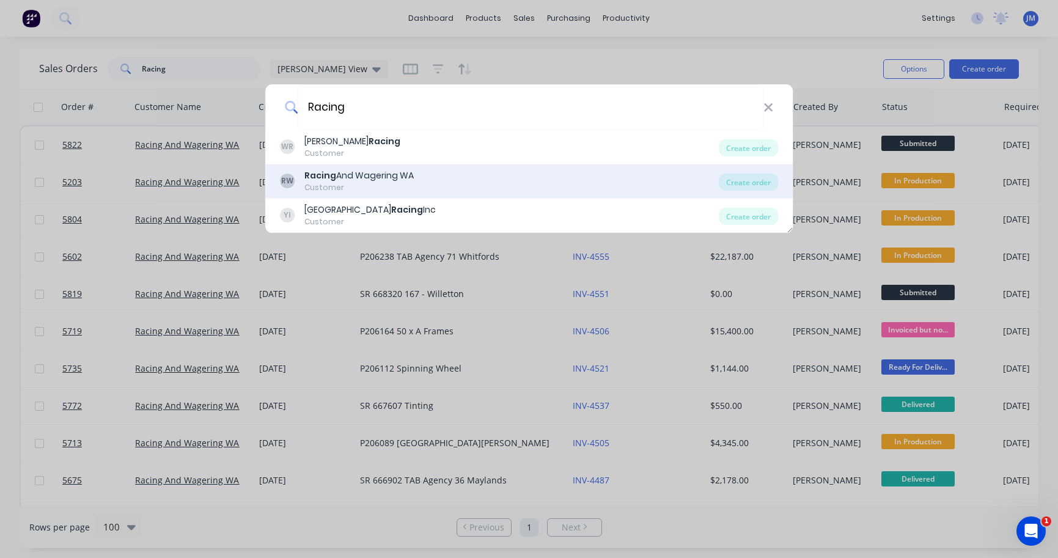
type input "Racing"
click at [384, 182] on div "Racing And Wagering WA" at bounding box center [358, 175] width 109 height 13
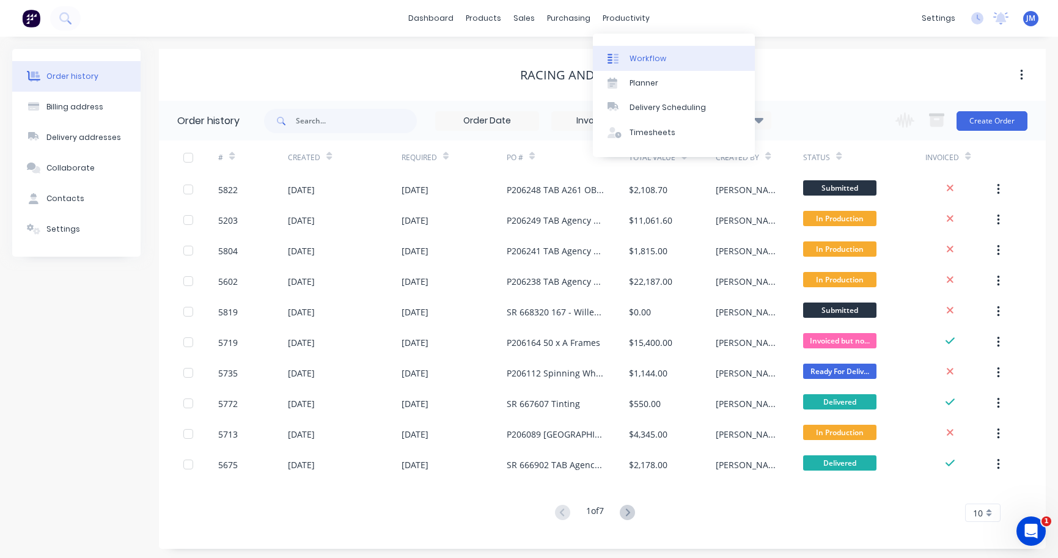
click at [660, 56] on div "Workflow" at bounding box center [648, 58] width 37 height 11
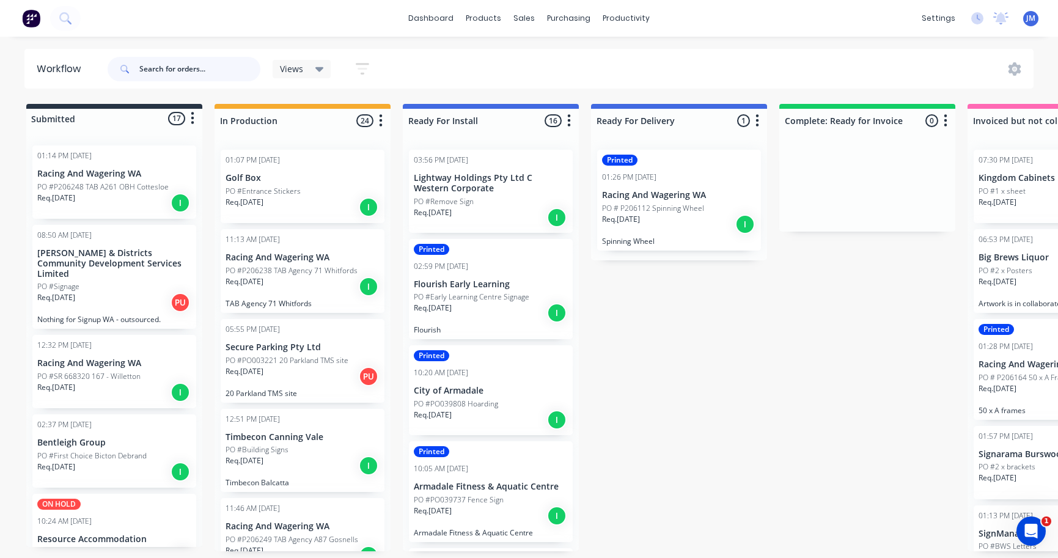
click at [211, 67] on input "text" at bounding box center [199, 69] width 121 height 24
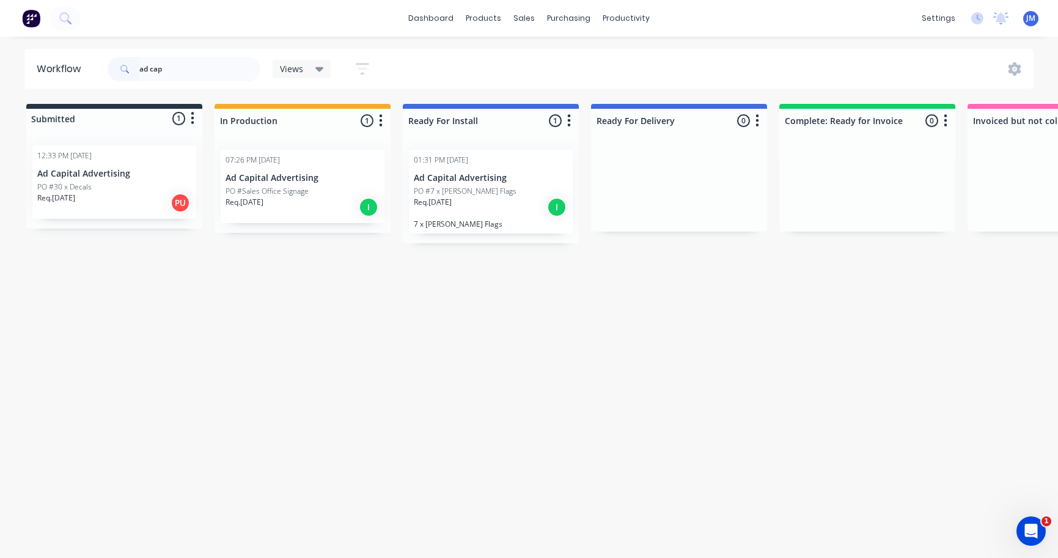
click at [279, 197] on div "Req. [DATE] I" at bounding box center [303, 207] width 154 height 21
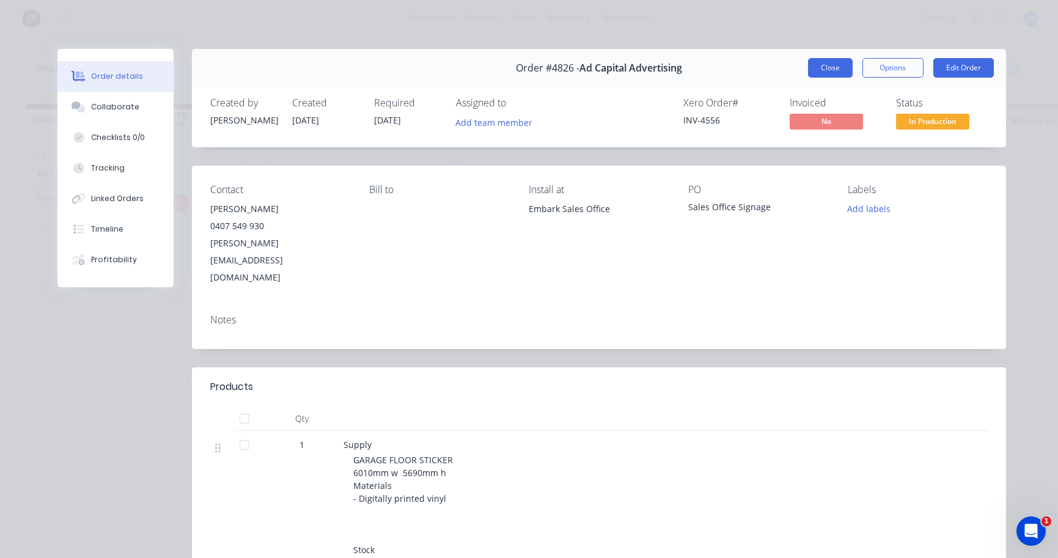
click at [837, 72] on button "Close" at bounding box center [830, 68] width 45 height 20
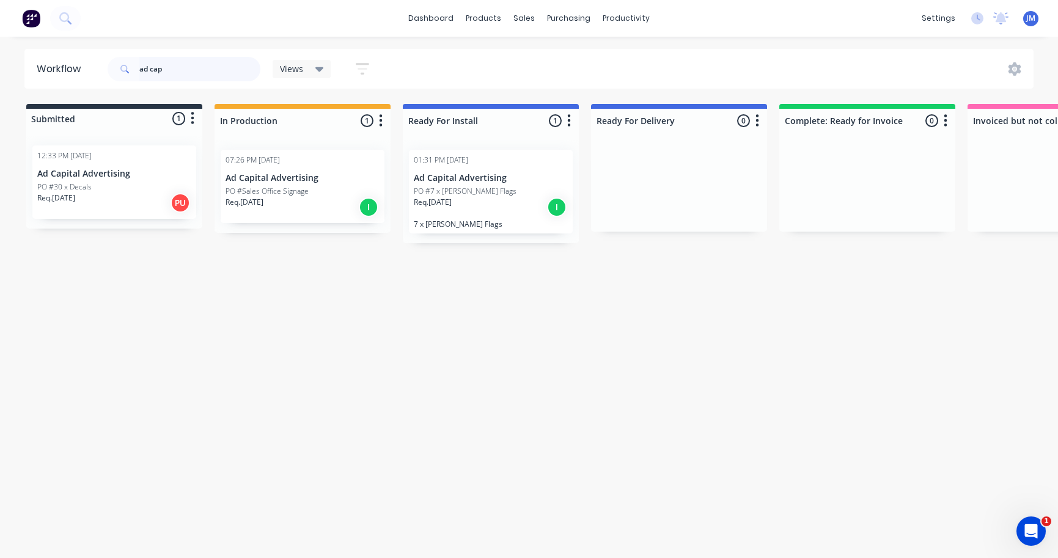
click at [197, 62] on input "ad cap" at bounding box center [199, 69] width 121 height 24
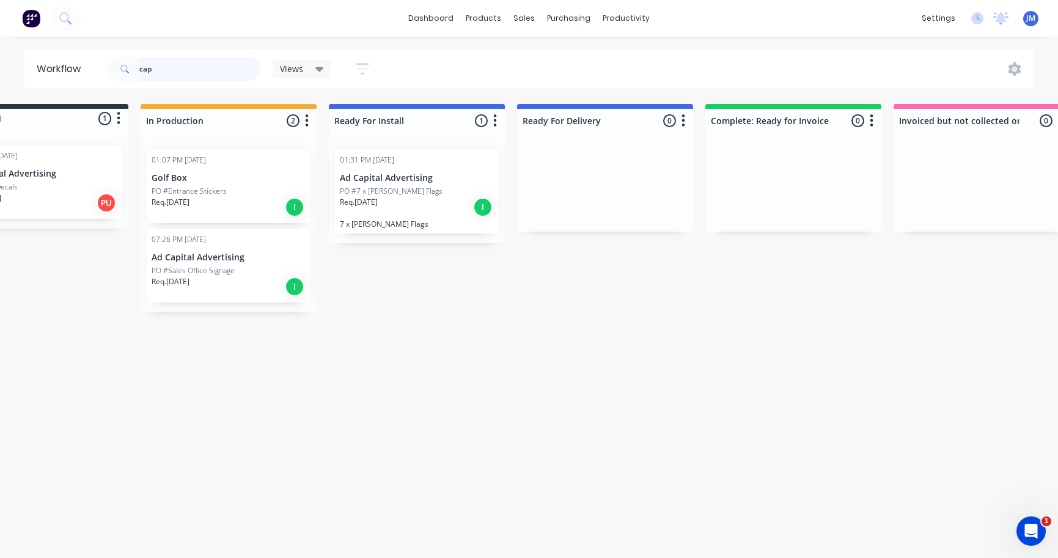
scroll to position [0, 75]
type input "c"
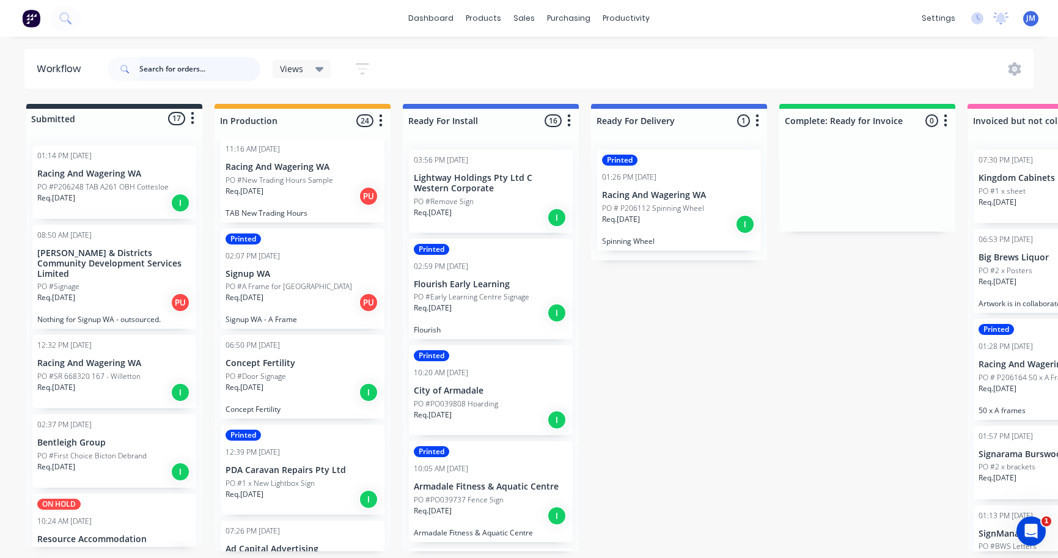
scroll to position [1811, 0]
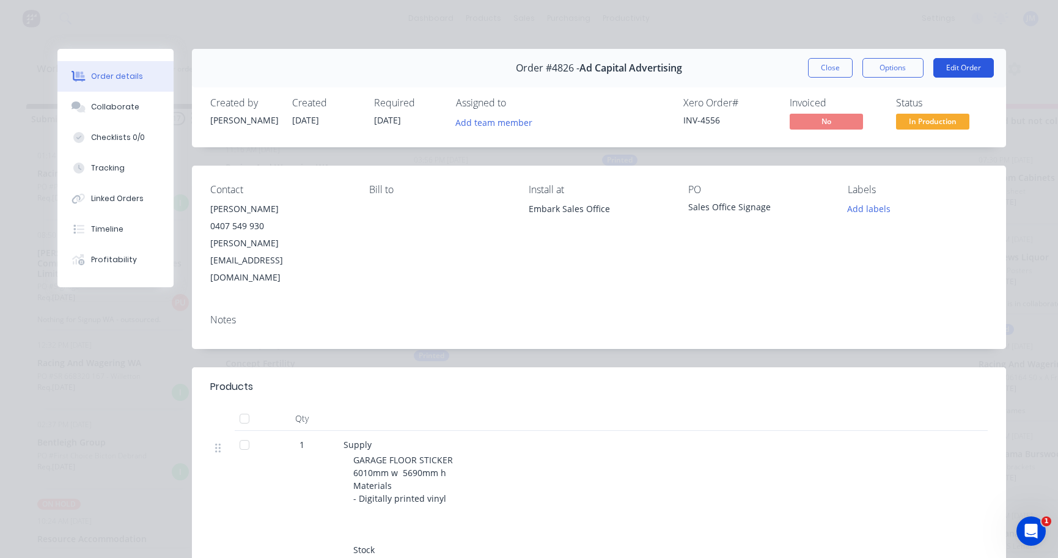
click at [953, 72] on button "Edit Order" at bounding box center [963, 68] width 61 height 20
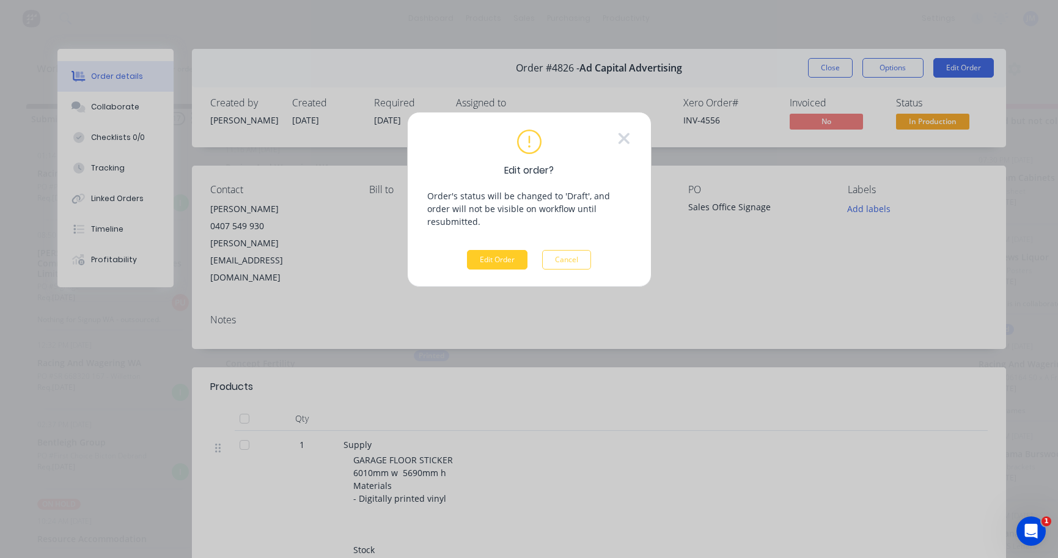
click at [507, 250] on button "Edit Order" at bounding box center [497, 260] width 61 height 20
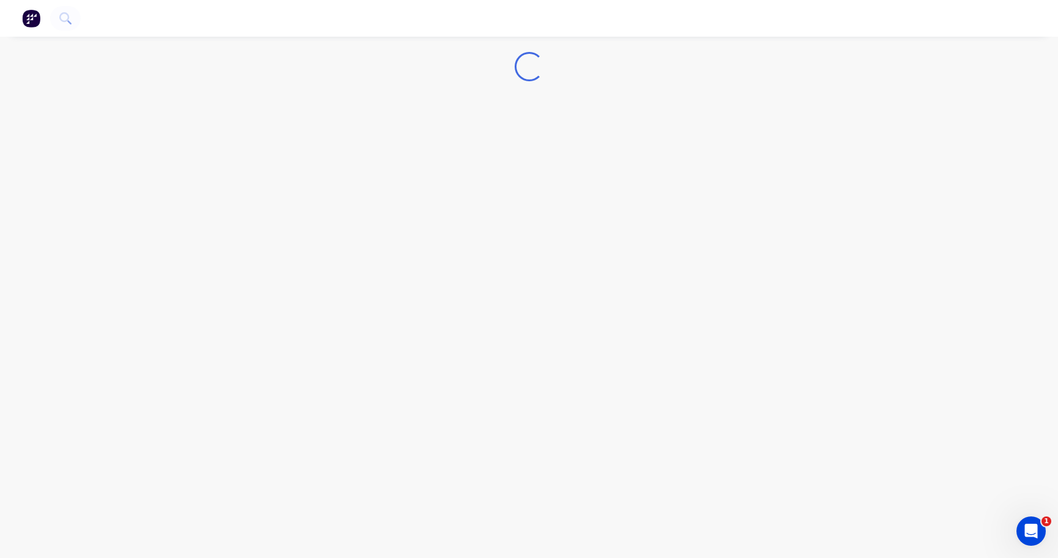
click at [315, 127] on div "Loading..." at bounding box center [529, 279] width 1058 height 558
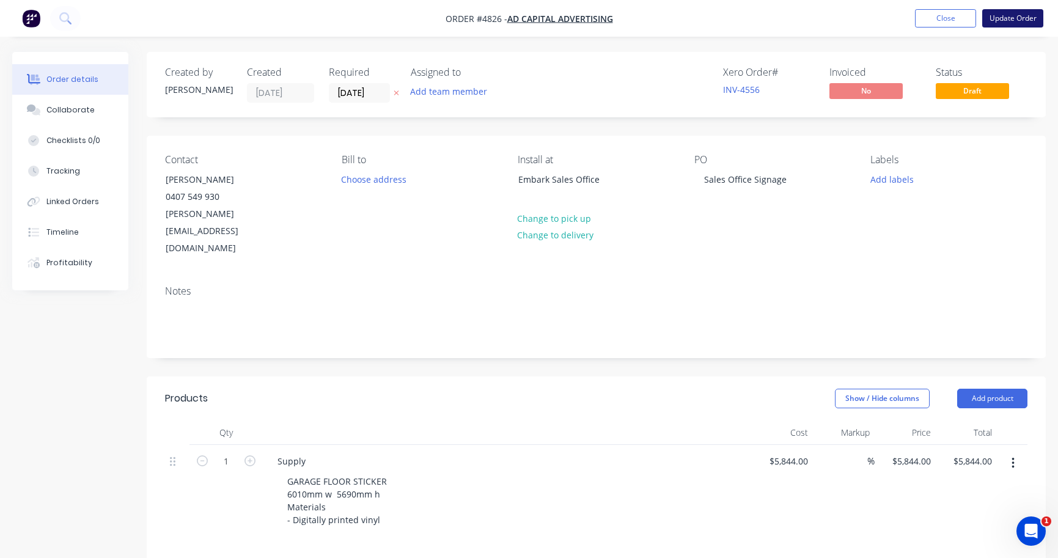
click at [1015, 23] on button "Update Order" at bounding box center [1012, 18] width 61 height 18
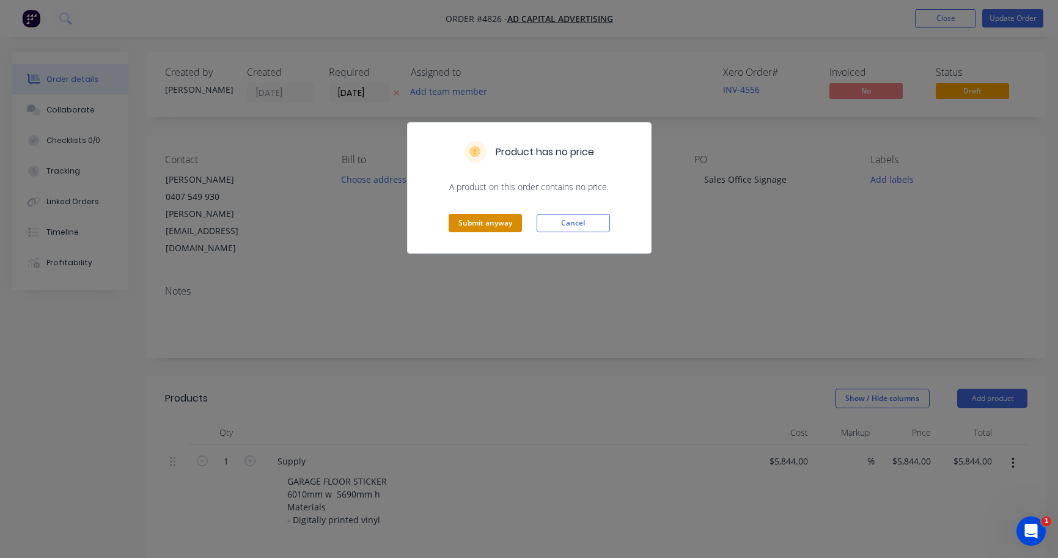
click at [471, 219] on button "Submit anyway" at bounding box center [485, 223] width 73 height 18
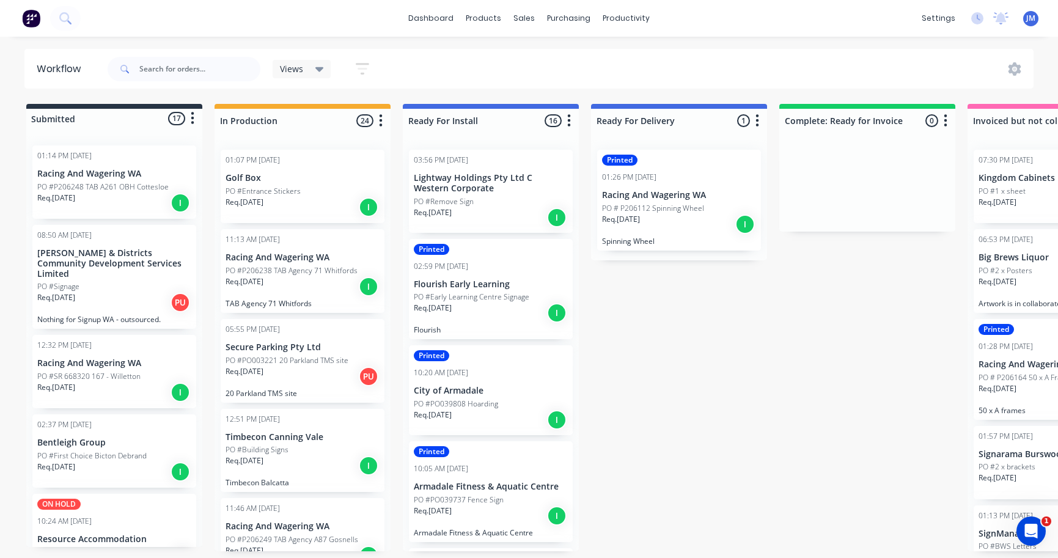
click at [359, 69] on icon "button" at bounding box center [363, 69] width 10 height 2
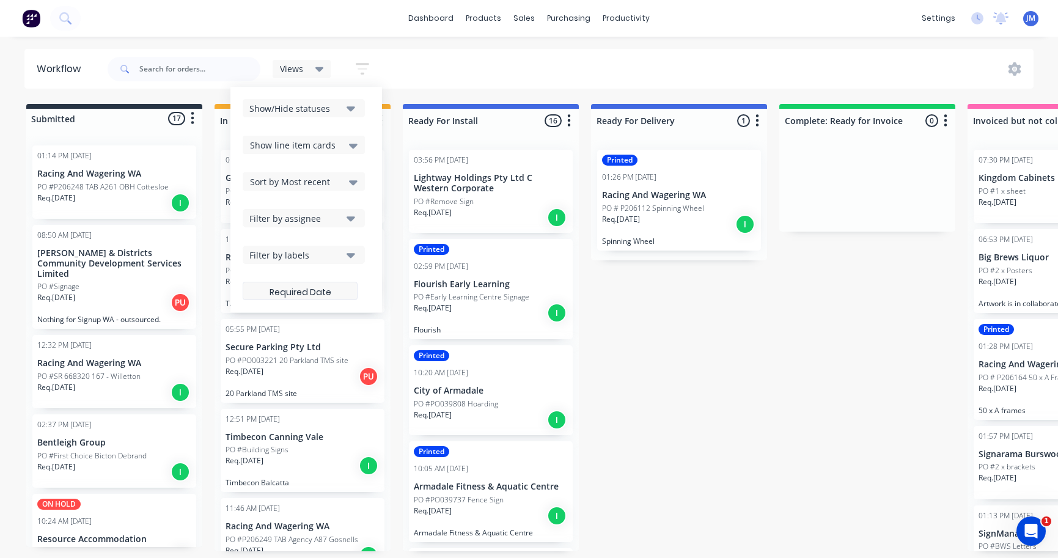
click at [329, 293] on label at bounding box center [300, 291] width 115 height 18
click at [329, 293] on input at bounding box center [300, 293] width 114 height 24
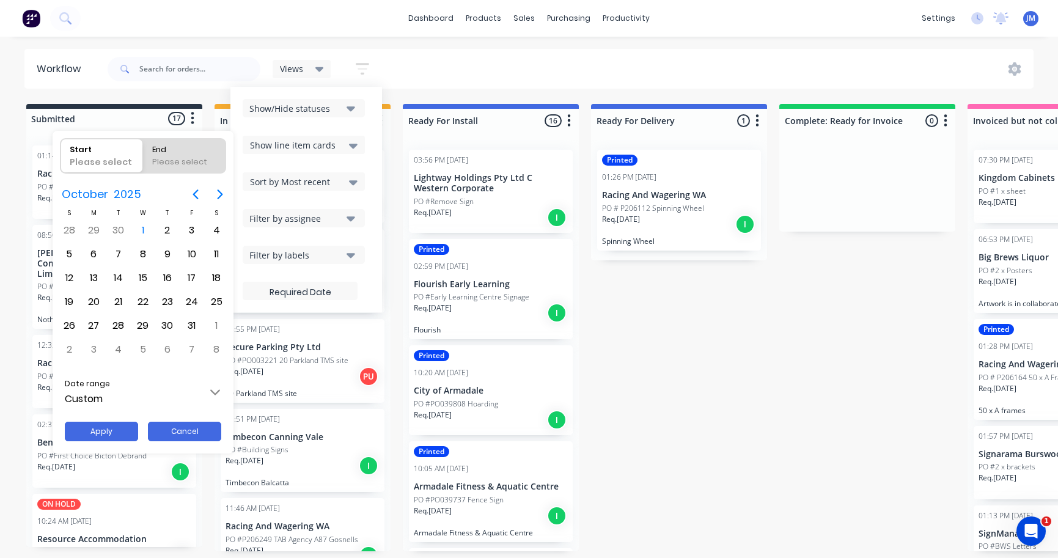
click at [186, 432] on button "Cancel" at bounding box center [184, 432] width 73 height 20
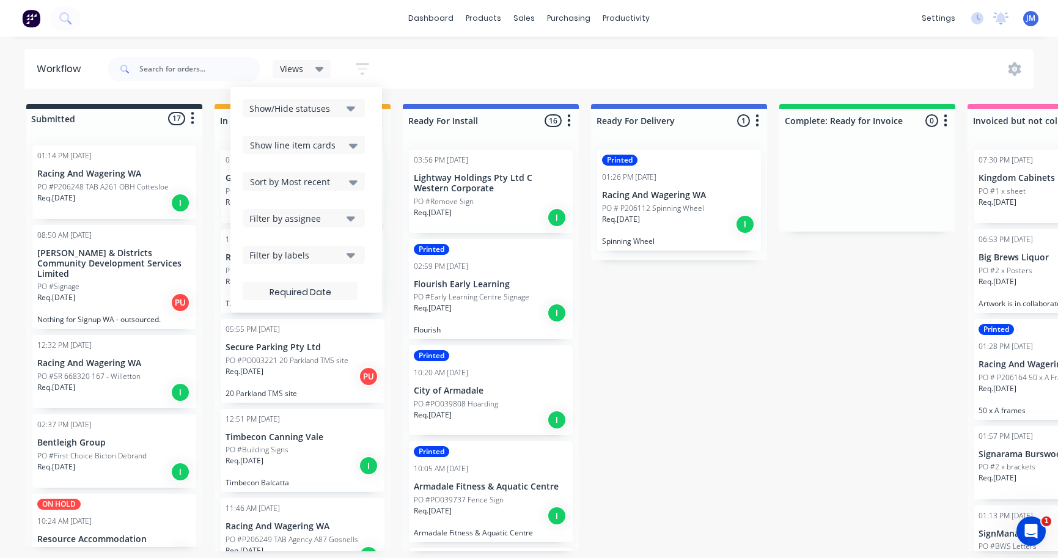
click at [367, 64] on icon "button" at bounding box center [362, 69] width 13 height 12
click at [1028, 62] on div at bounding box center [1018, 68] width 32 height 13
click at [1015, 70] on icon at bounding box center [1015, 69] width 4 height 4
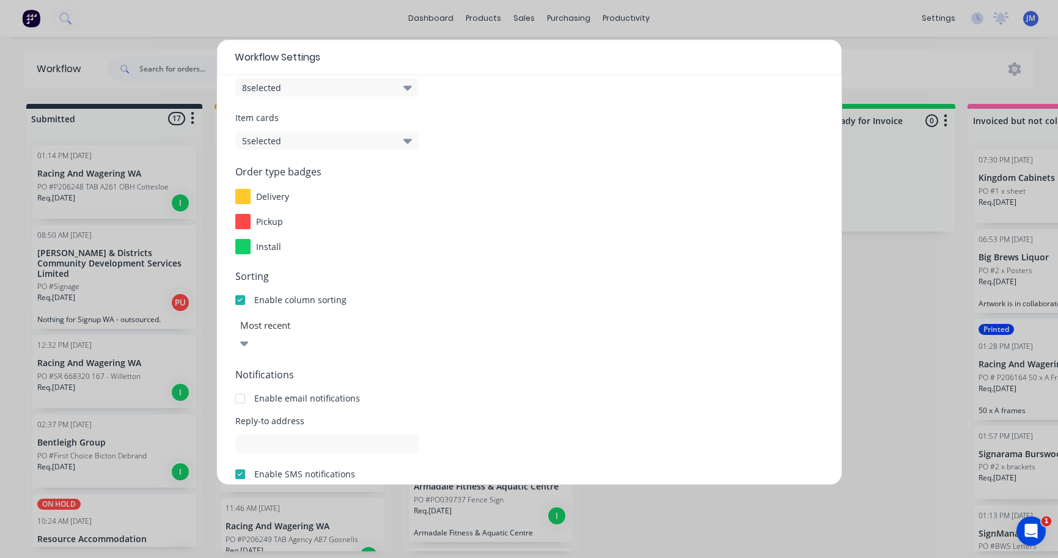
scroll to position [56, 0]
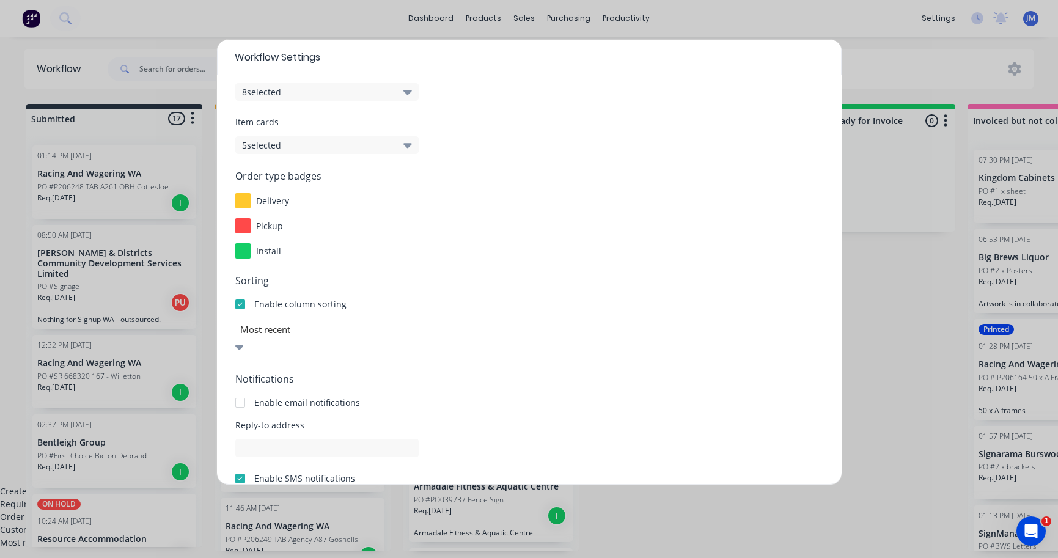
click at [244, 340] on icon at bounding box center [239, 346] width 9 height 13
click at [293, 536] on div "Most recent" at bounding box center [529, 542] width 1058 height 13
click at [359, 17] on div "Workflow Settings Display options Order Cards 8 selected Item cards 5 selected …" at bounding box center [529, 279] width 1058 height 558
click at [244, 340] on div at bounding box center [239, 347] width 9 height 15
click at [910, 150] on div "Workflow Settings Display options Order Cards 8 selected Item cards 5 selected …" at bounding box center [529, 279] width 1058 height 558
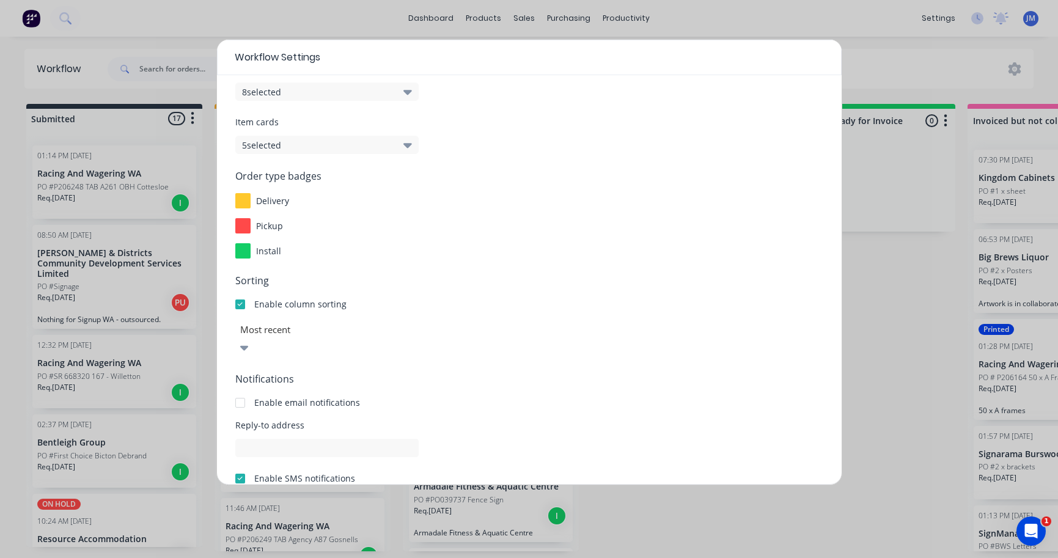
click at [258, 37] on div "Workflow Settings Display options Order Cards 8 selected Item cards 5 selected …" at bounding box center [529, 279] width 1058 height 558
click at [817, 13] on div "Workflow Settings Display options Order Cards 8 selected Item cards 5 selected …" at bounding box center [529, 279] width 1058 height 558
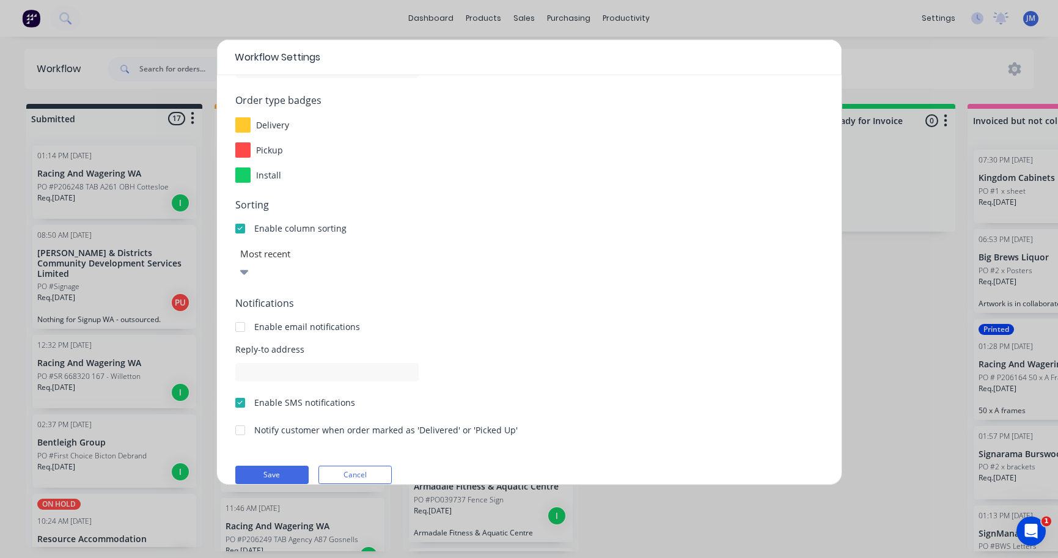
scroll to position [131, 0]
click at [353, 466] on button "Cancel" at bounding box center [354, 475] width 73 height 18
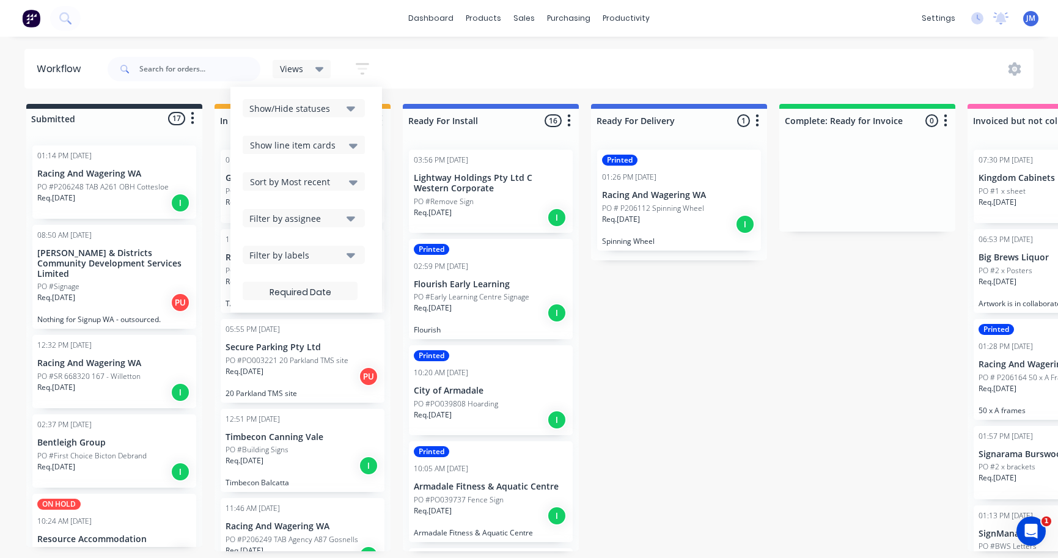
click at [329, 355] on p "PO #PO003221 20 Parkland TMS site" at bounding box center [287, 360] width 123 height 11
